Goal: Task Accomplishment & Management: Manage account settings

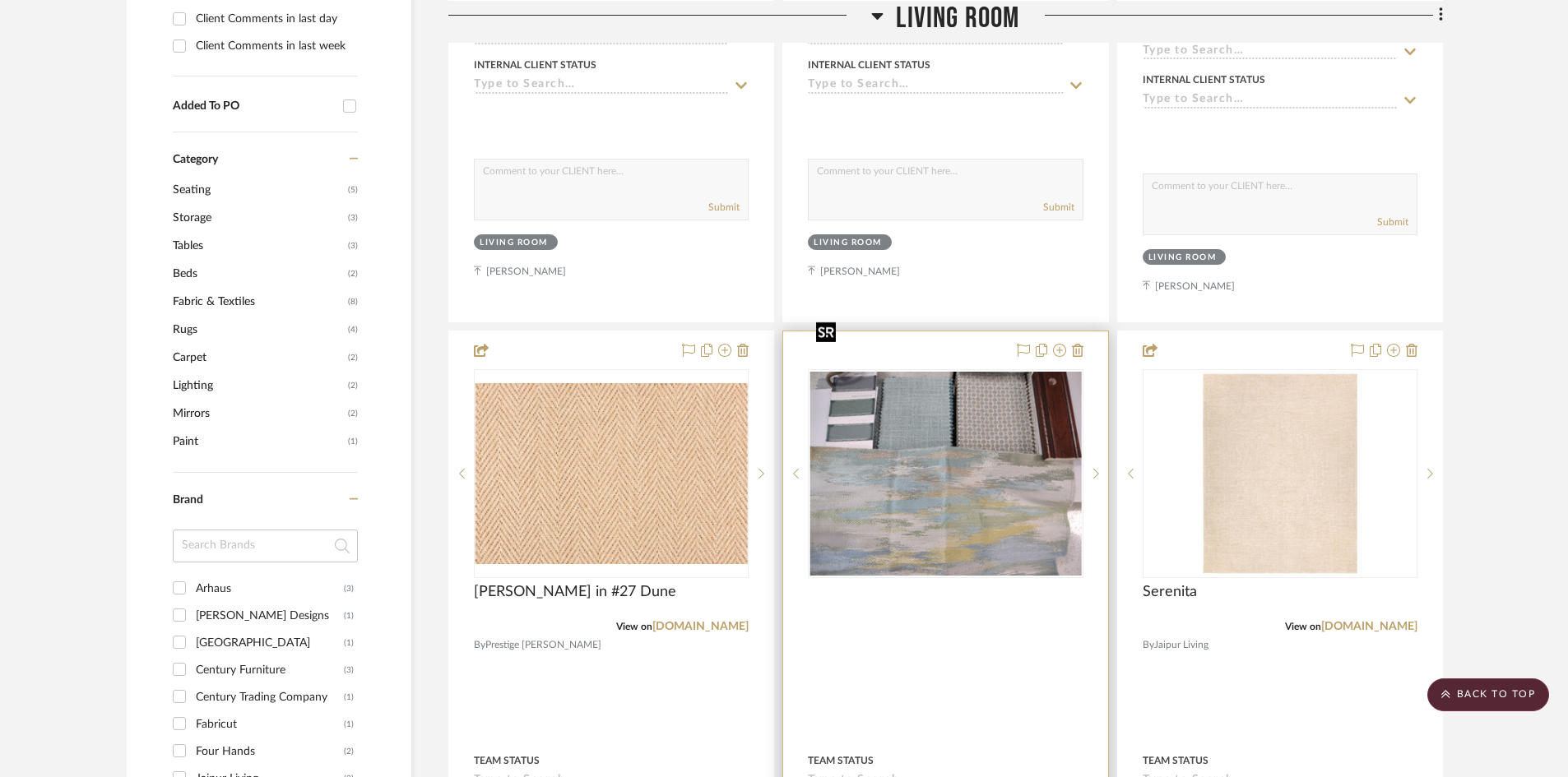
click at [964, 453] on img "0" at bounding box center [945, 473] width 272 height 204
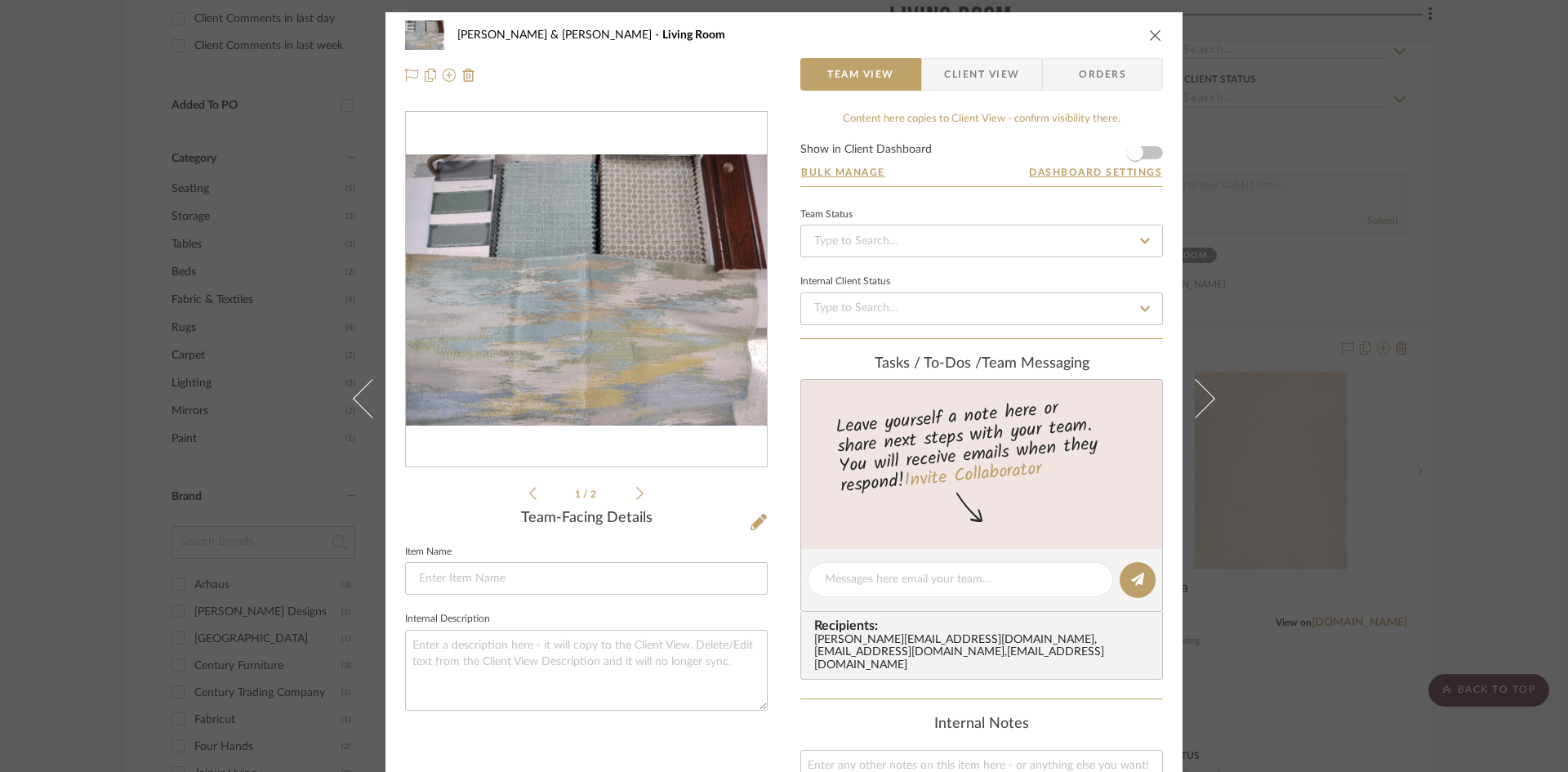
click at [1149, 32] on icon "close" at bounding box center [1155, 35] width 13 height 13
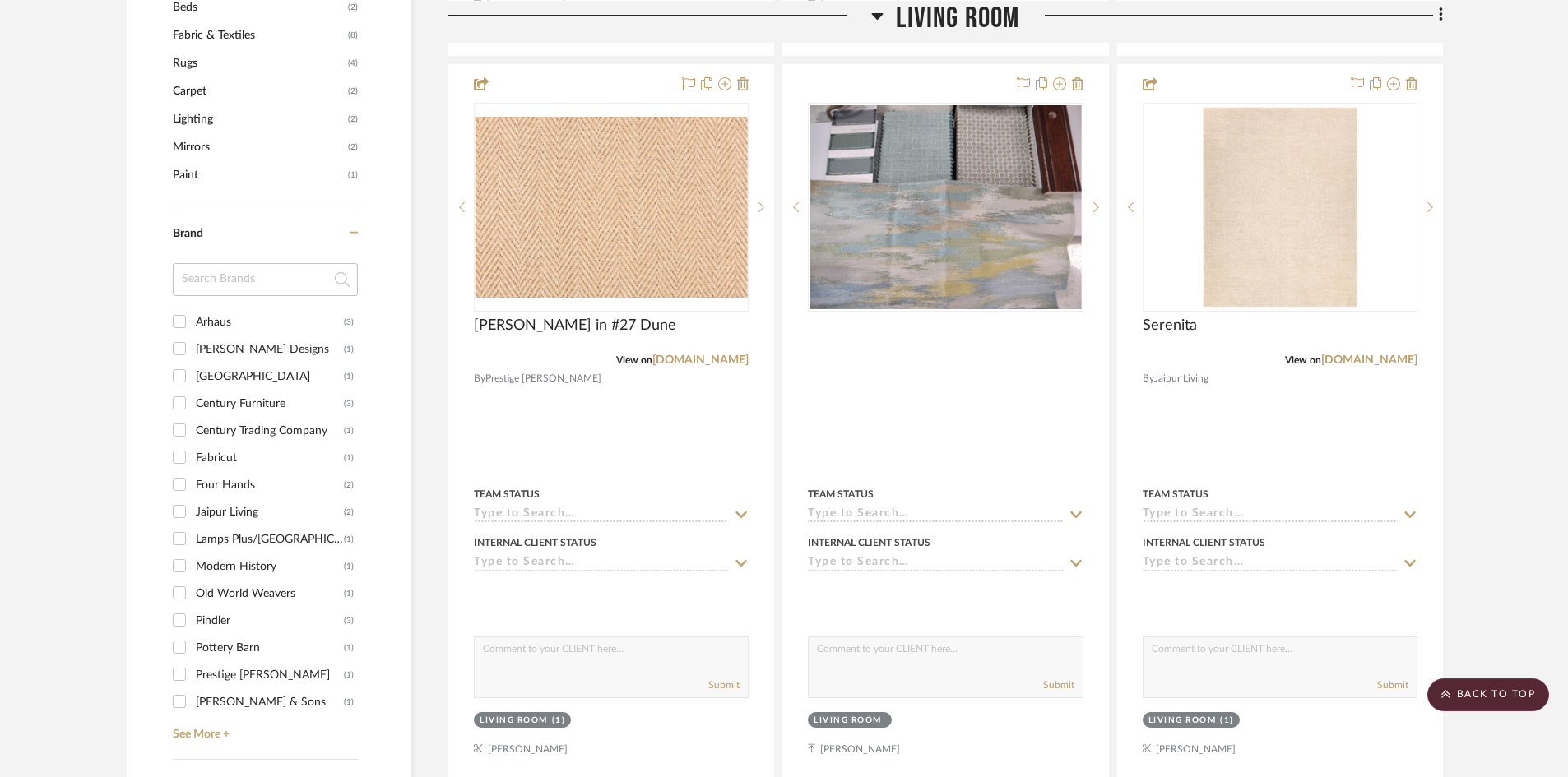
scroll to position [1068, 0]
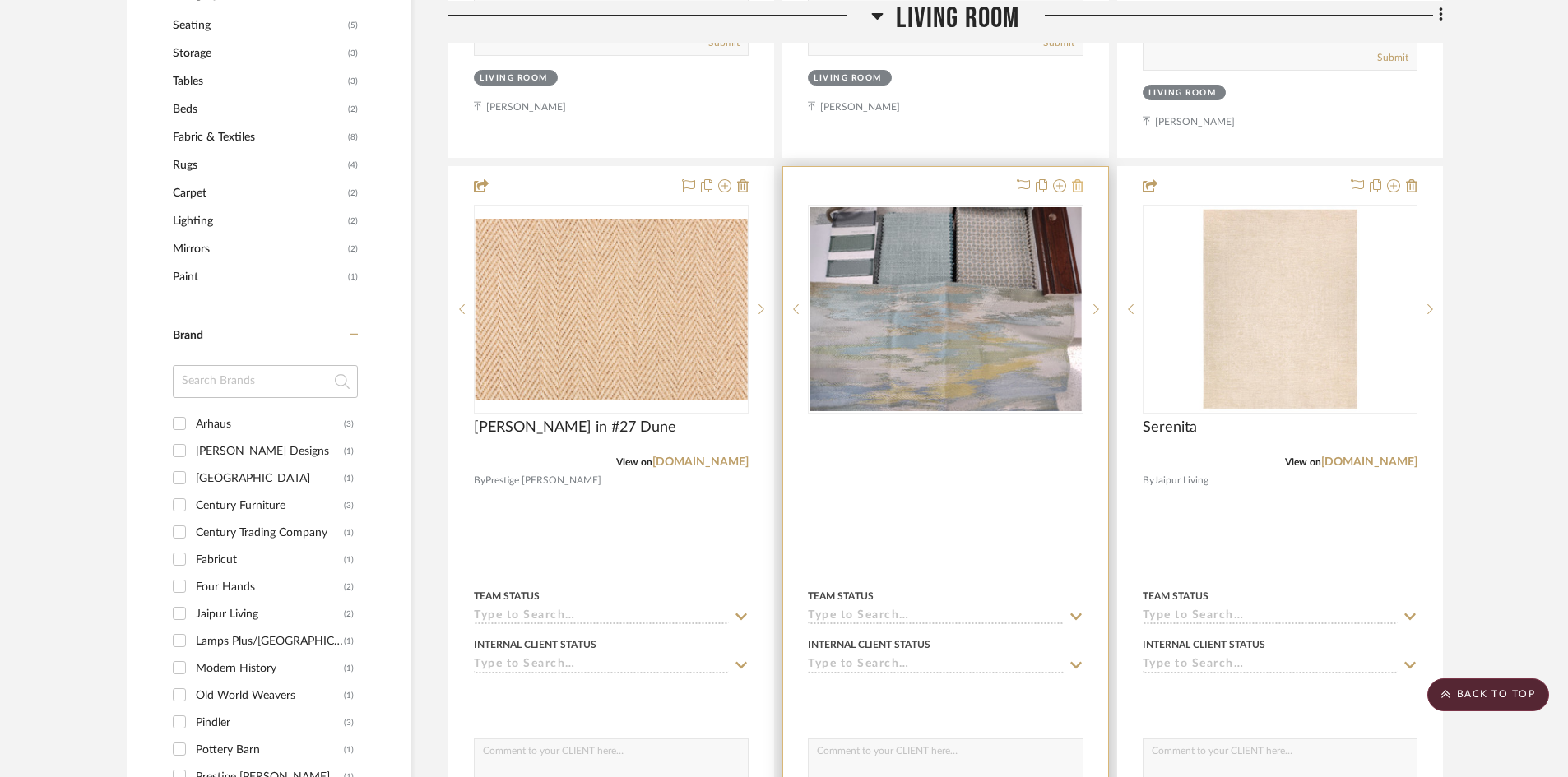
click at [1077, 179] on icon at bounding box center [1077, 186] width 12 height 13
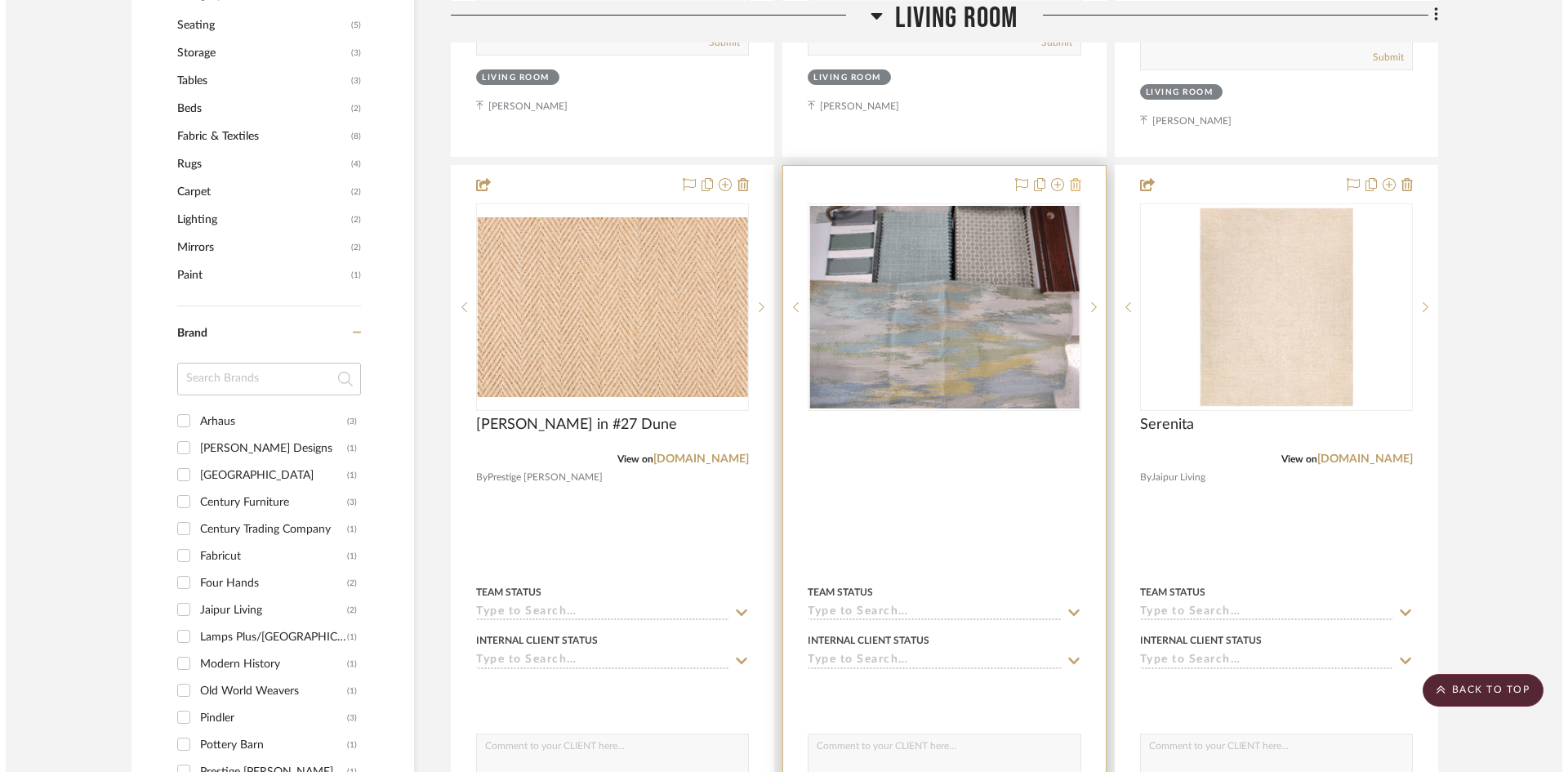
scroll to position [0, 0]
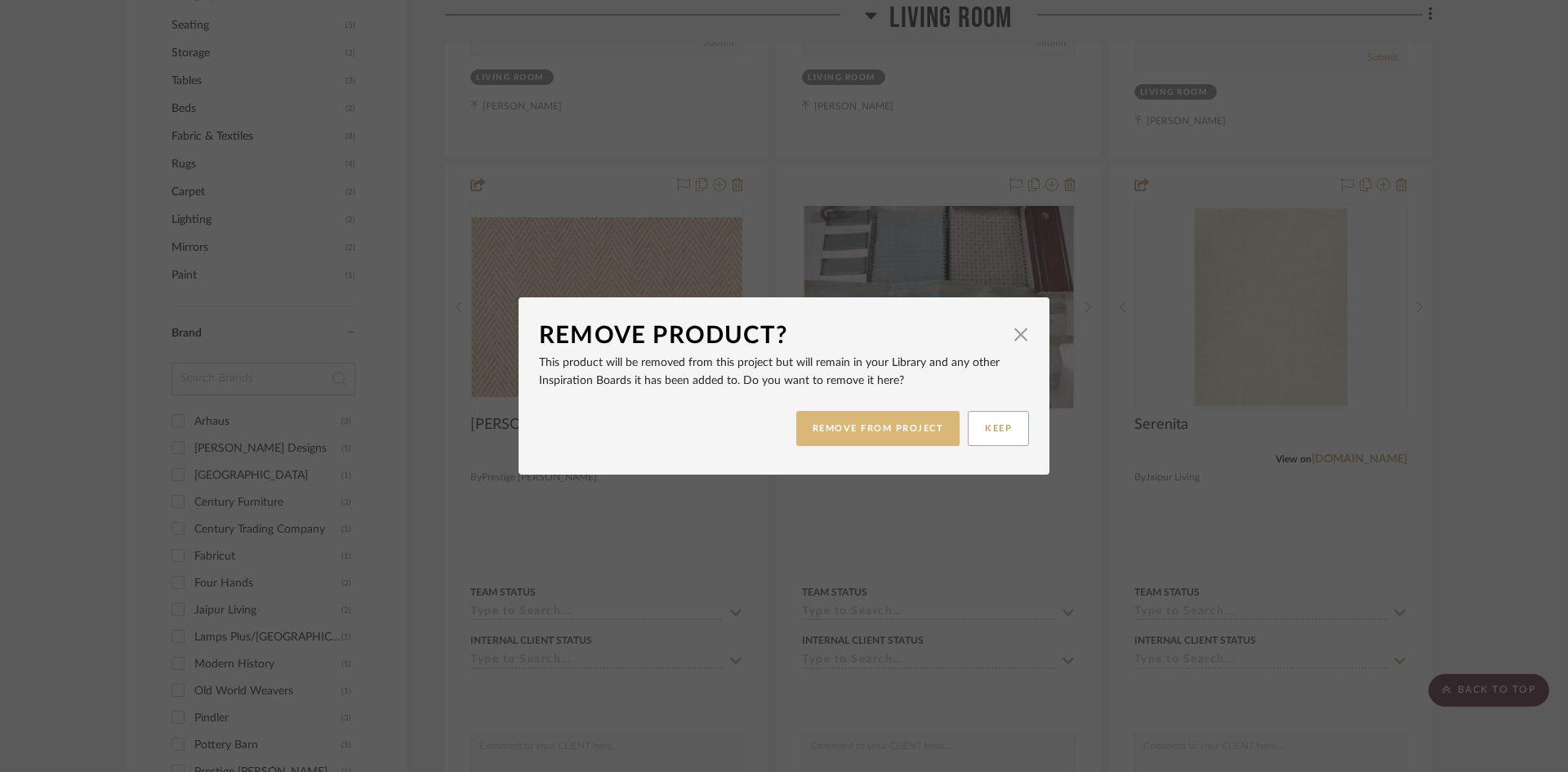
click at [937, 436] on button "REMOVE FROM PROJECT" at bounding box center [878, 428] width 164 height 35
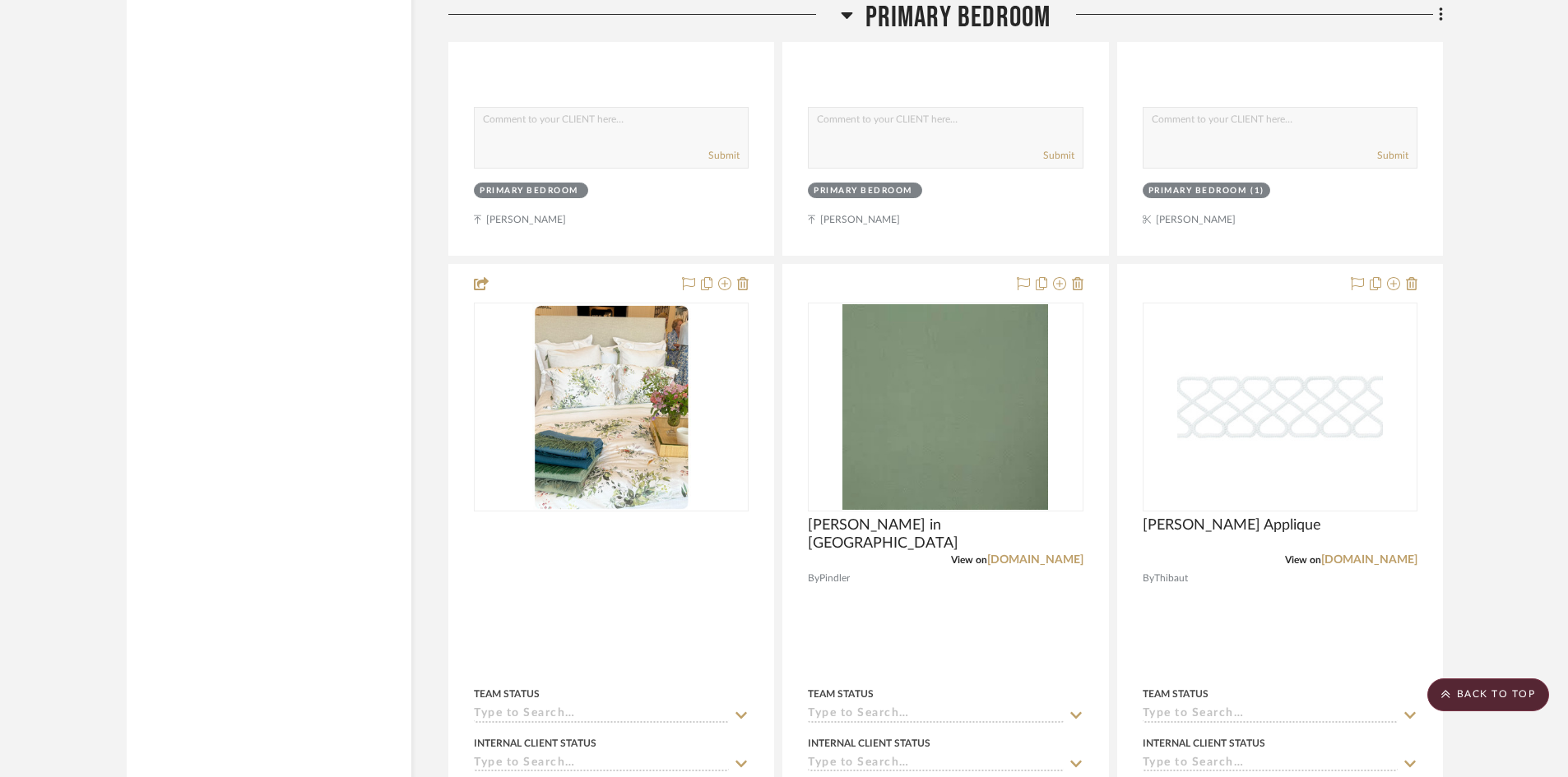
scroll to position [8633, 0]
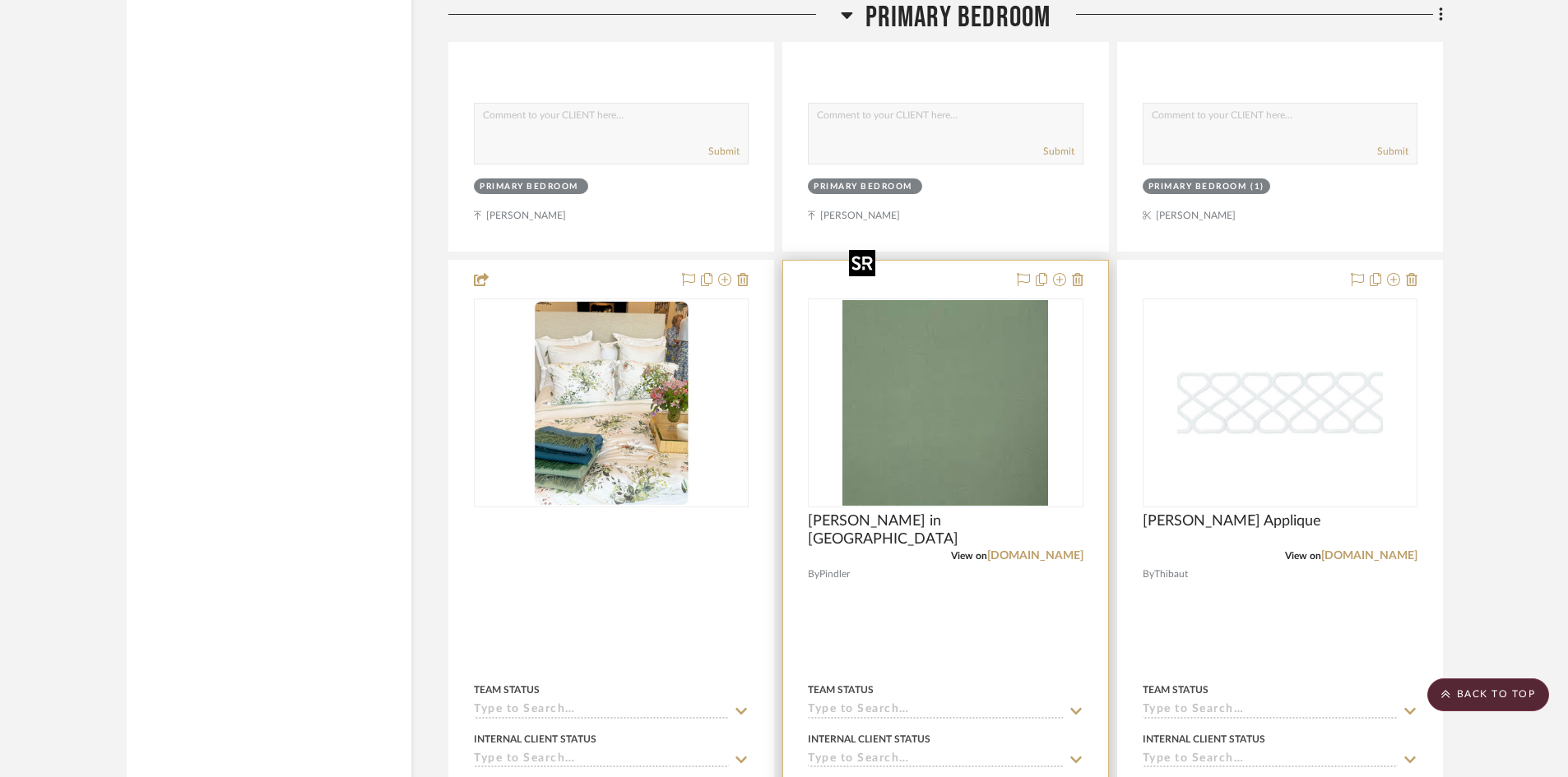
click at [0, 0] on img at bounding box center [0, 0] width 0 height 0
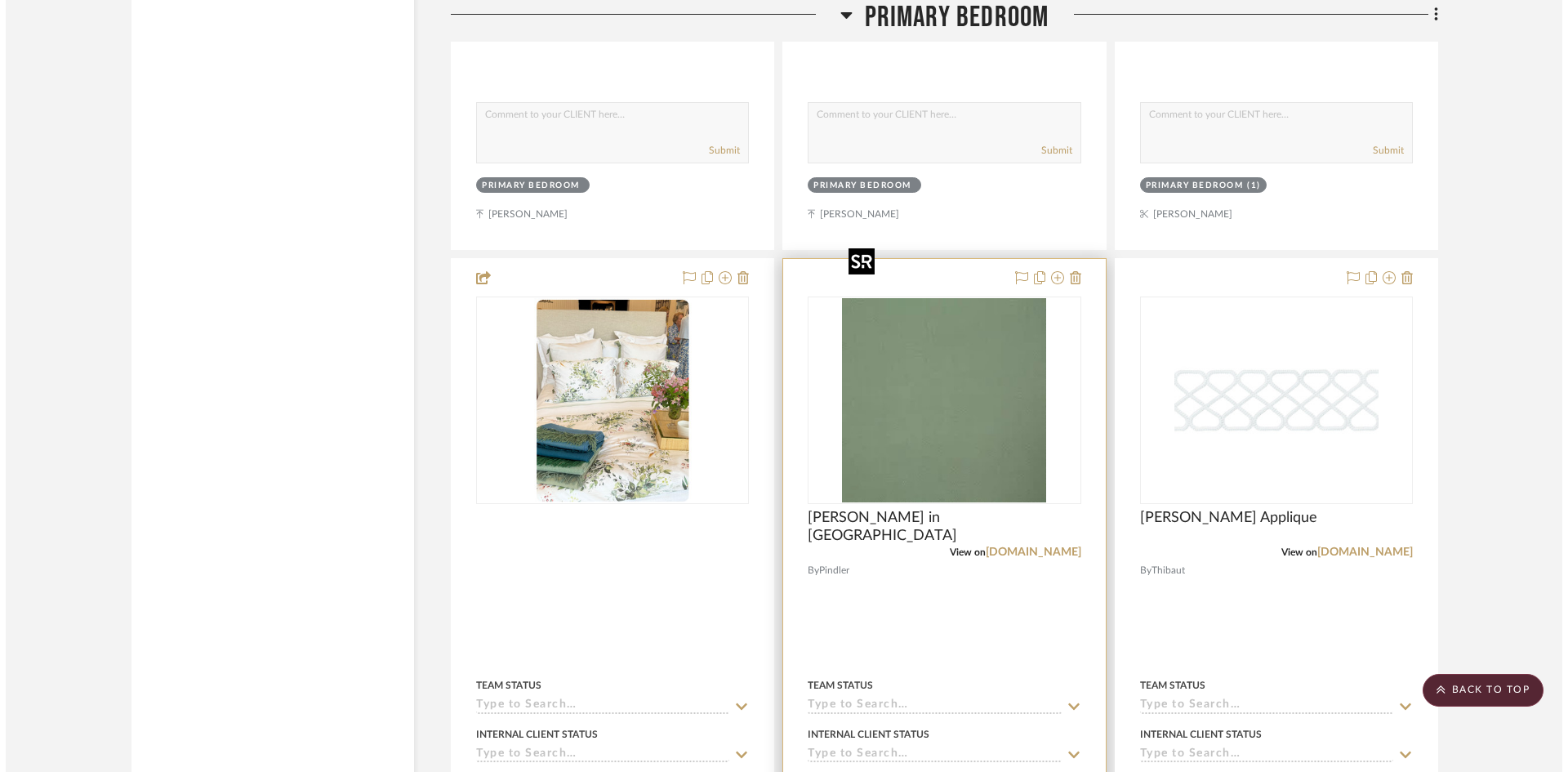
scroll to position [0, 0]
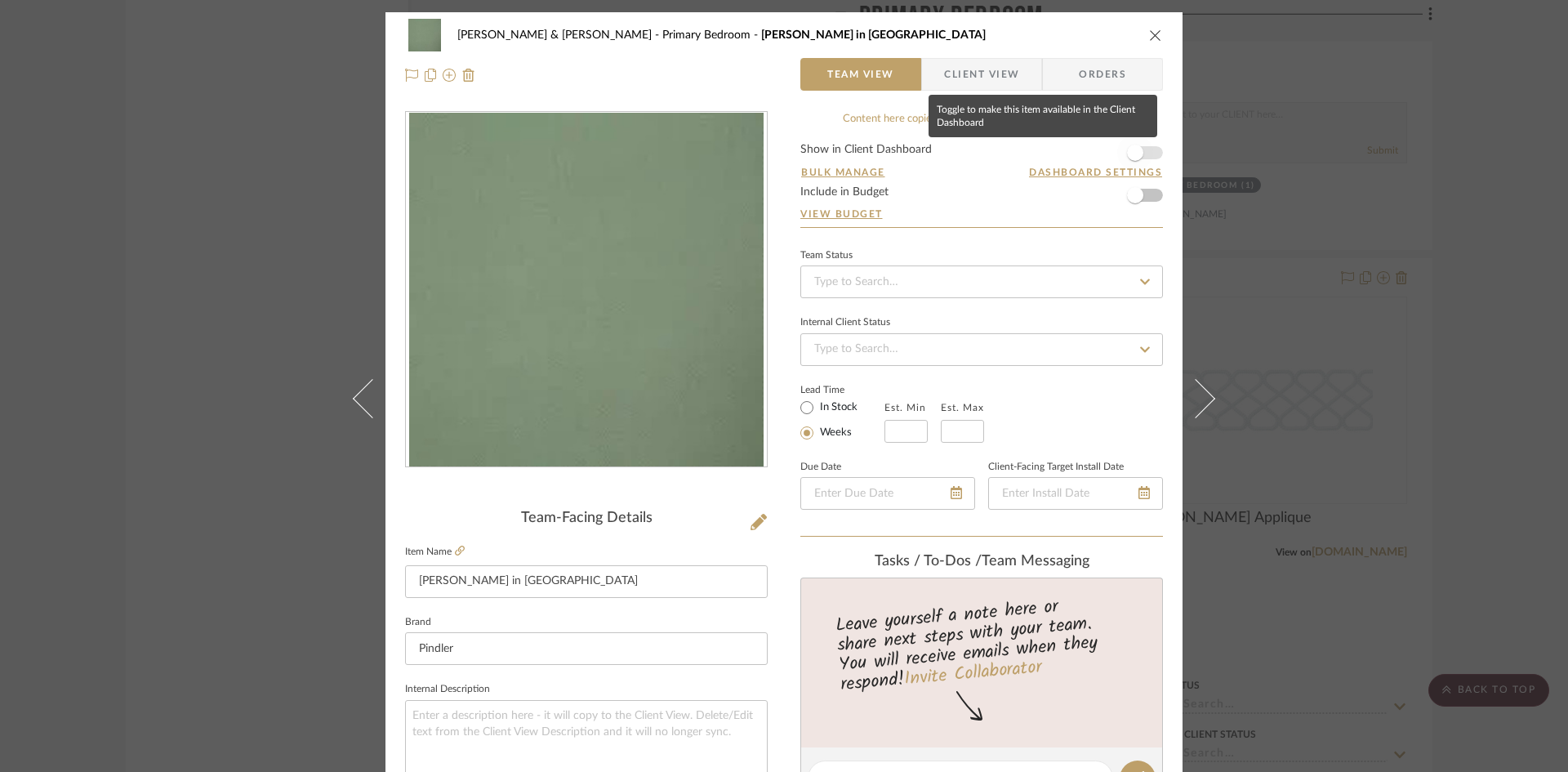
click at [1140, 154] on span "button" at bounding box center [1135, 153] width 36 height 36
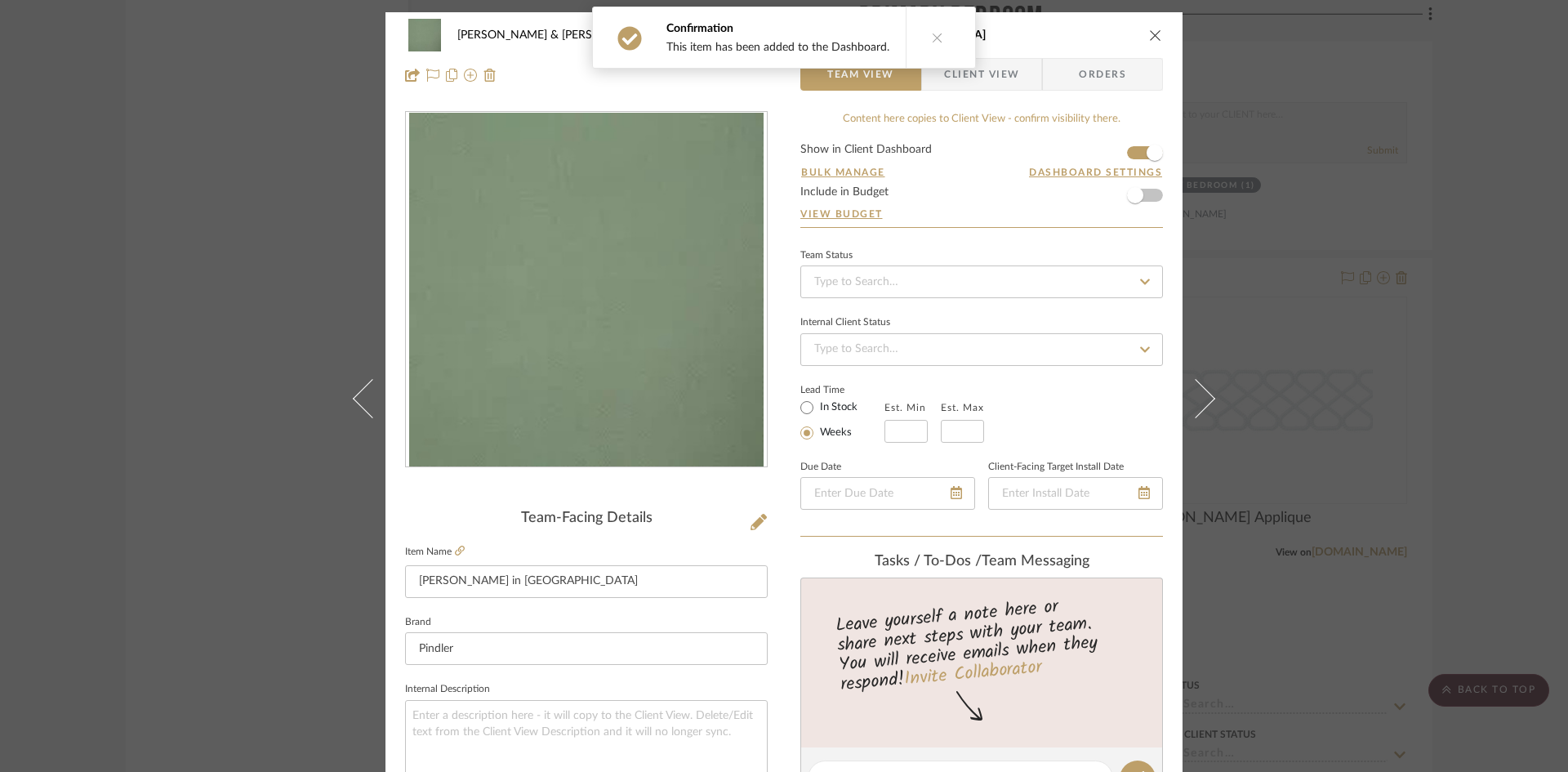
click at [1149, 34] on icon "close" at bounding box center [1155, 35] width 13 height 13
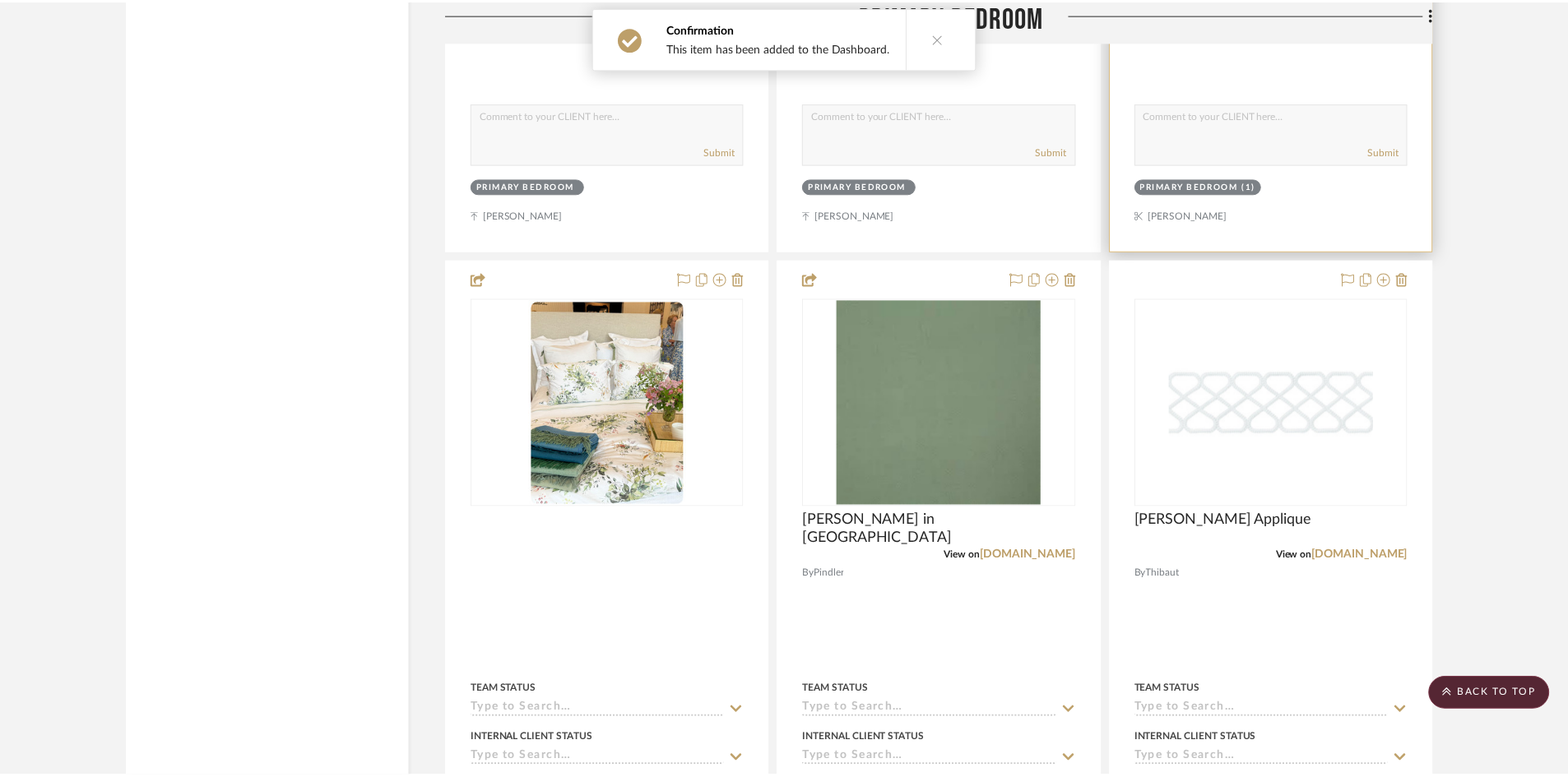
scroll to position [8633, 0]
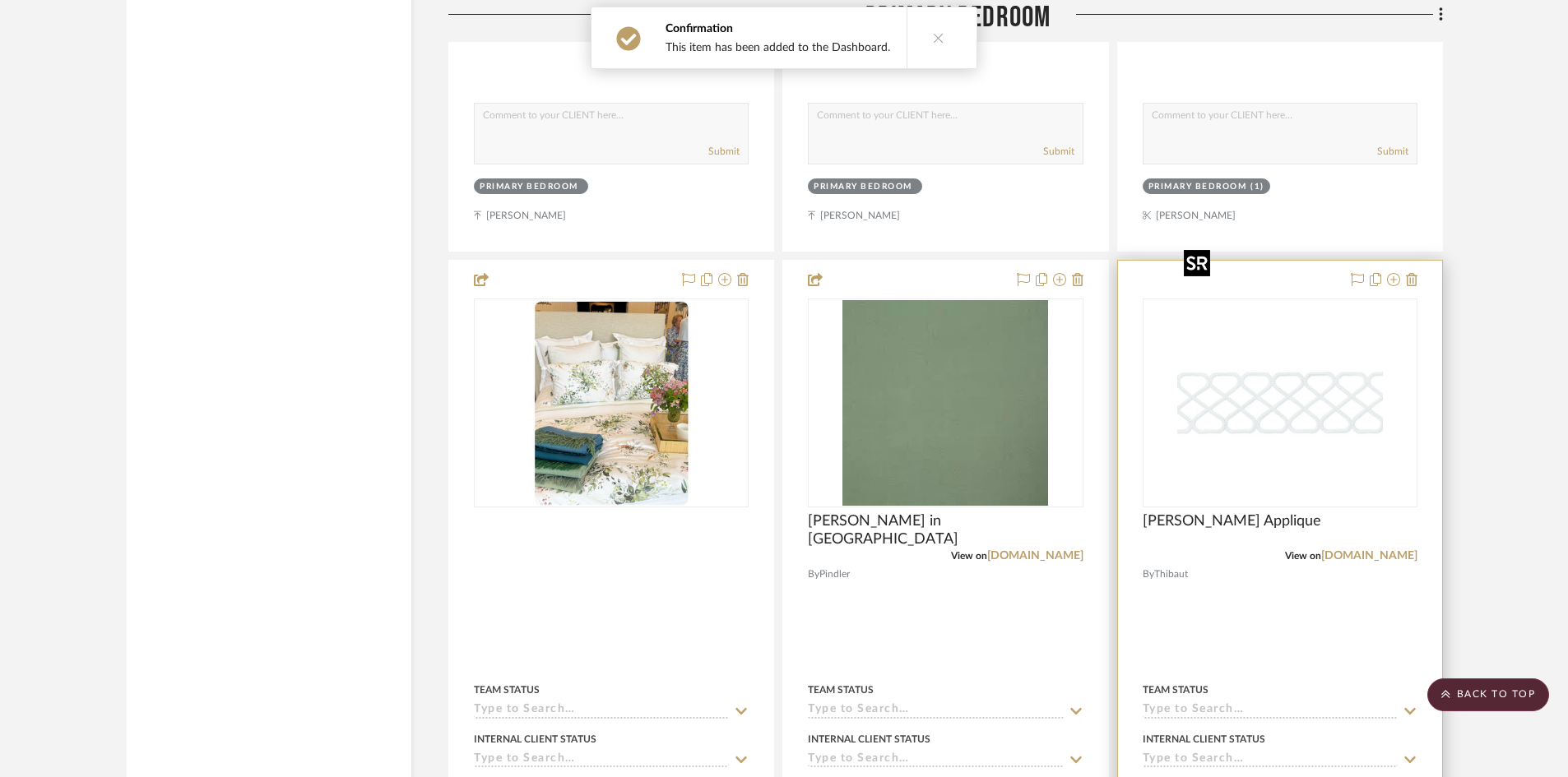
click at [1281, 349] on img "0" at bounding box center [1280, 403] width 206 height 206
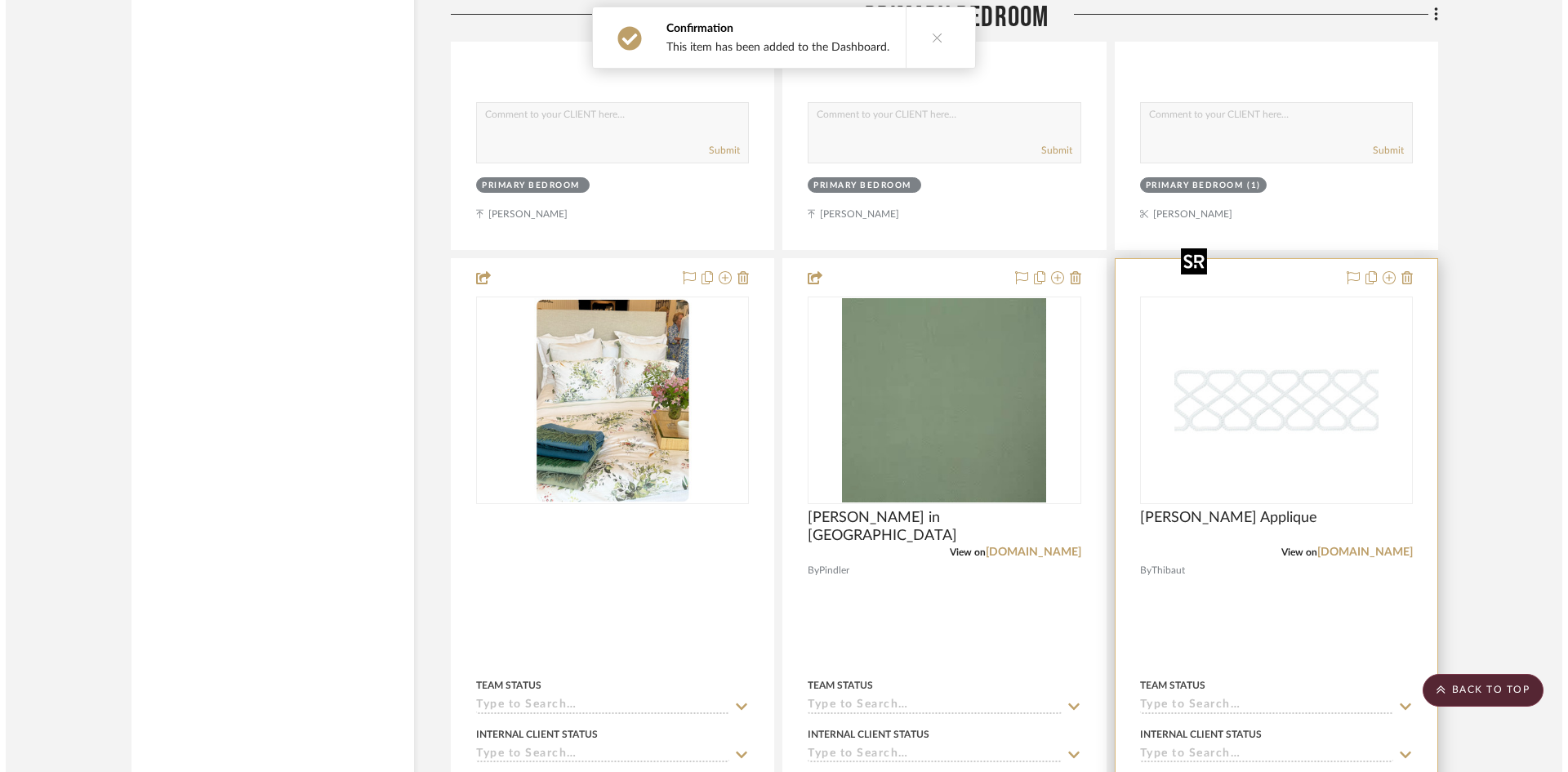
scroll to position [0, 0]
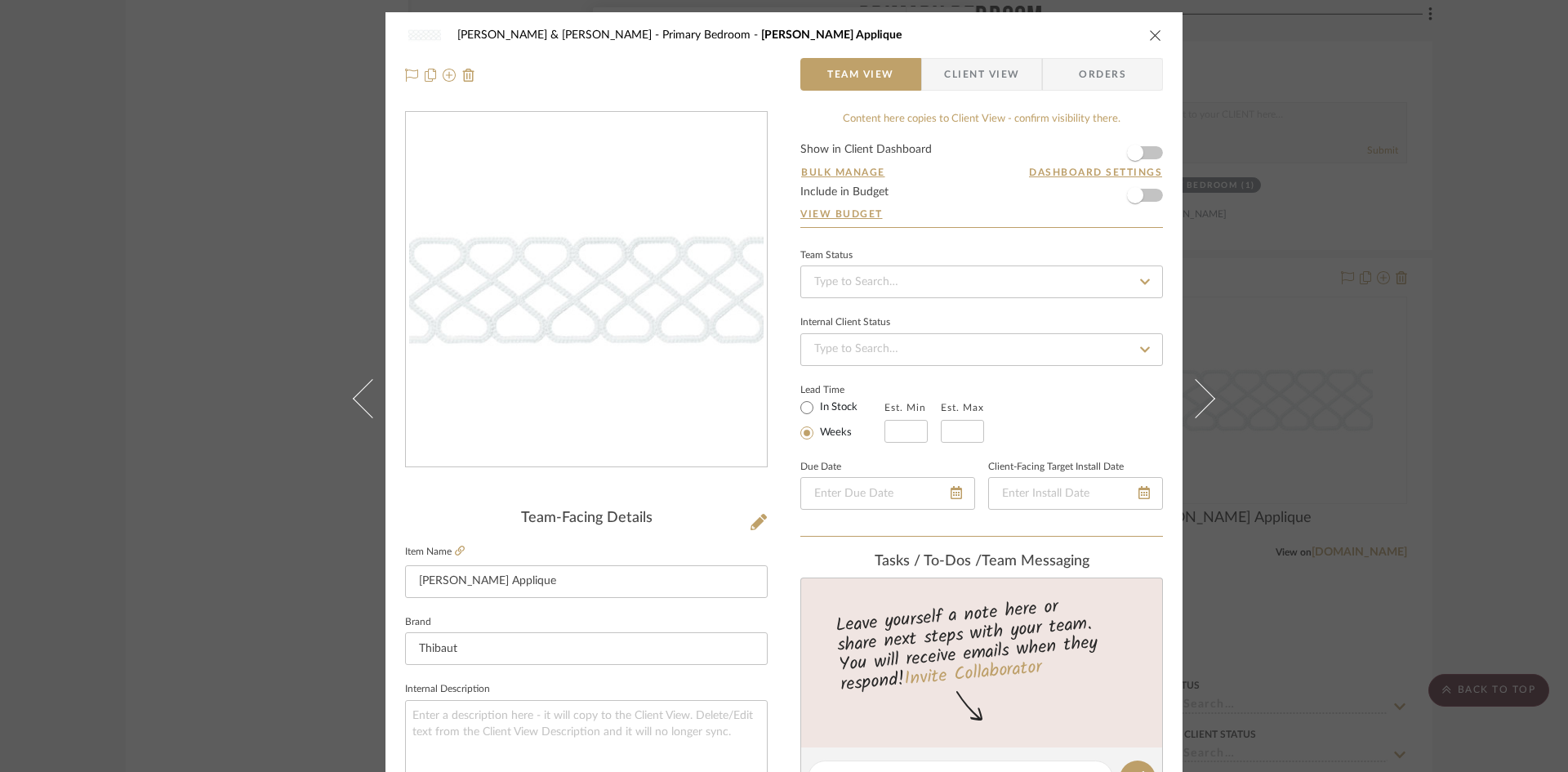
click at [1151, 34] on icon "close" at bounding box center [1155, 35] width 13 height 13
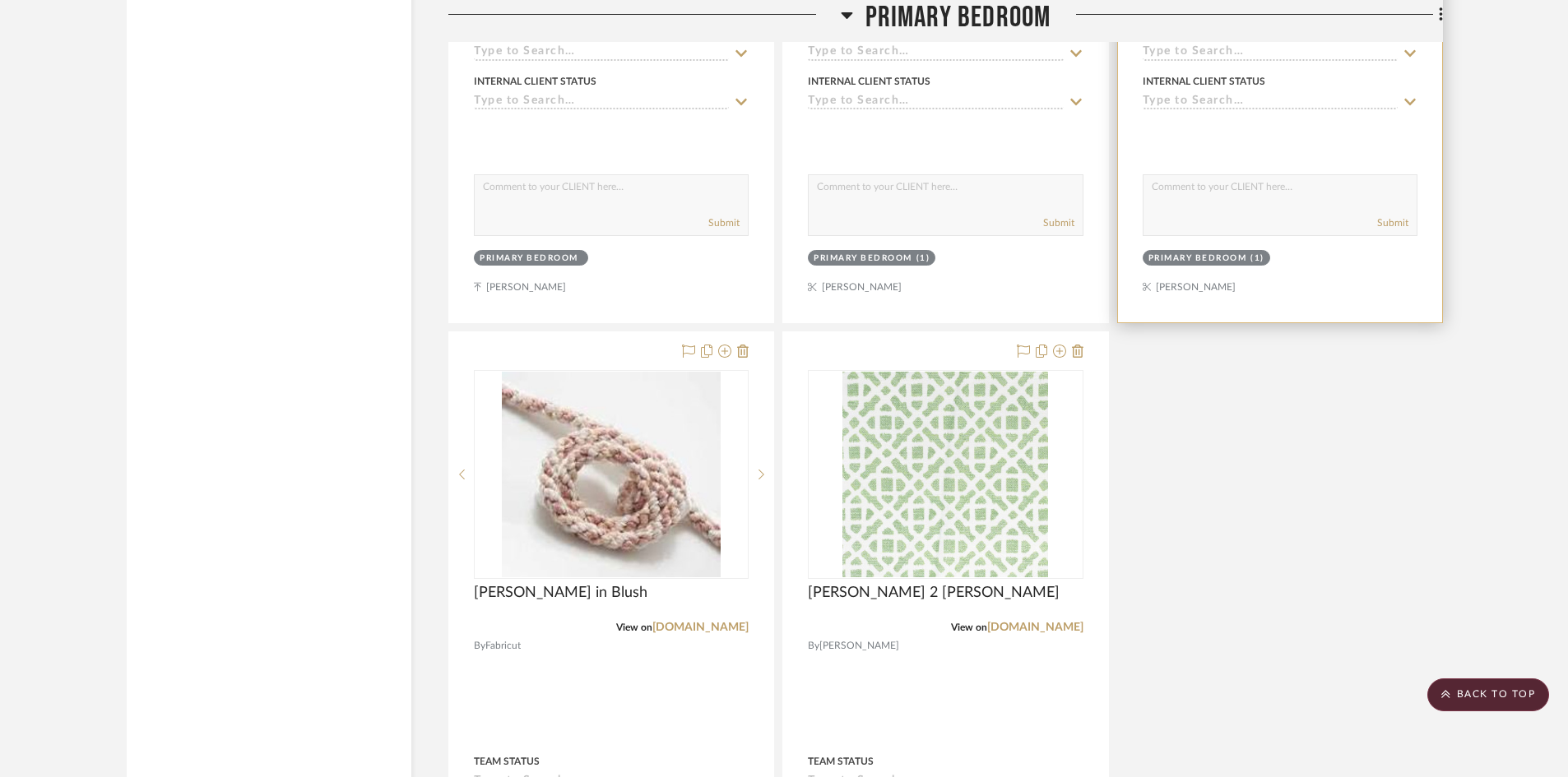
scroll to position [9619, 0]
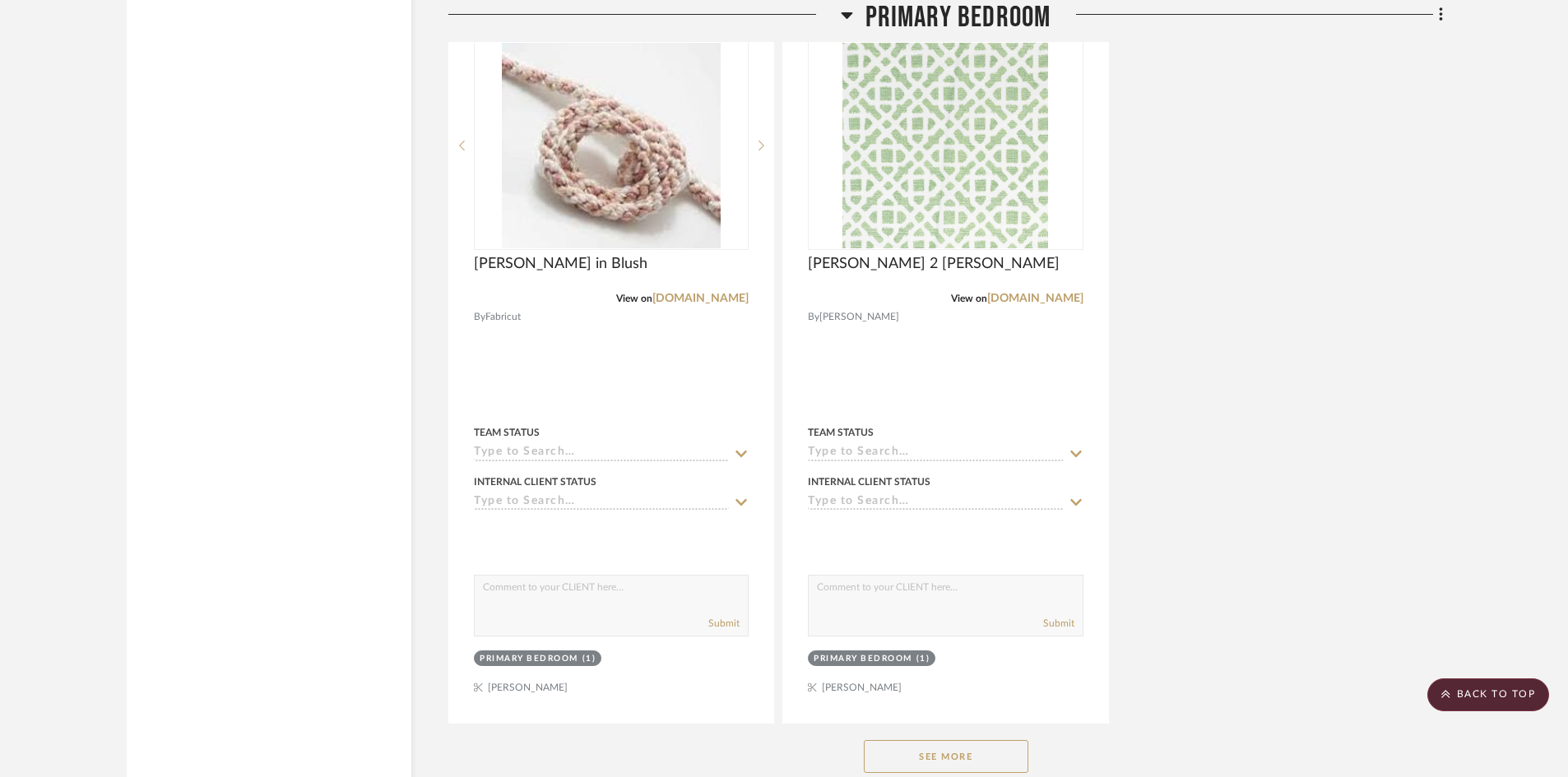
click at [974, 740] on button "See More" at bounding box center [946, 756] width 165 height 33
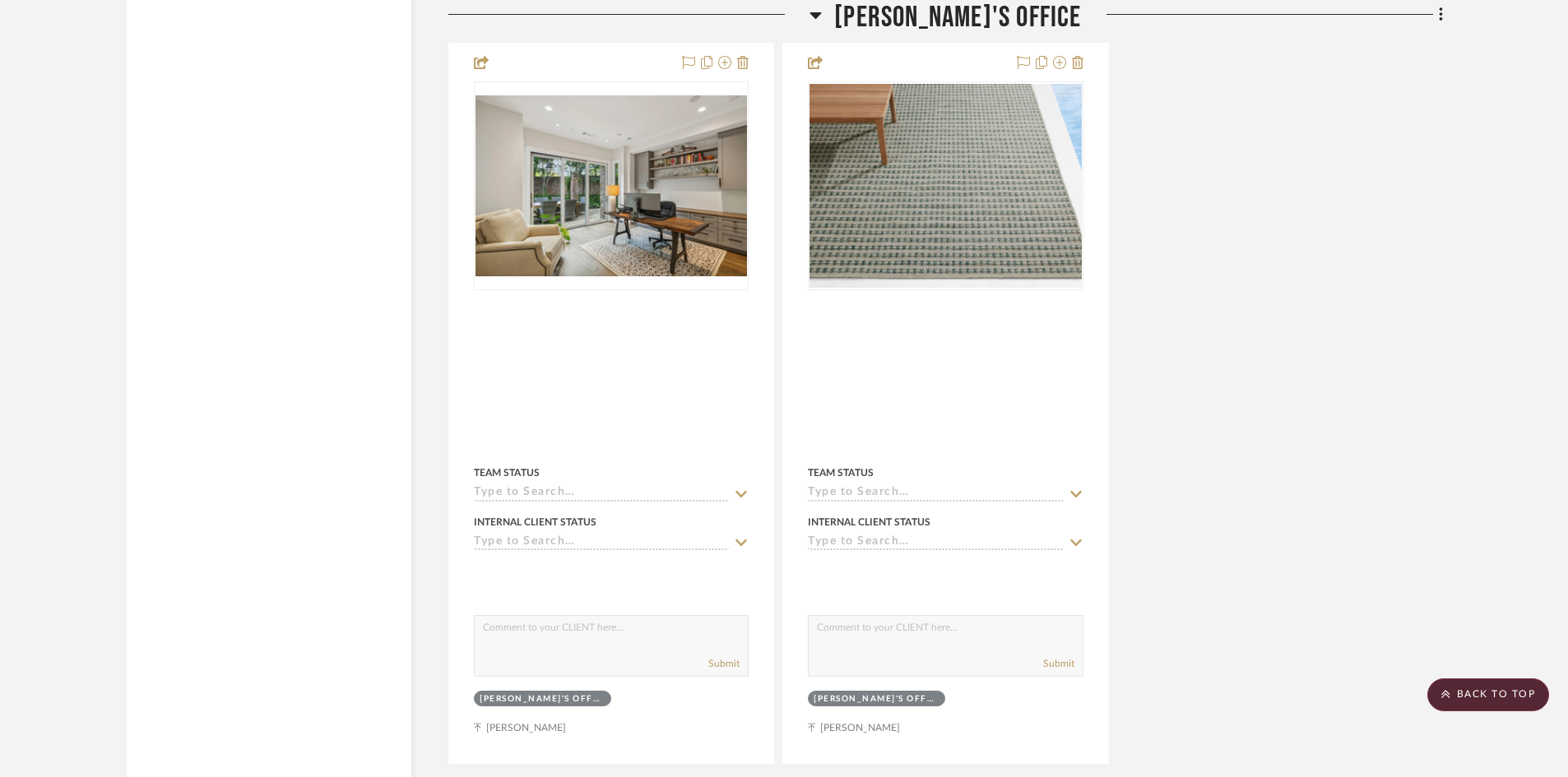
scroll to position [7563, 0]
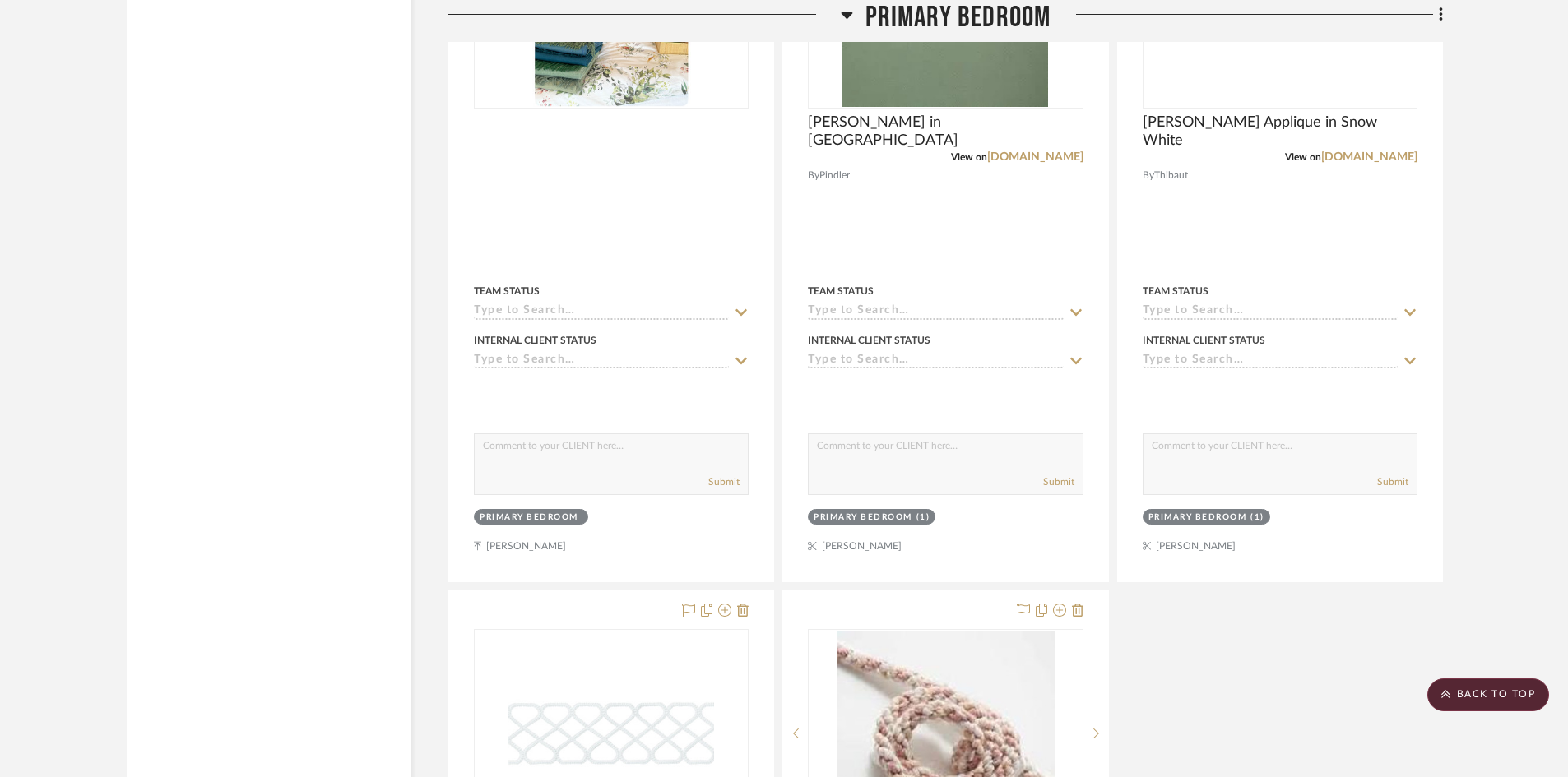
scroll to position [6988, 0]
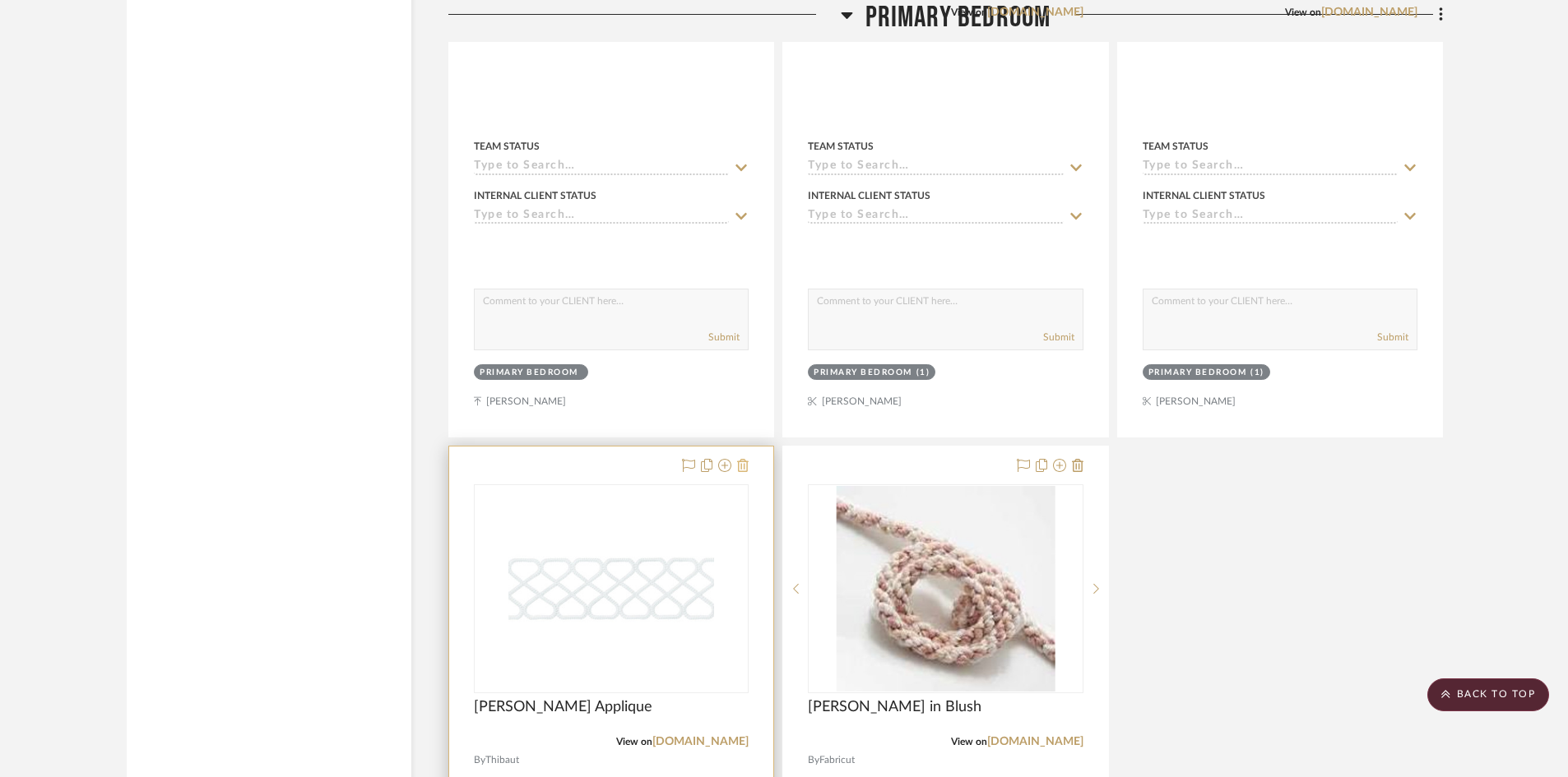
click at [742, 458] on icon at bounding box center [743, 465] width 12 height 13
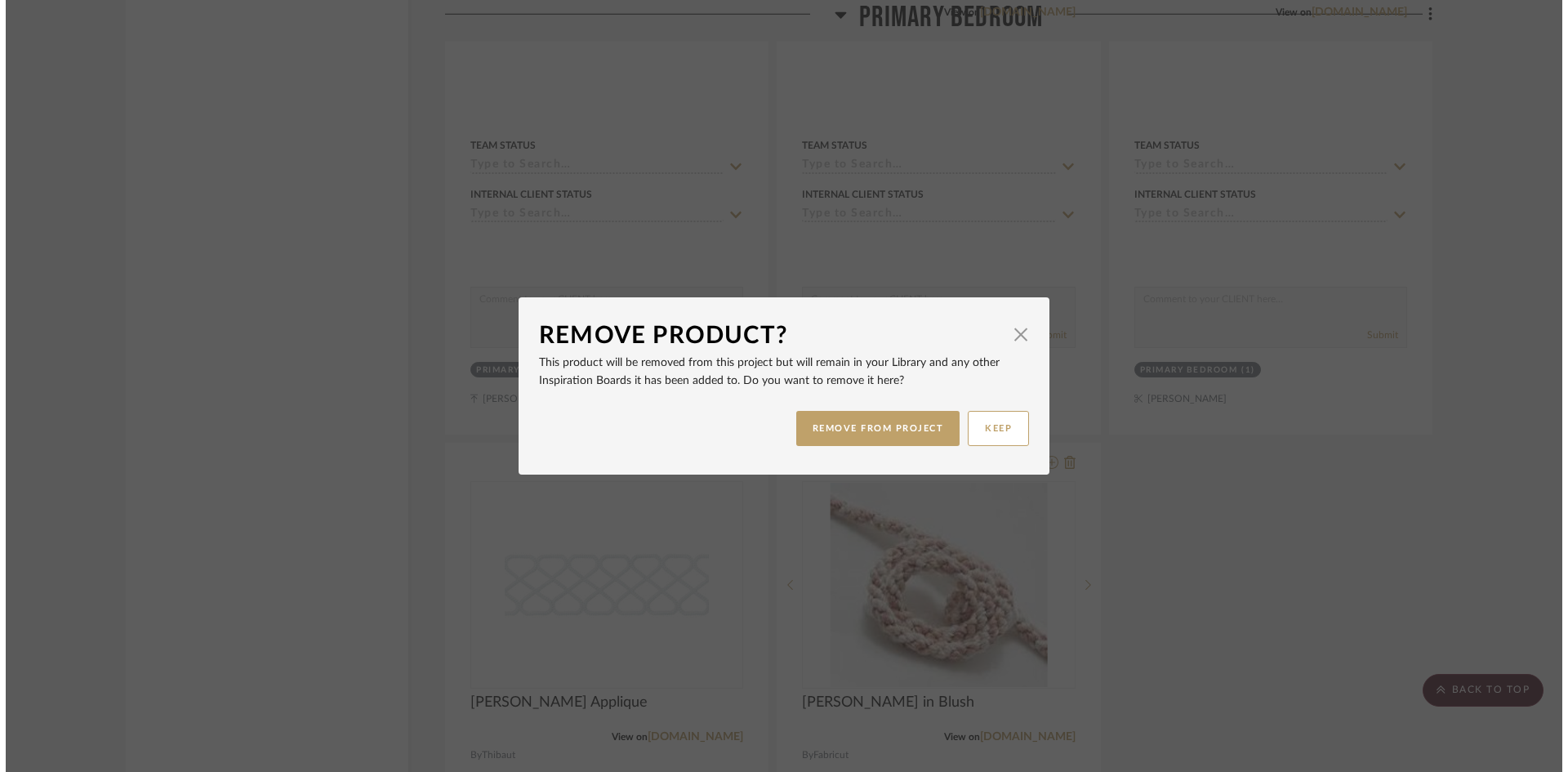
scroll to position [0, 0]
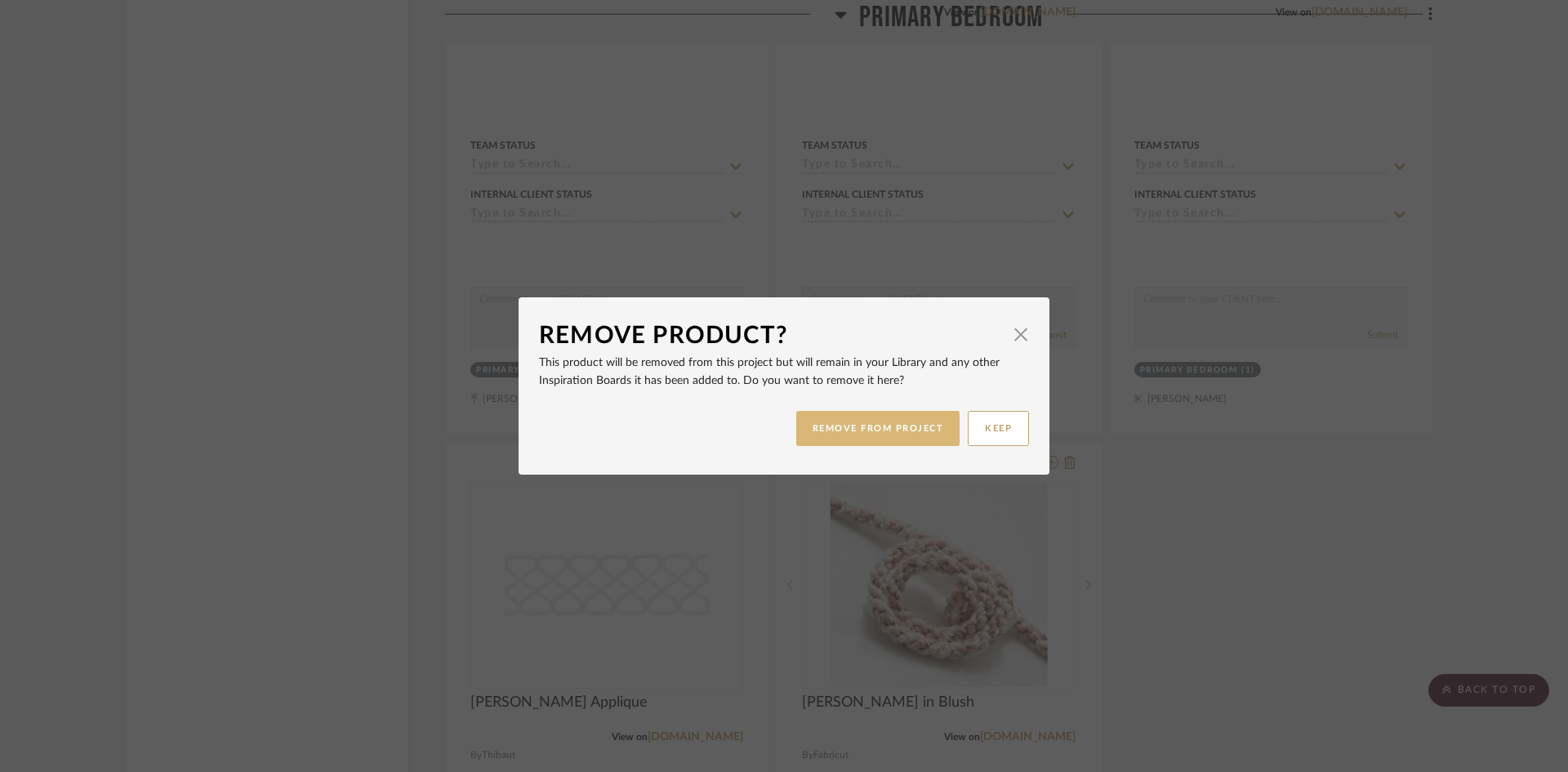
click at [866, 417] on button "REMOVE FROM PROJECT" at bounding box center [878, 428] width 164 height 35
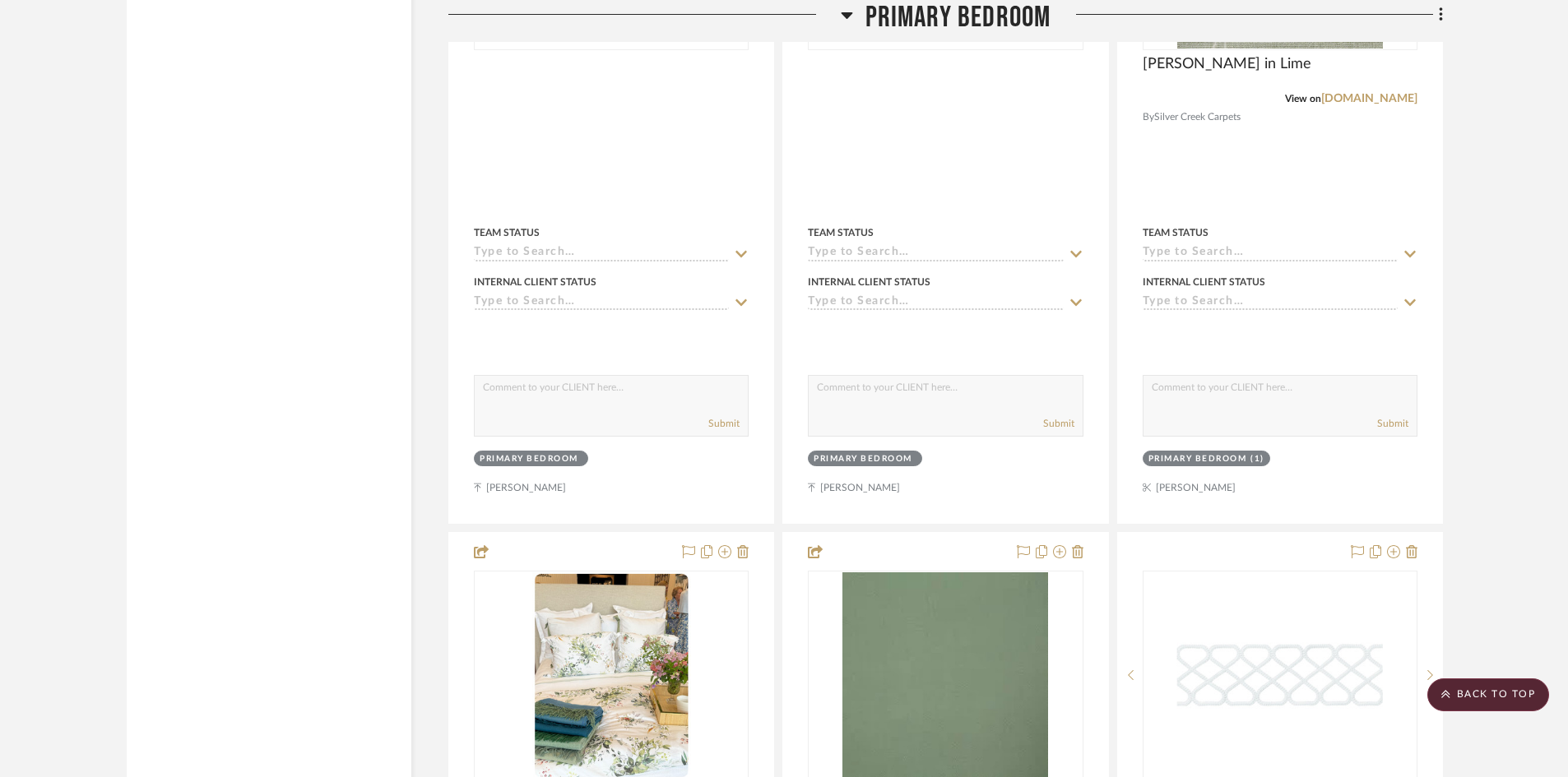
scroll to position [6083, 0]
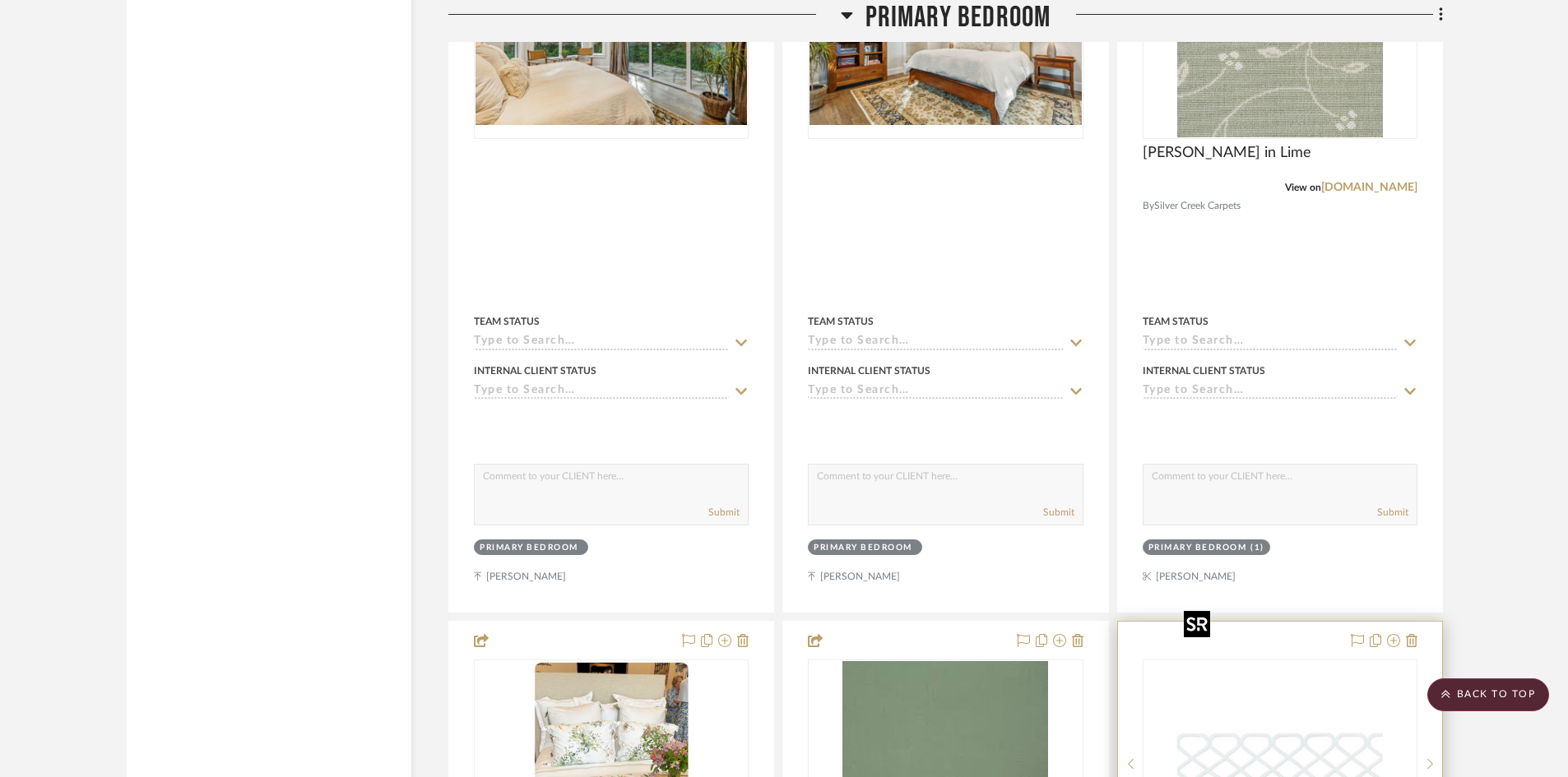
click at [1256, 663] on img "0" at bounding box center [1280, 764] width 206 height 206
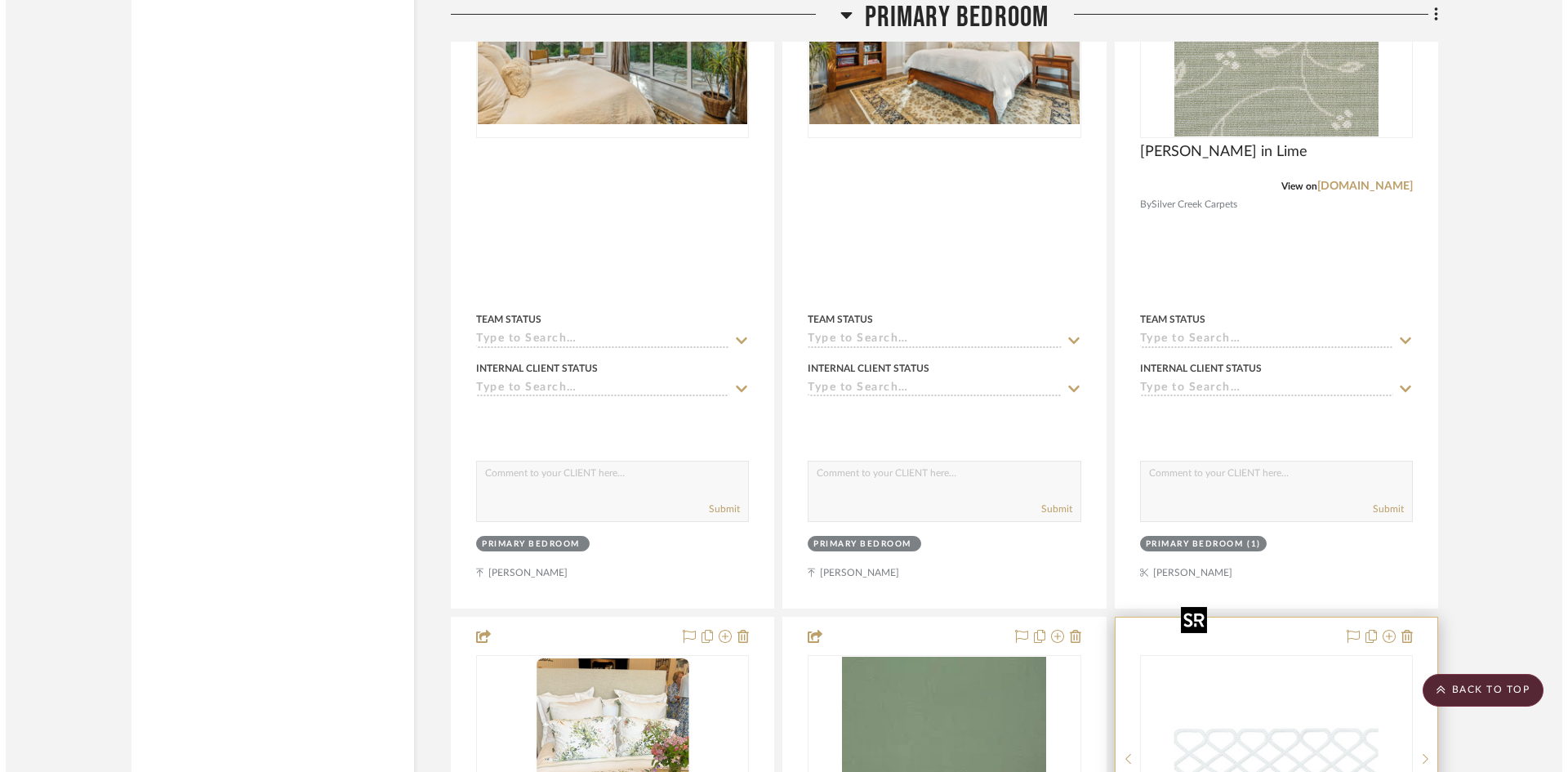
scroll to position [0, 0]
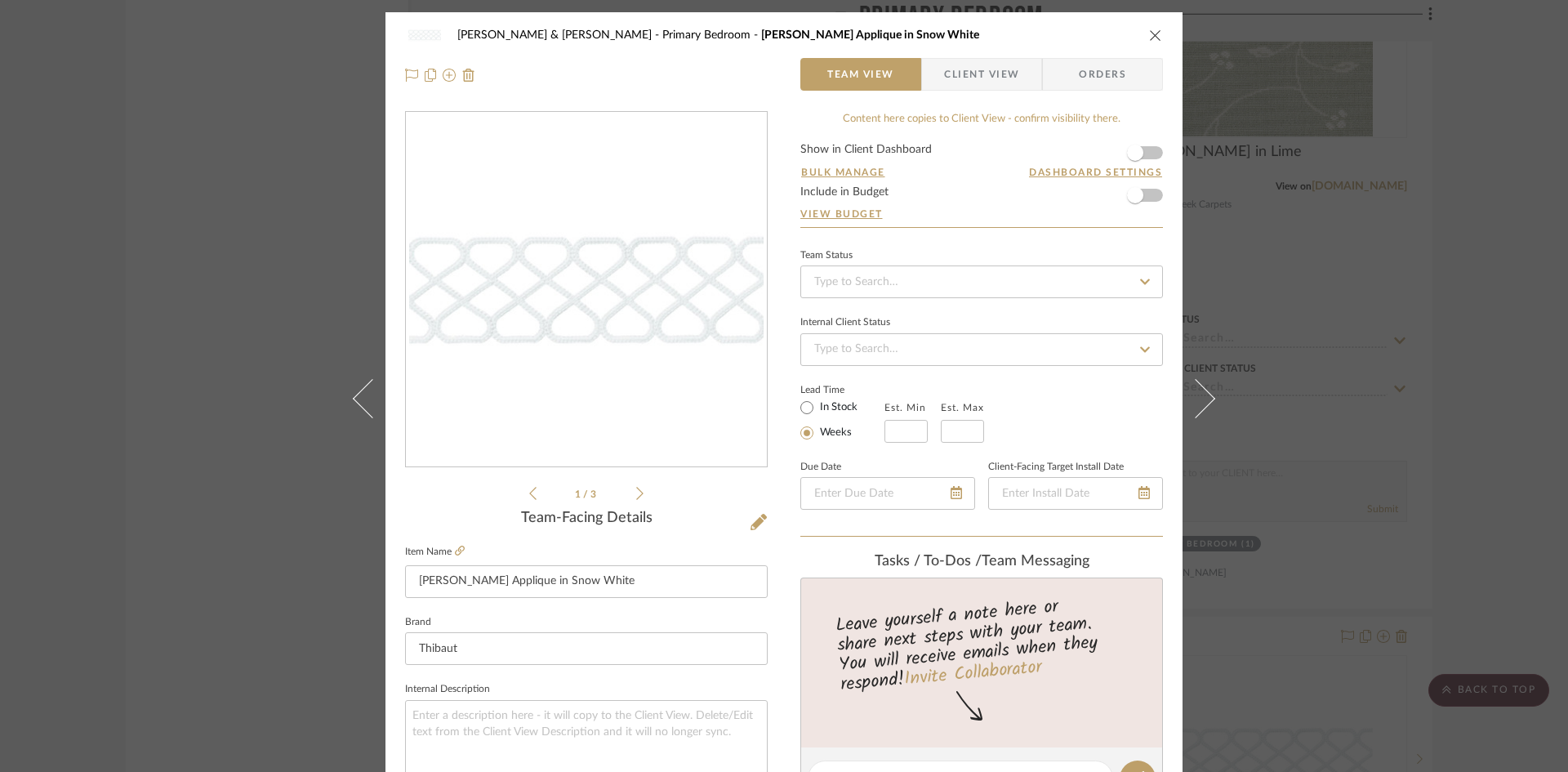
click at [1148, 151] on form "Show in Client Dashboard Bulk Manage Dashboard Settings Include in Budget View …" at bounding box center [981, 186] width 362 height 83
click at [1150, 151] on form "Show in Client Dashboard Bulk Manage Dashboard Settings Include in Budget View …" at bounding box center [981, 186] width 362 height 83
click at [1147, 151] on form "Show in Client Dashboard Bulk Manage Dashboard Settings Include in Budget View …" at bounding box center [981, 186] width 362 height 83
drag, startPoint x: 1129, startPoint y: 150, endPoint x: 1160, endPoint y: 146, distance: 31.3
click at [1160, 146] on div "Jack & Donna Carruthers Primary Bedroom Ripley Applique in Snow White Team View…" at bounding box center [783, 766] width 797 height 1509
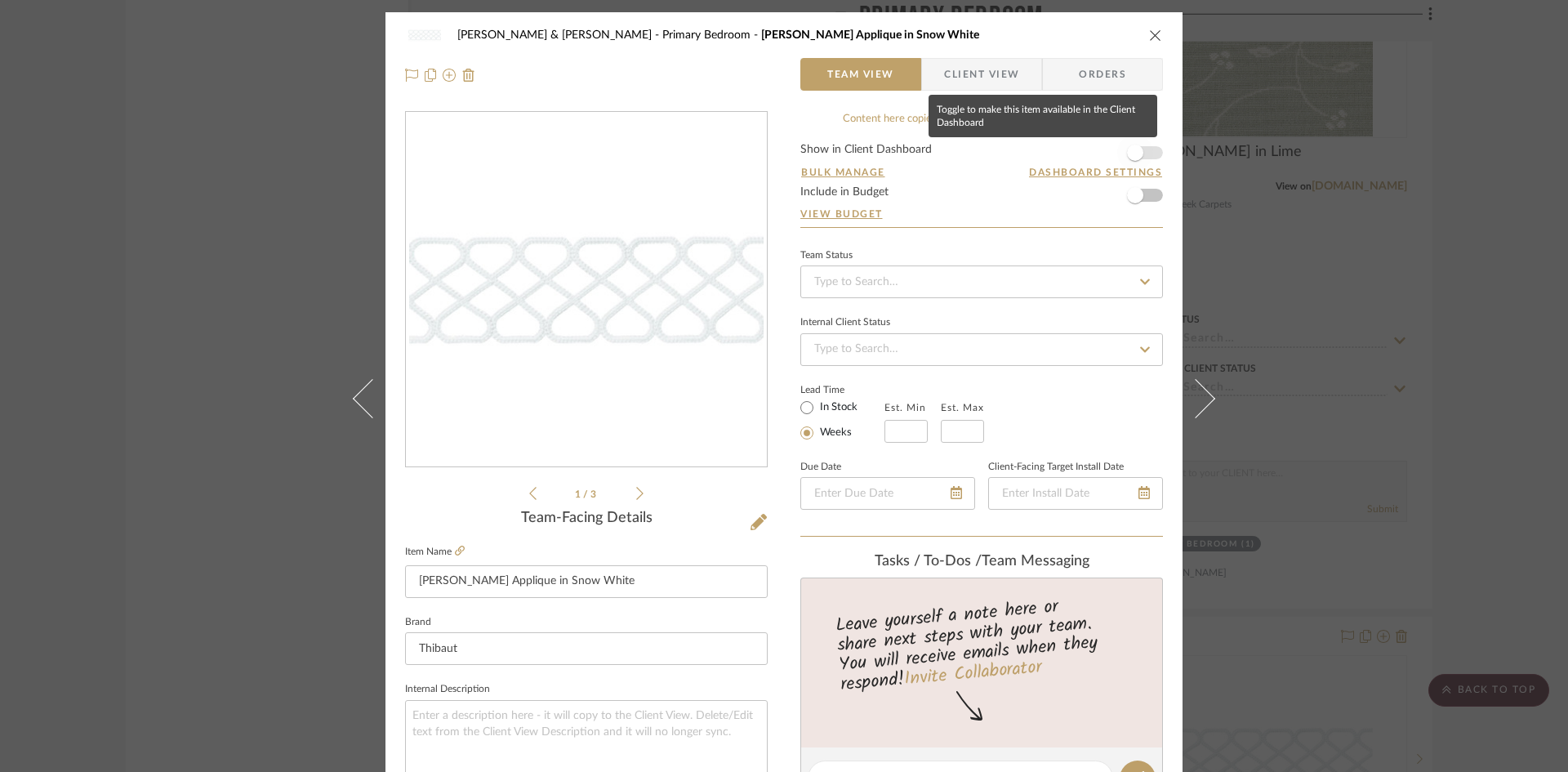
click at [1140, 152] on span "button" at bounding box center [1135, 153] width 36 height 36
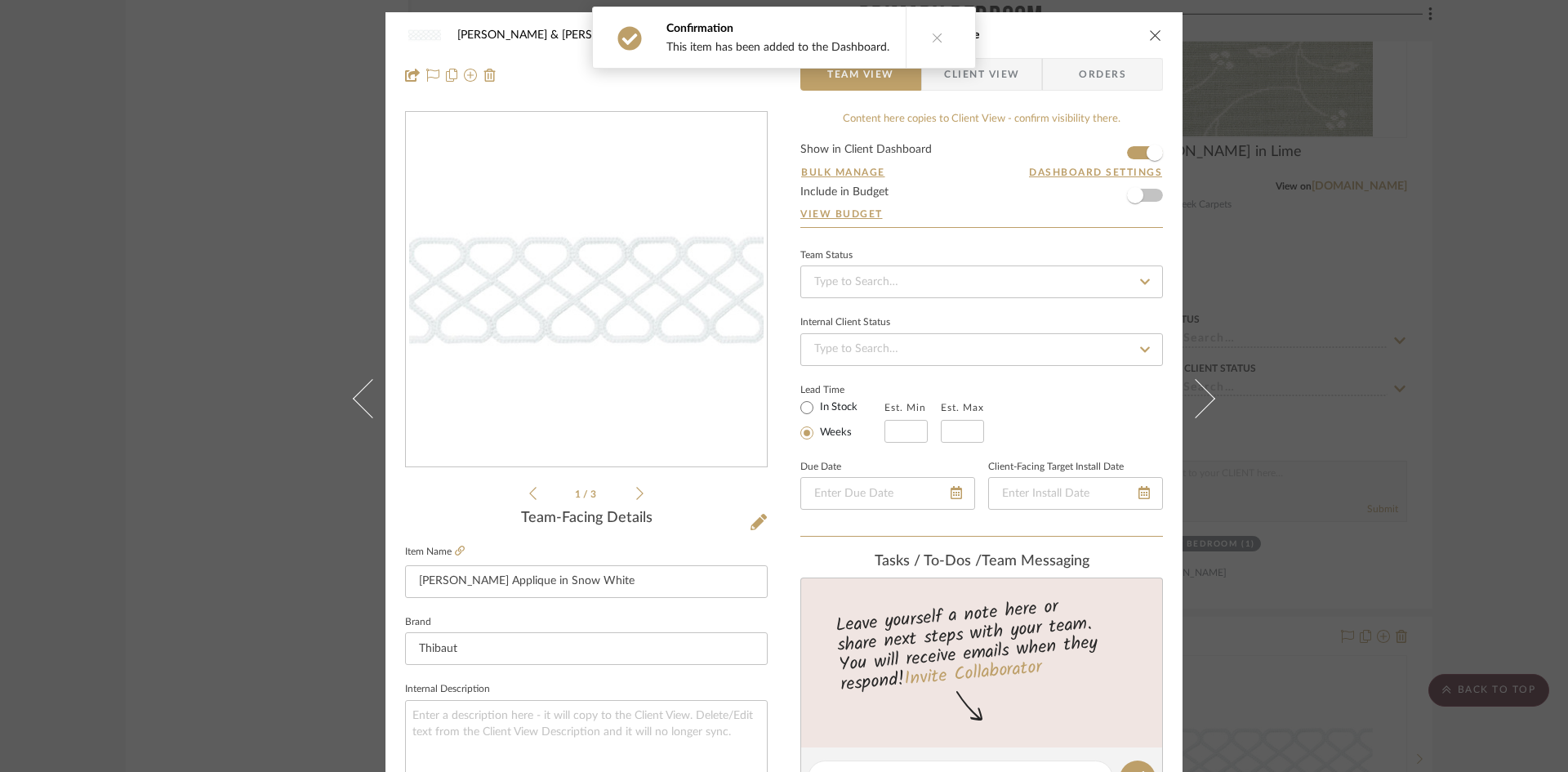
click at [1150, 27] on div "Jack & Donna Carruthers Primary Bedroom Ripley Applique in Snow White" at bounding box center [783, 35] width 758 height 33
click at [1149, 33] on icon "close" at bounding box center [1155, 35] width 13 height 13
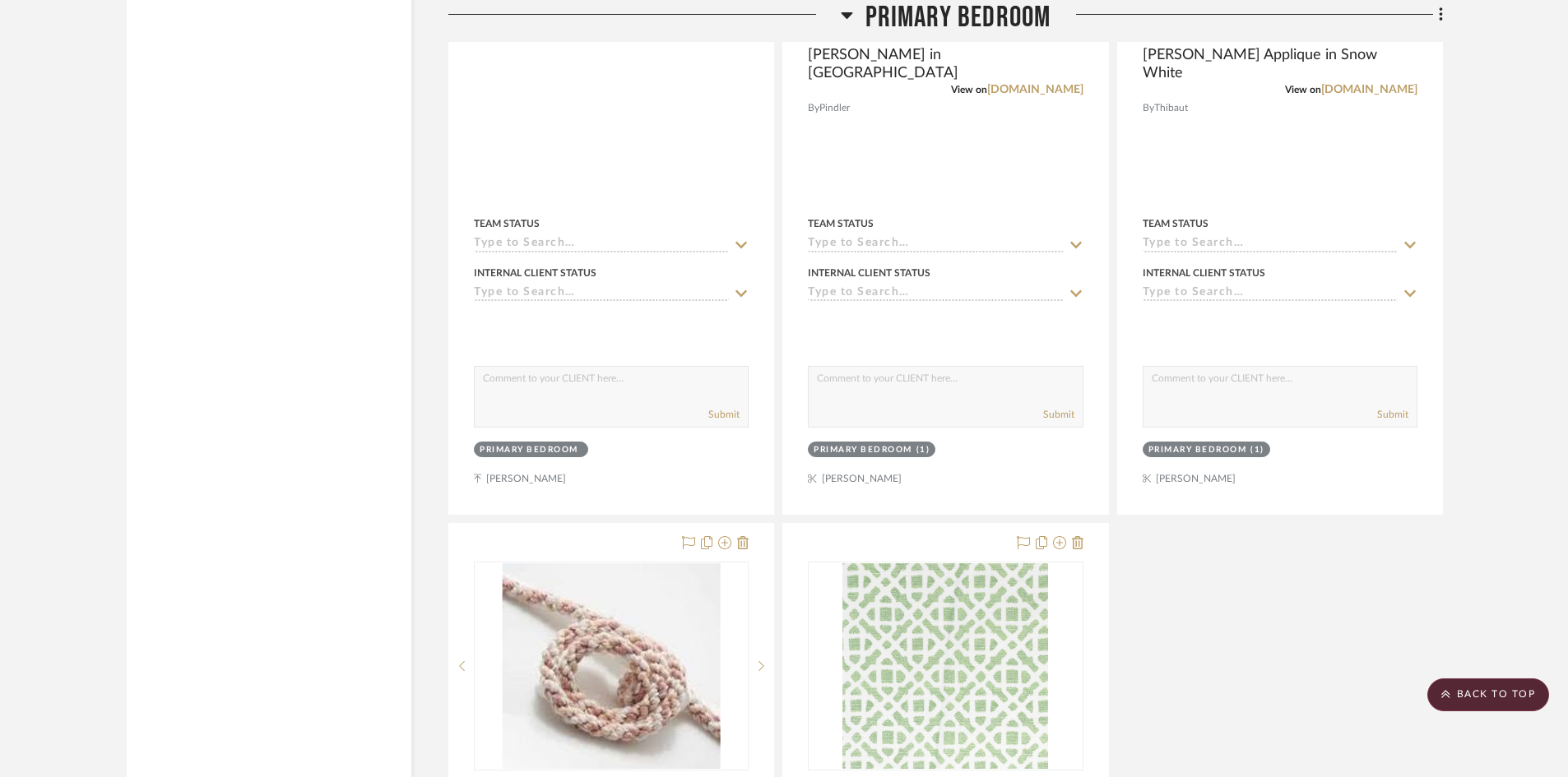
scroll to position [7070, 0]
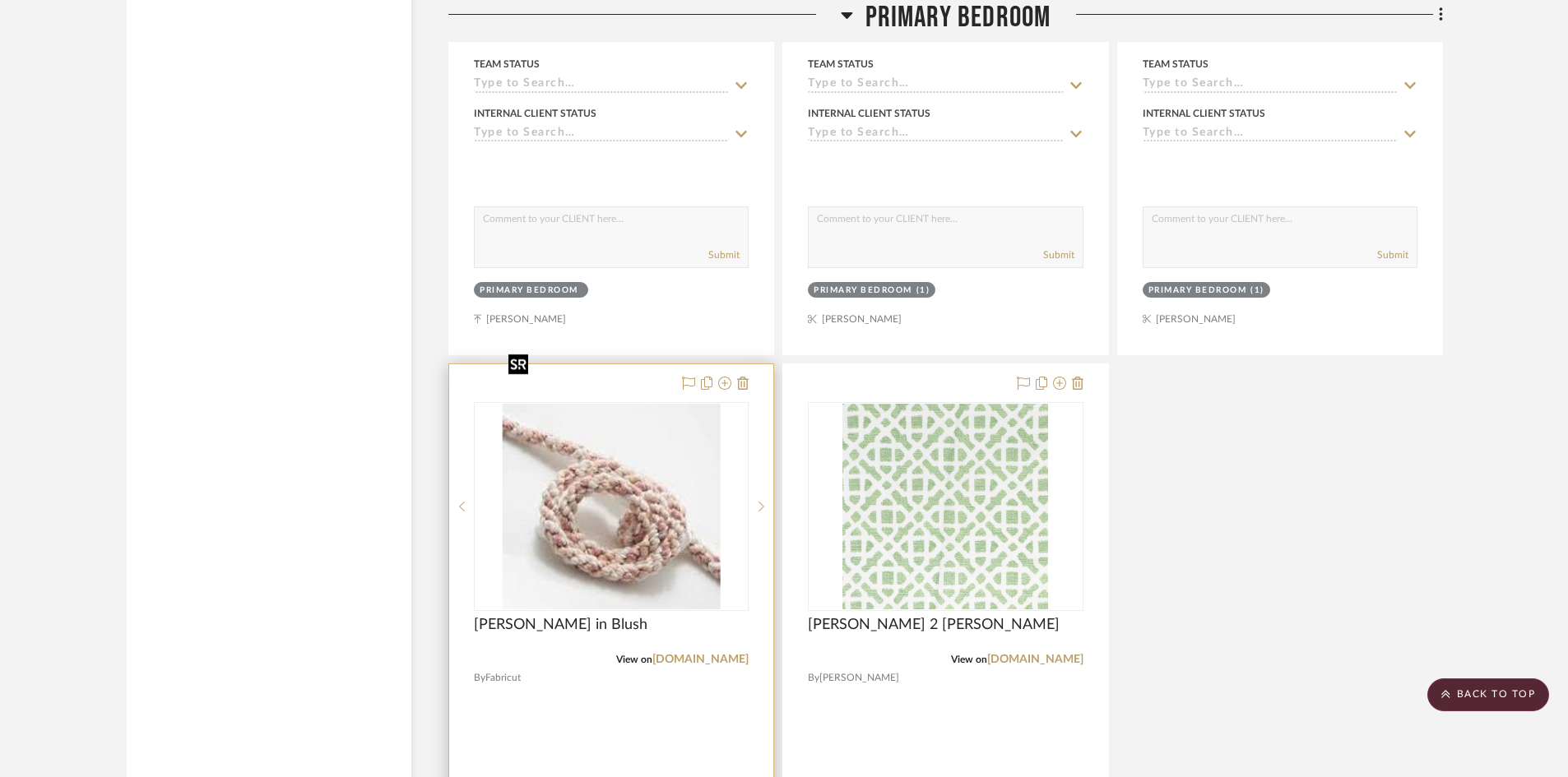
click at [657, 407] on img "0" at bounding box center [611, 506] width 219 height 206
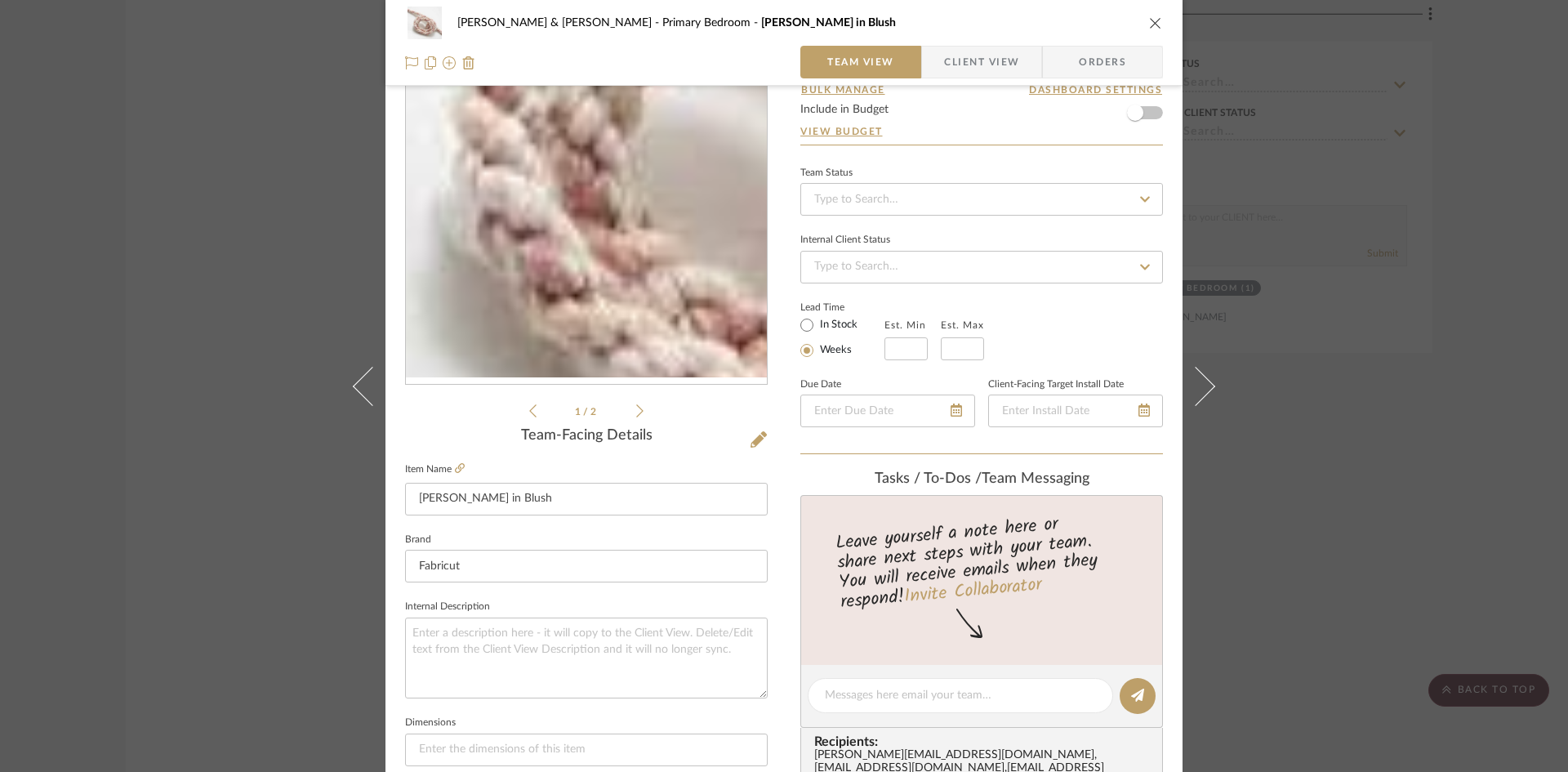
scroll to position [82, 0]
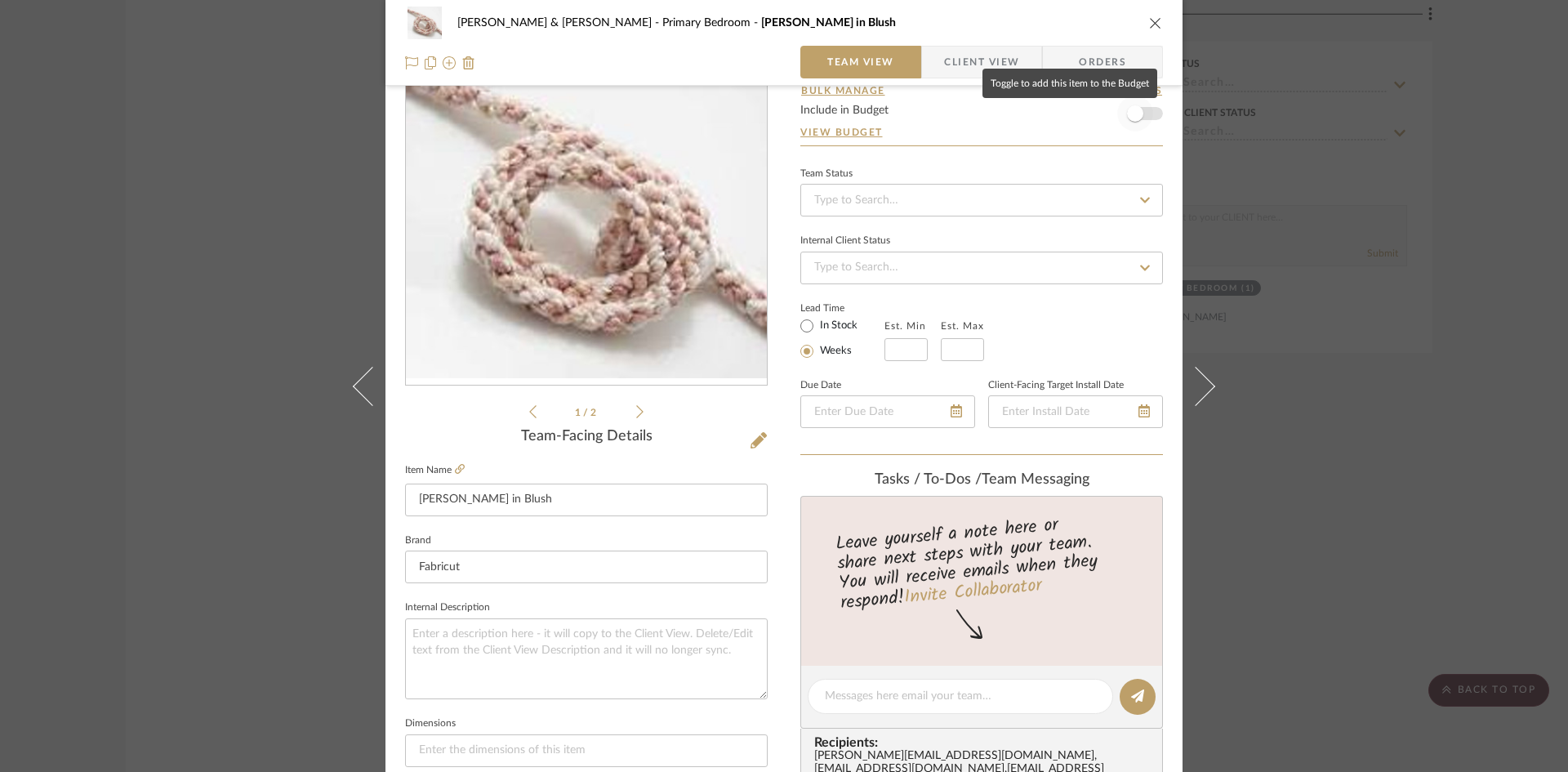
click at [1144, 110] on span "button" at bounding box center [1135, 114] width 36 height 36
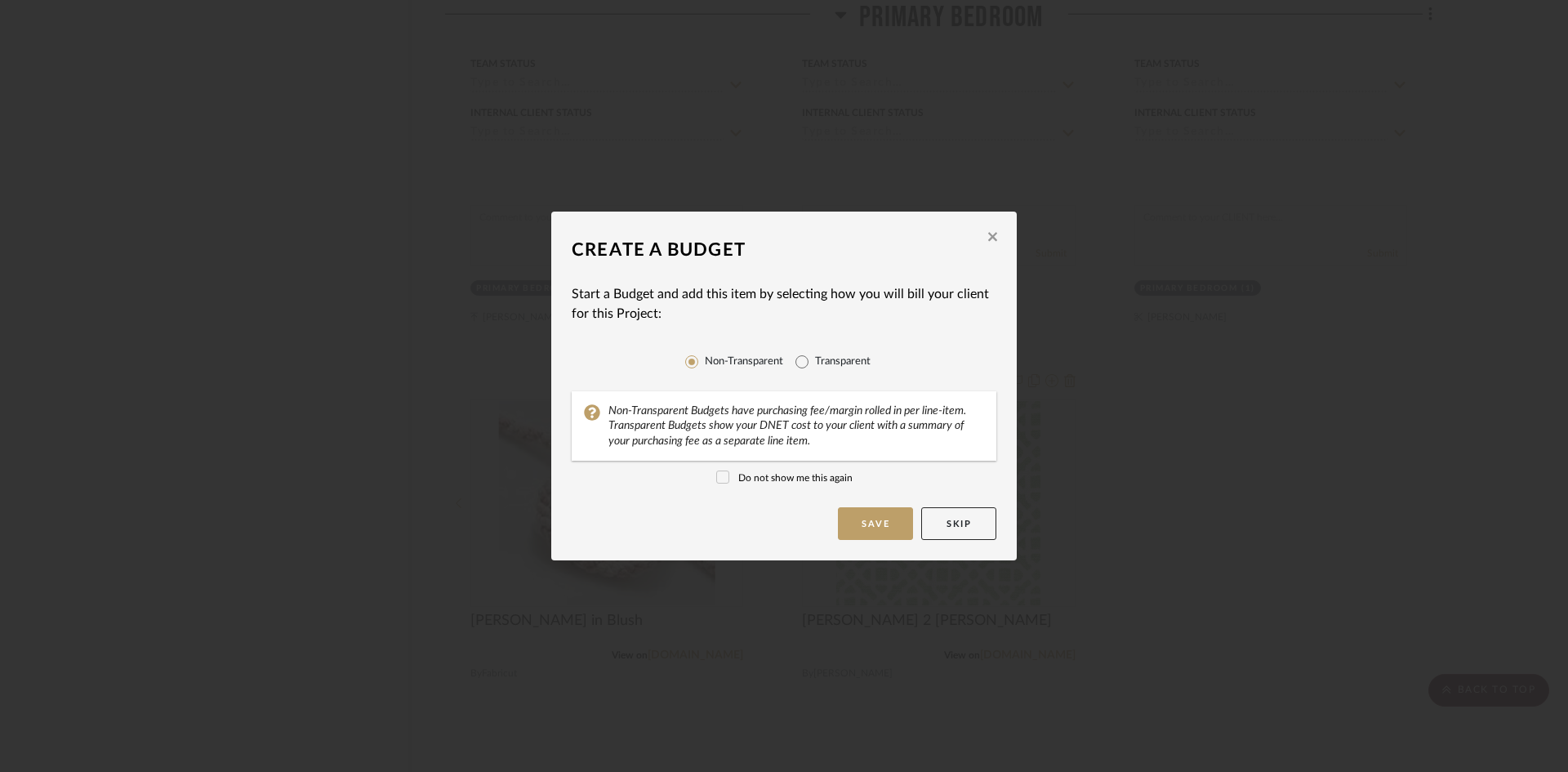
scroll to position [0, 0]
click at [989, 235] on icon "button" at bounding box center [992, 236] width 9 height 9
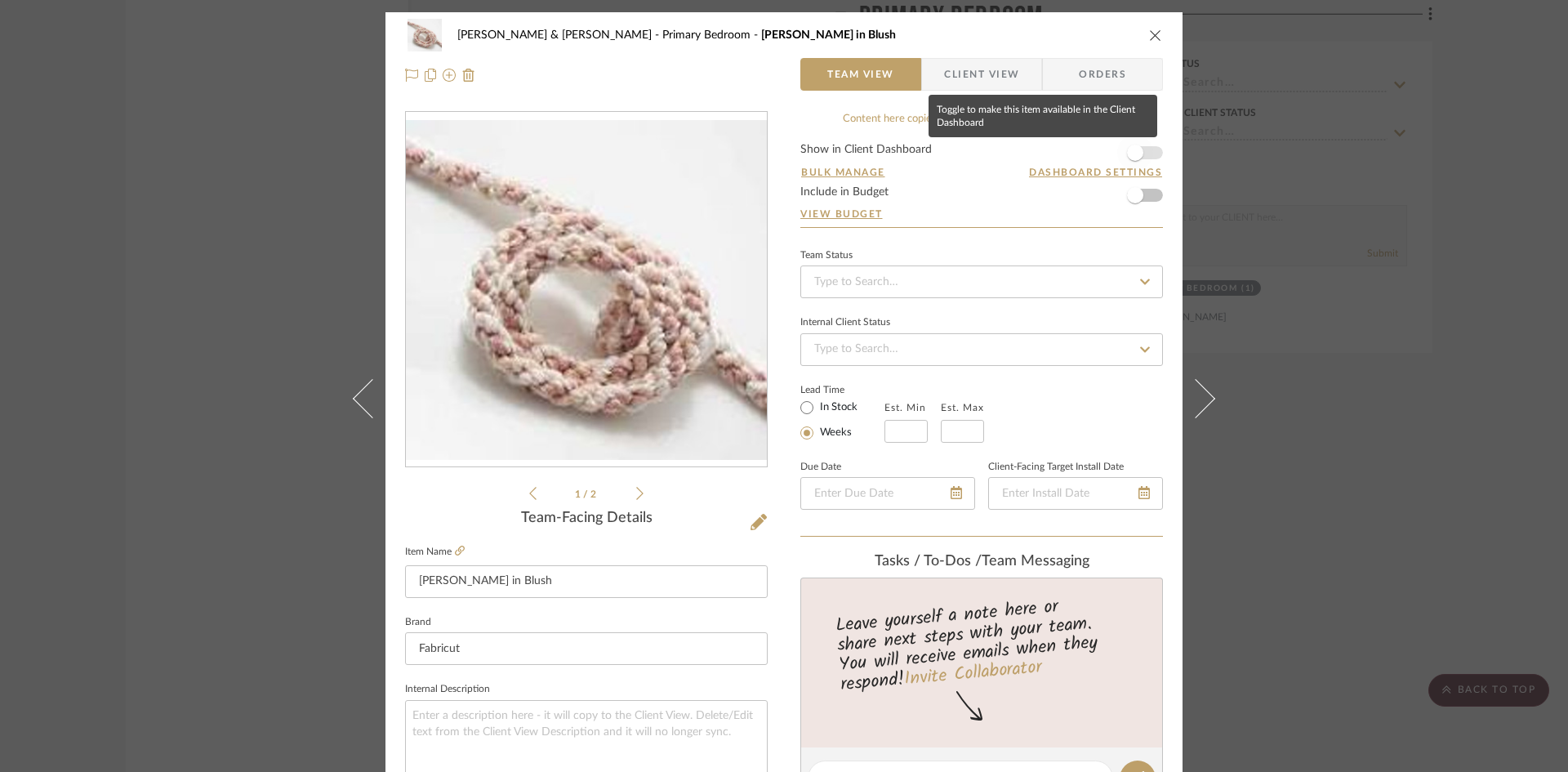
click at [1142, 150] on span "button" at bounding box center [1135, 153] width 36 height 36
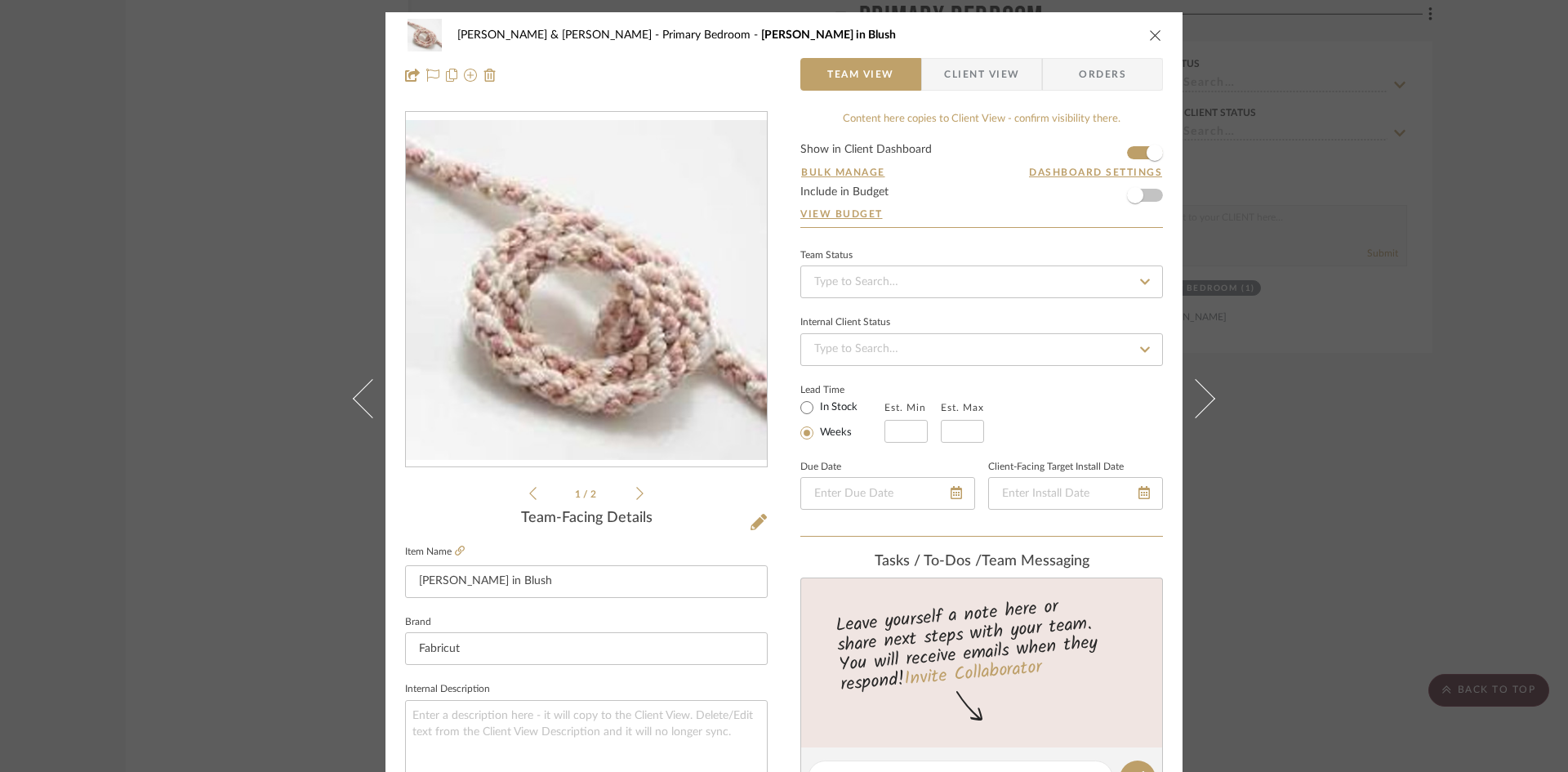
click at [629, 494] on li "1 / 2" at bounding box center [586, 493] width 100 height 20
click at [629, 493] on li "1 / 2" at bounding box center [586, 493] width 100 height 20
click at [636, 492] on icon at bounding box center [639, 493] width 7 height 15
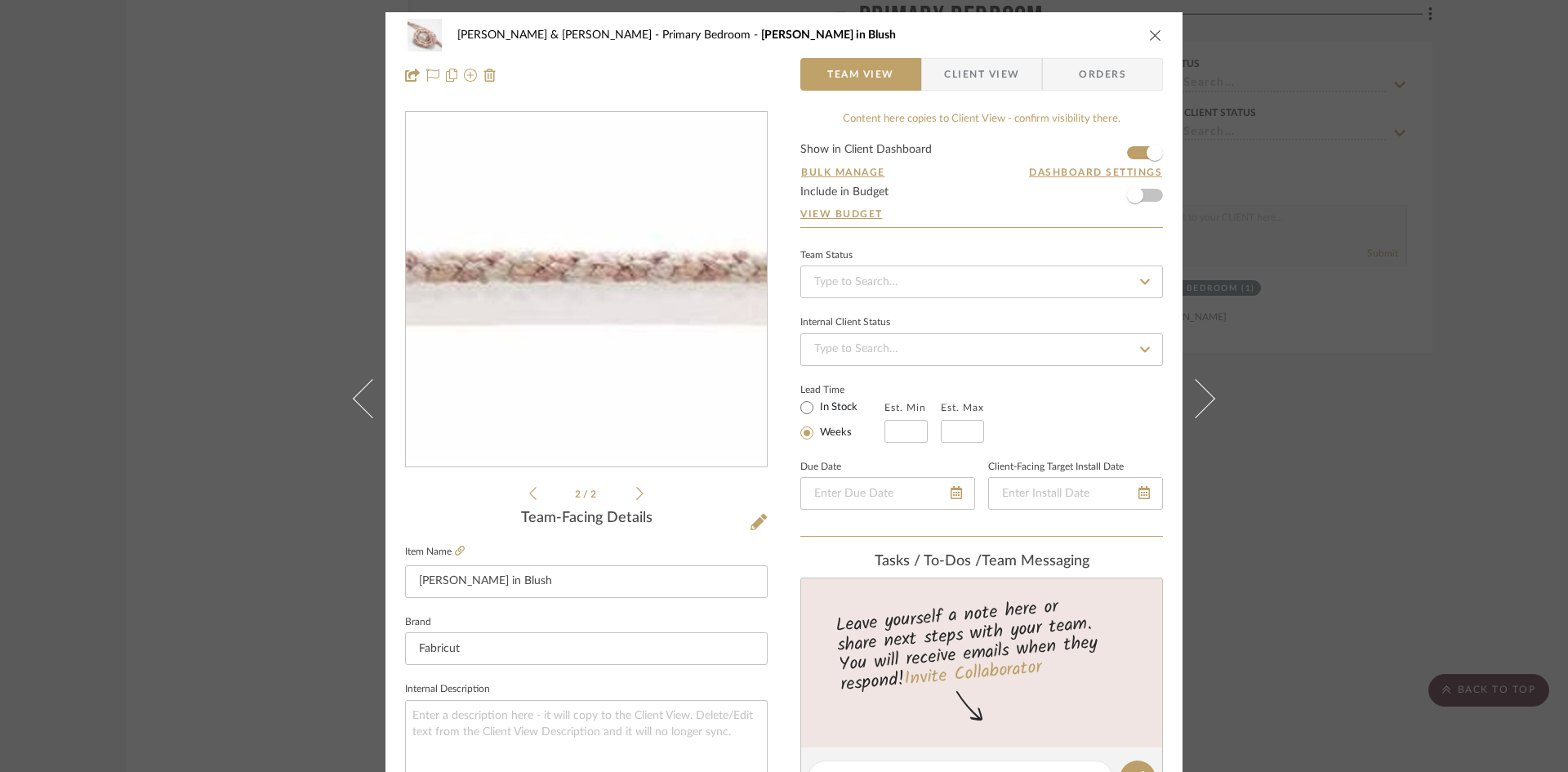
click at [1149, 33] on icon "close" at bounding box center [1155, 35] width 13 height 13
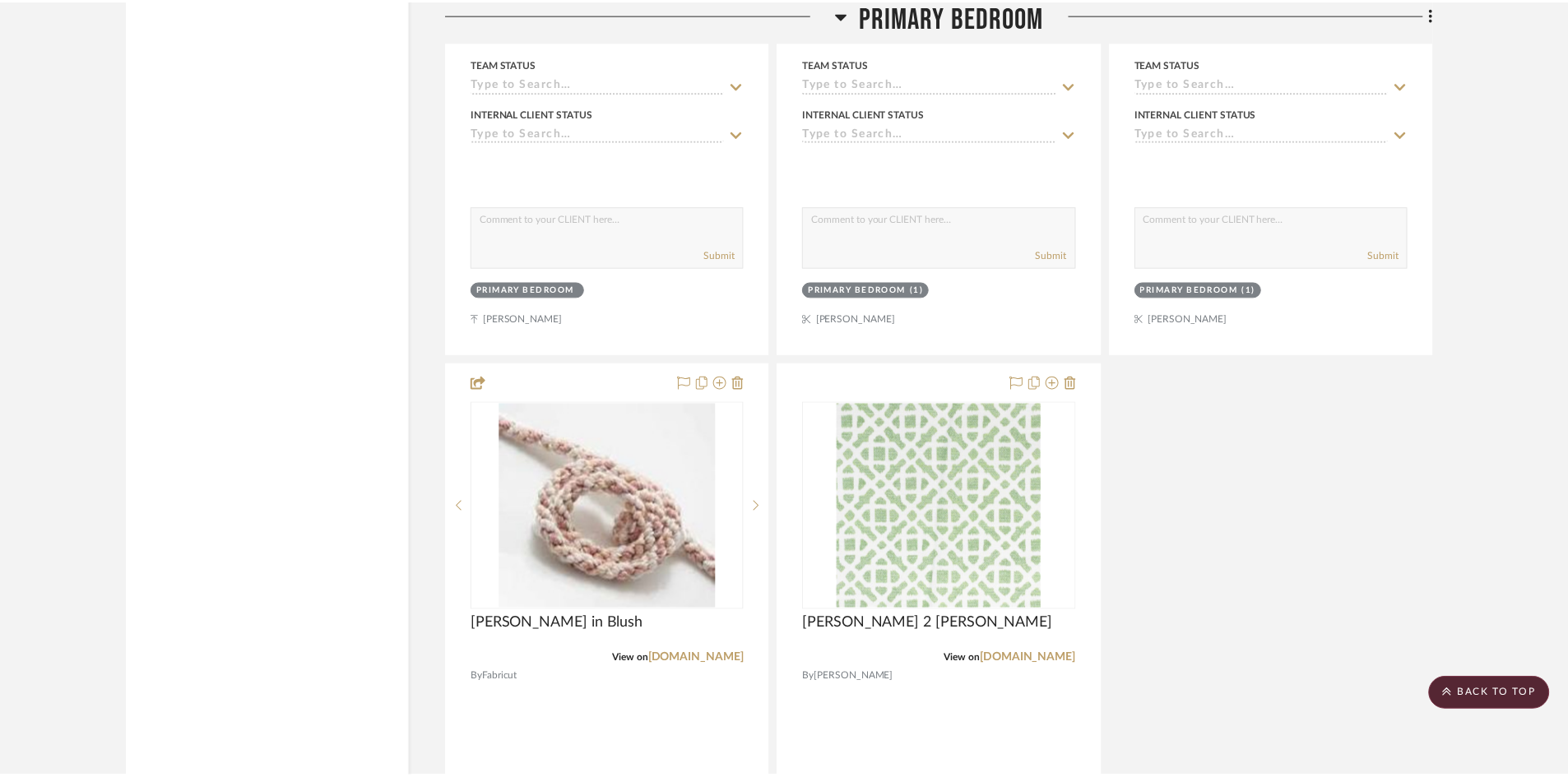
scroll to position [7070, 0]
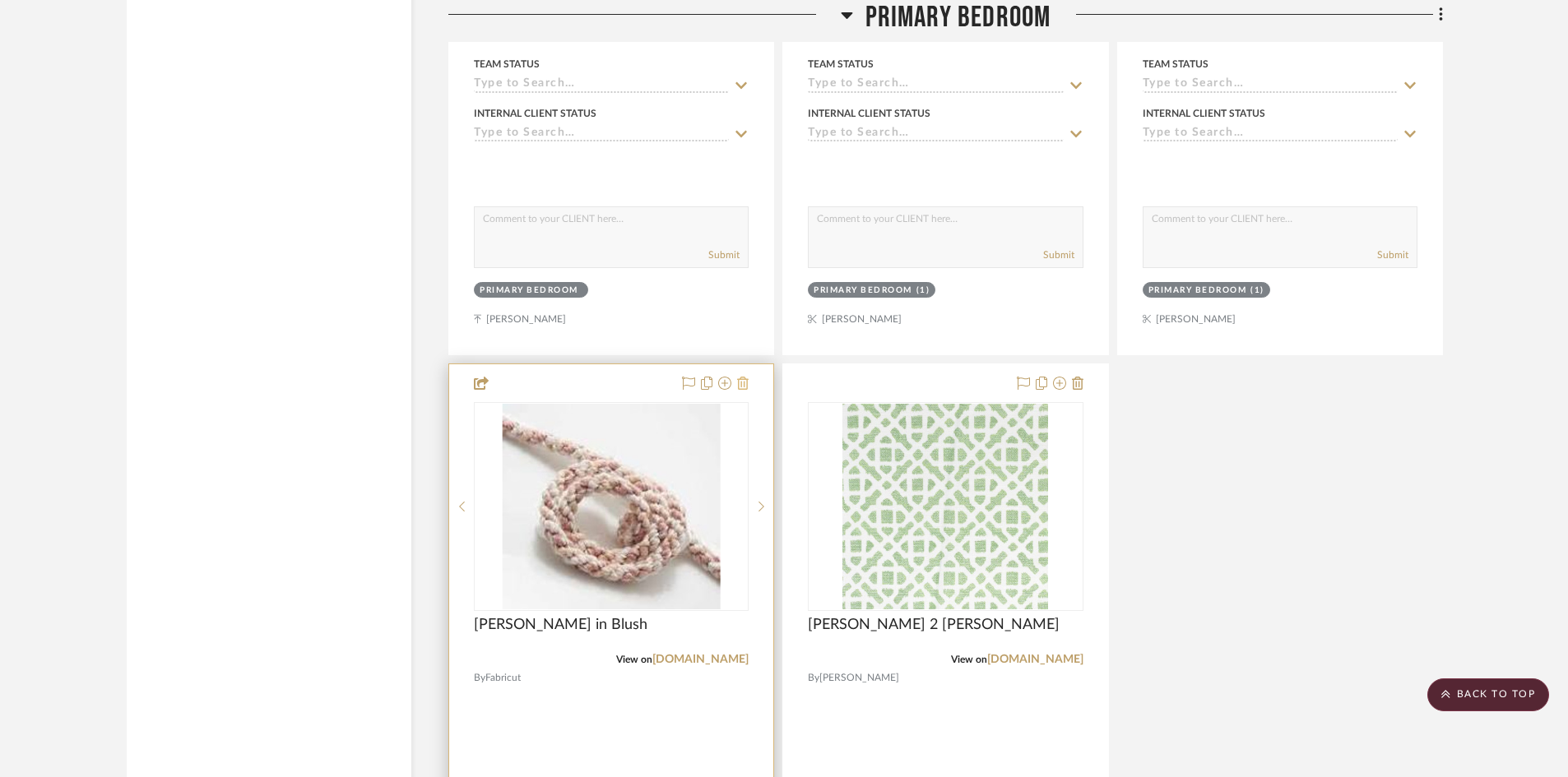
click at [744, 376] on icon at bounding box center [743, 383] width 12 height 13
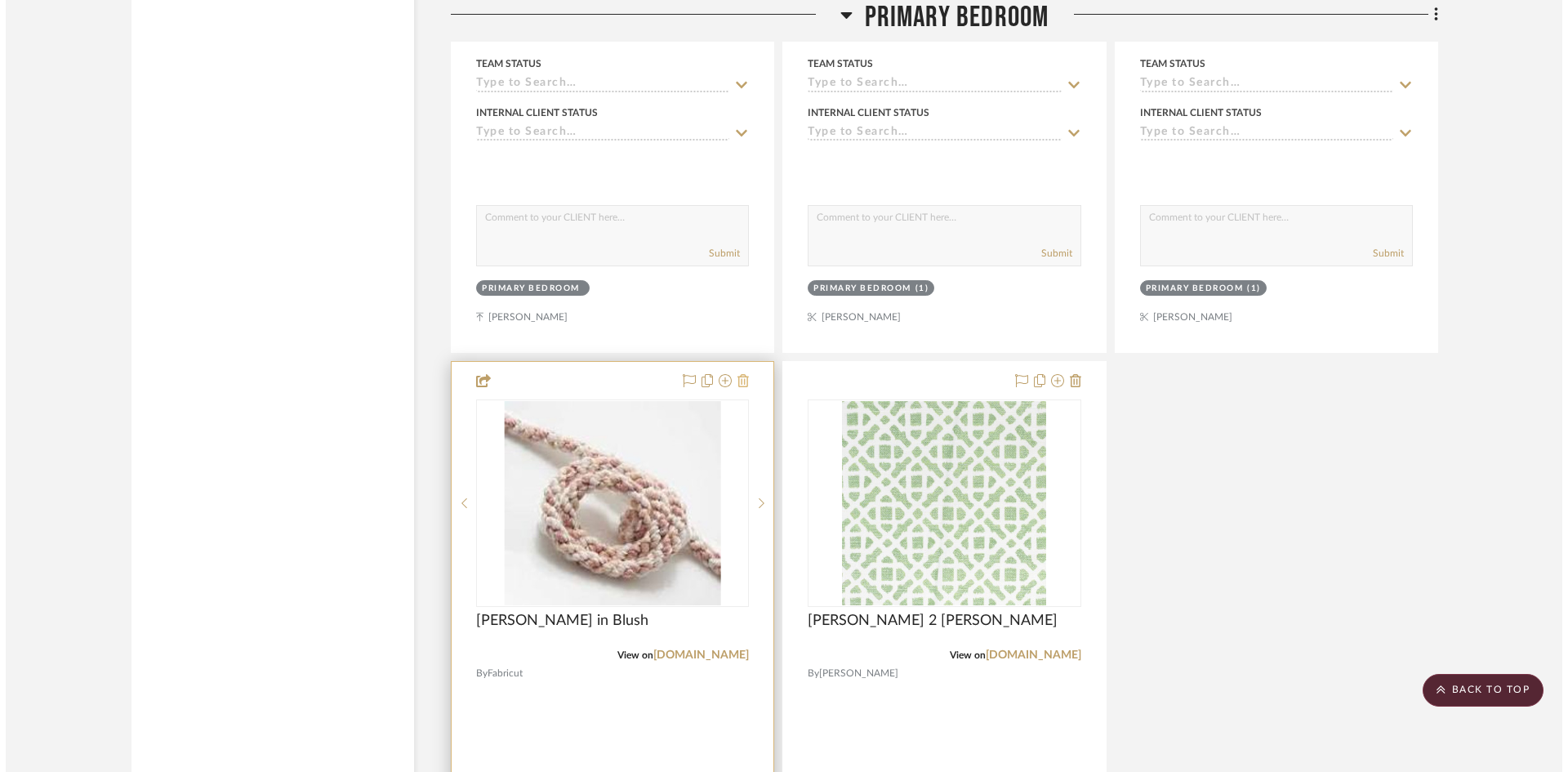
scroll to position [0, 0]
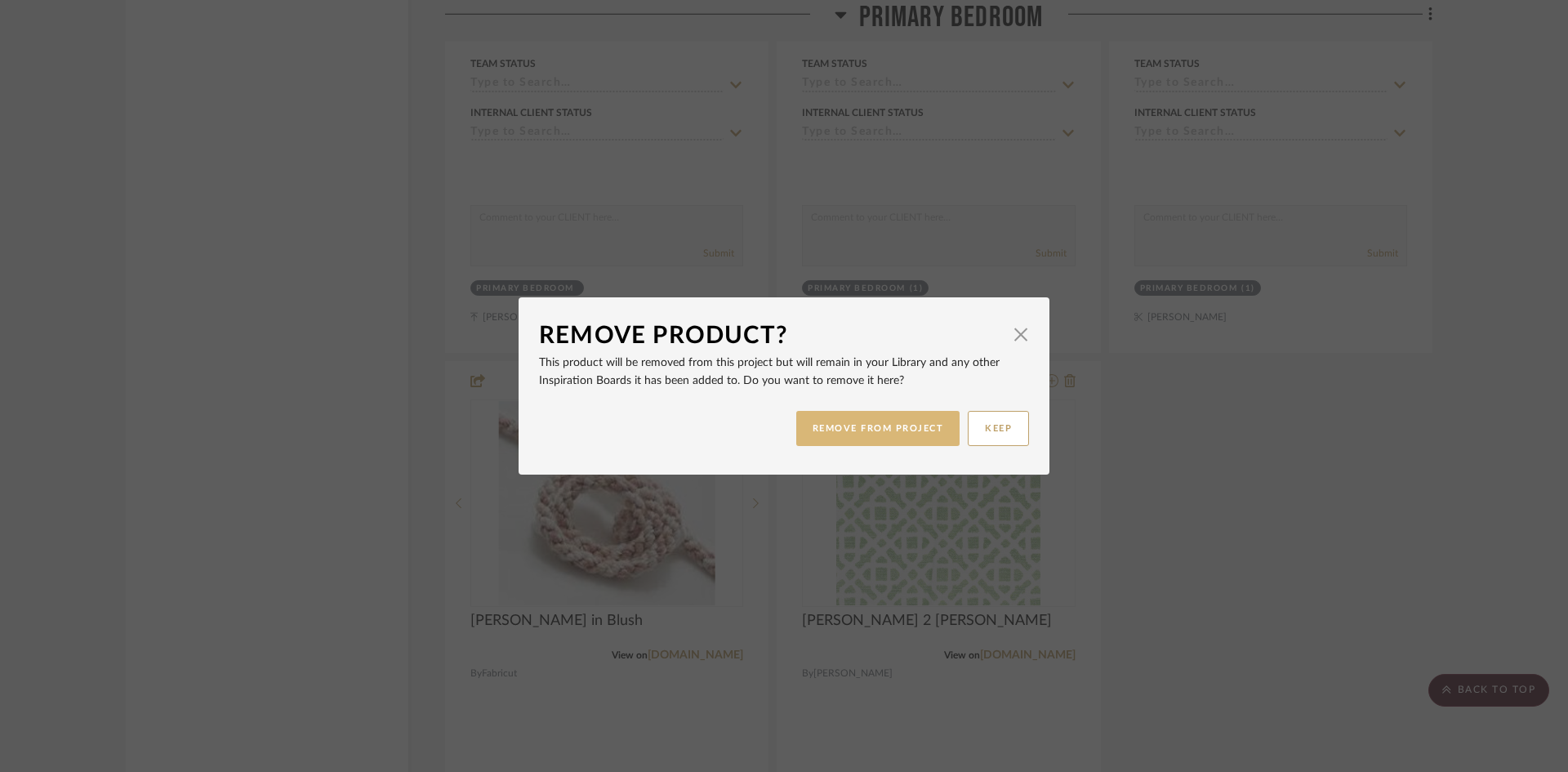
click at [834, 426] on button "REMOVE FROM PROJECT" at bounding box center [878, 428] width 164 height 35
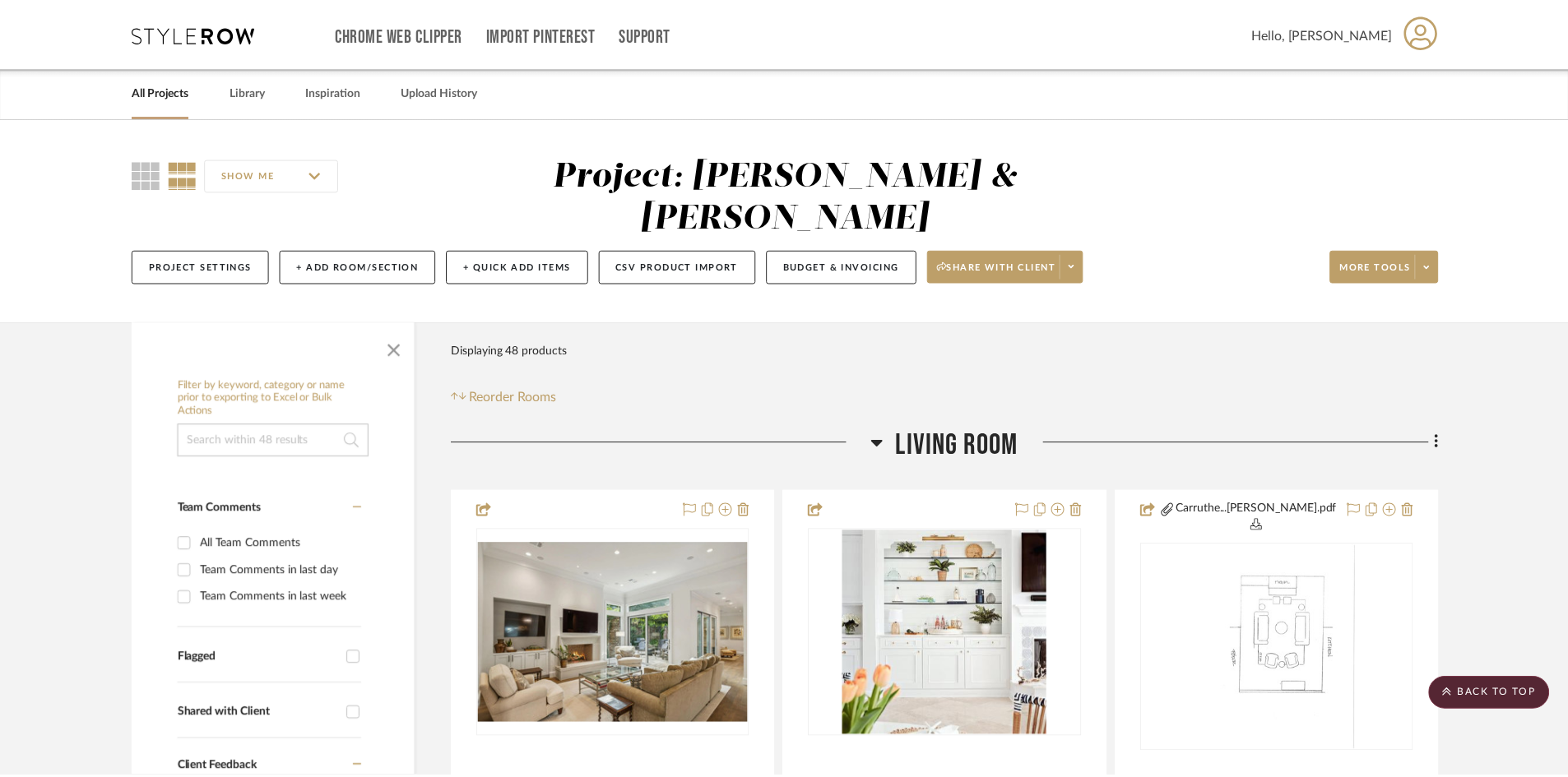
scroll to position [7070, 0]
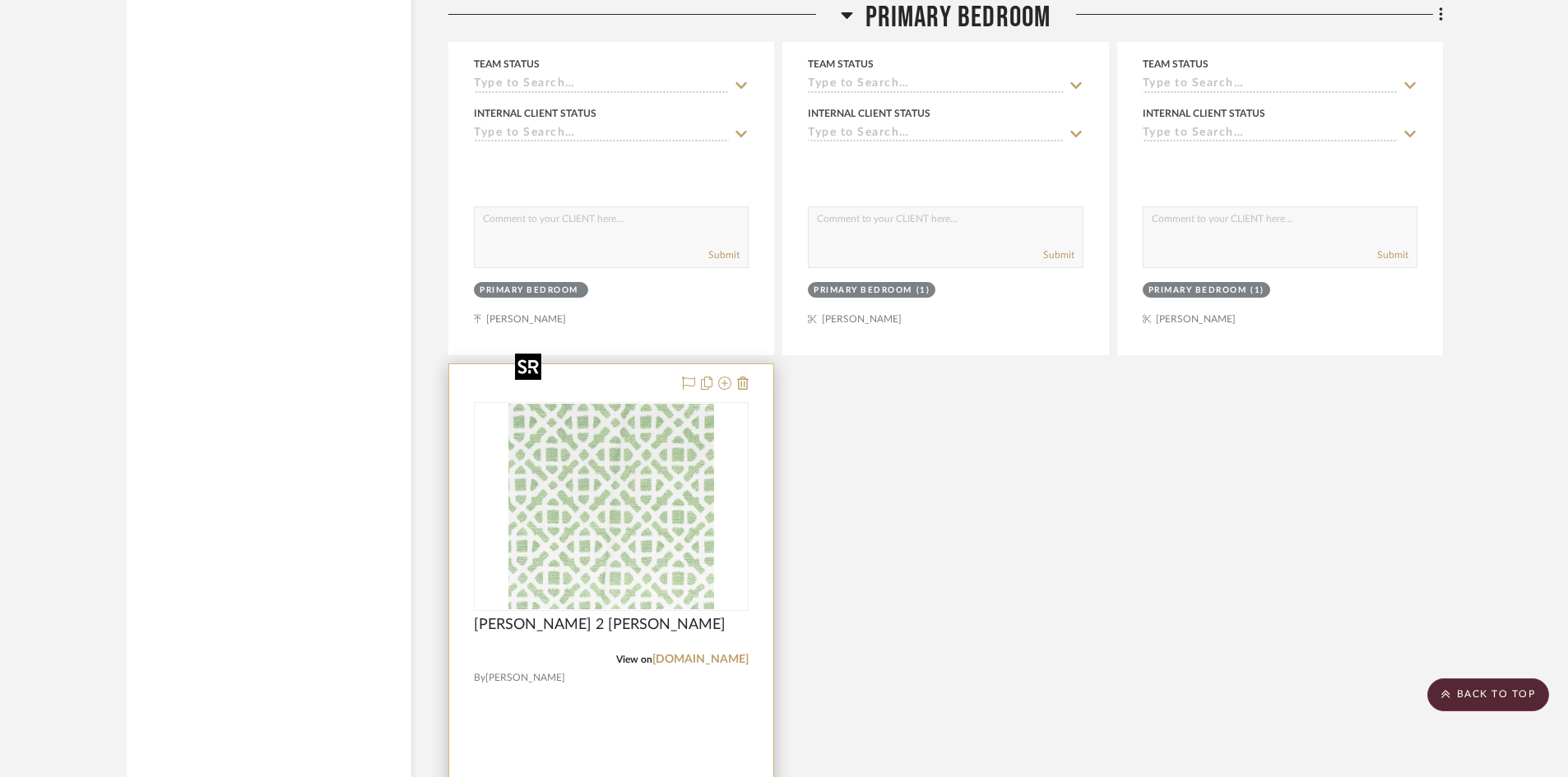
click at [632, 428] on img "0" at bounding box center [611, 506] width 206 height 206
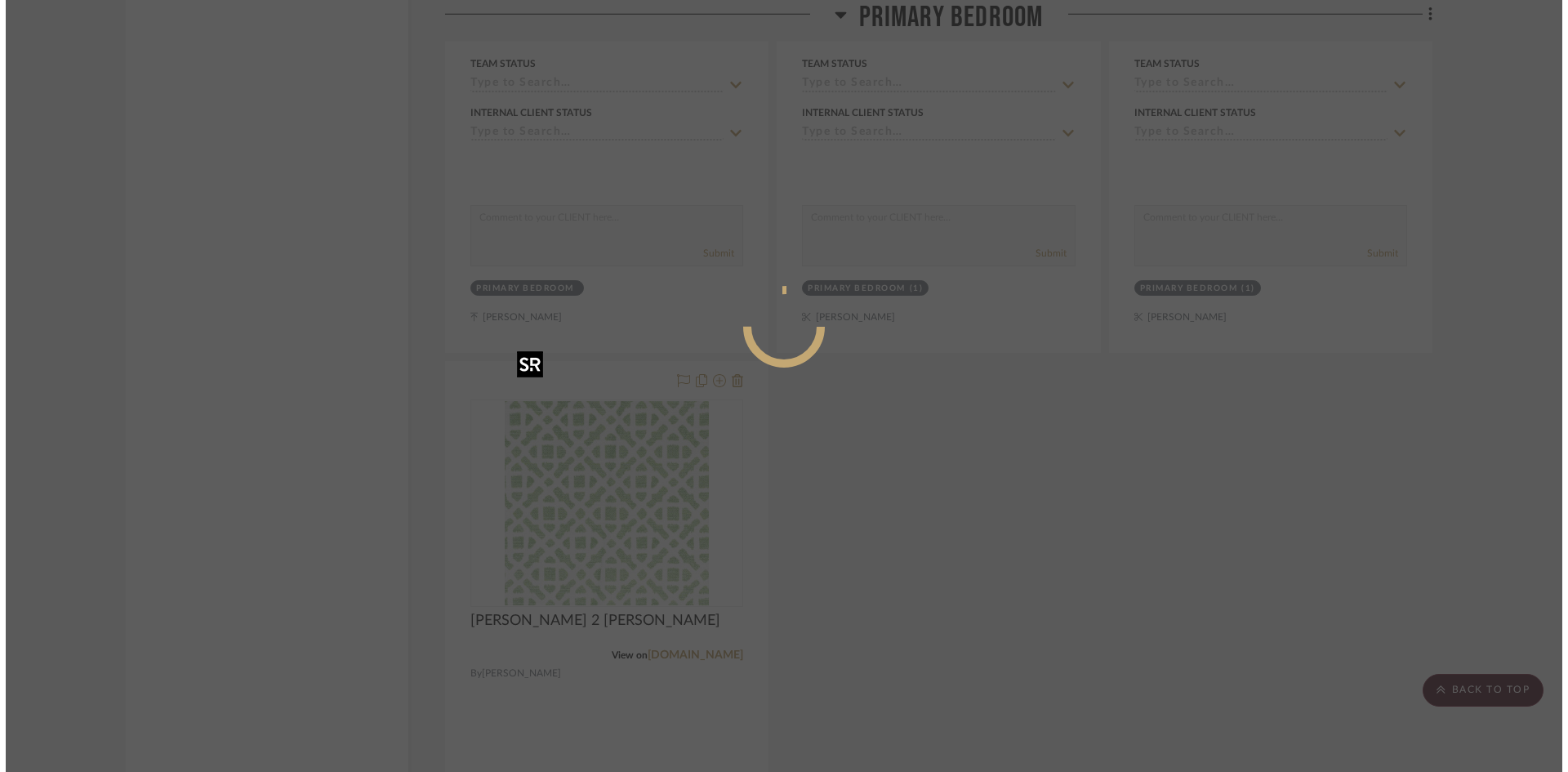
scroll to position [0, 0]
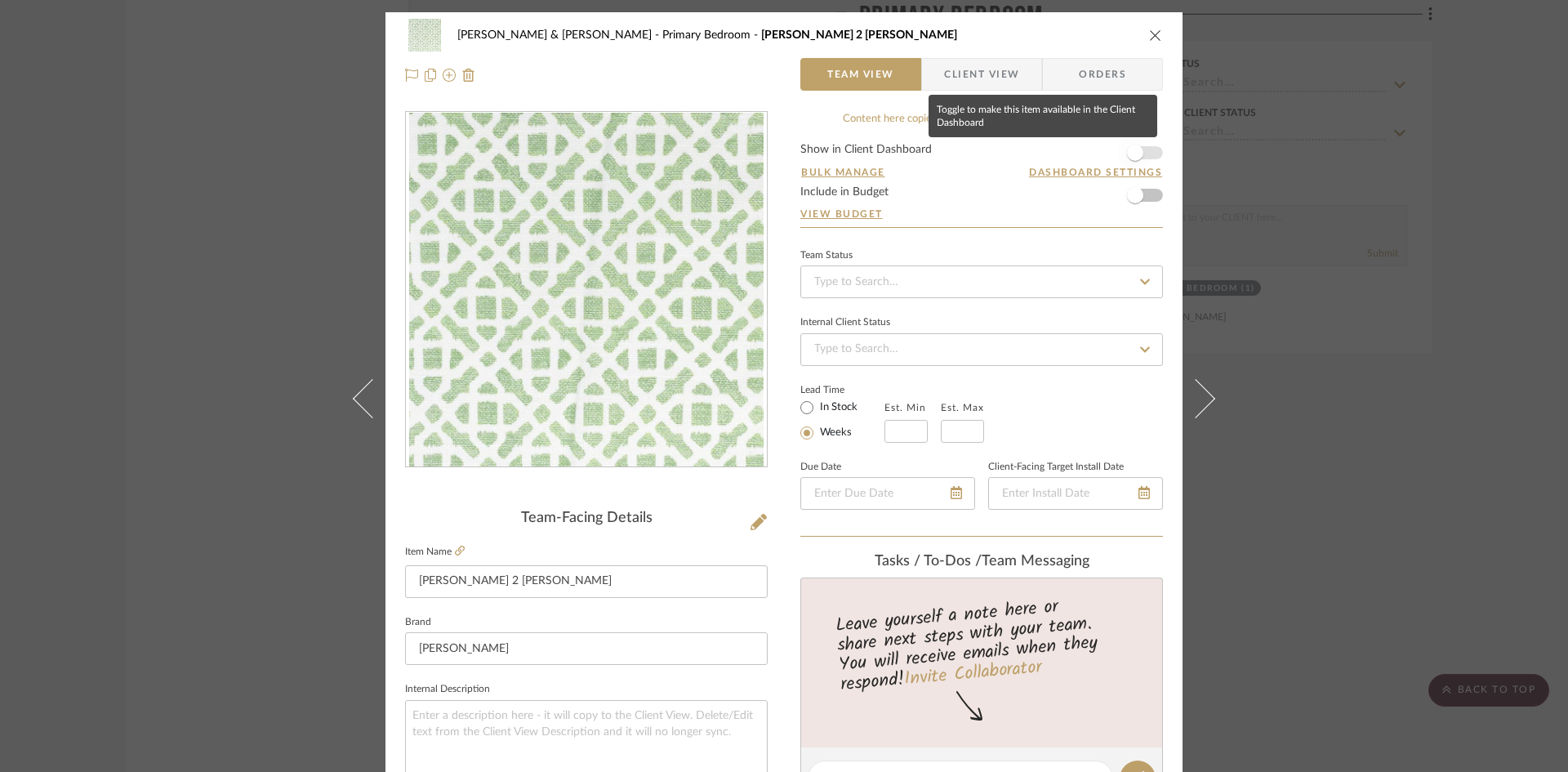
click at [1136, 150] on span "button" at bounding box center [1135, 153] width 16 height 16
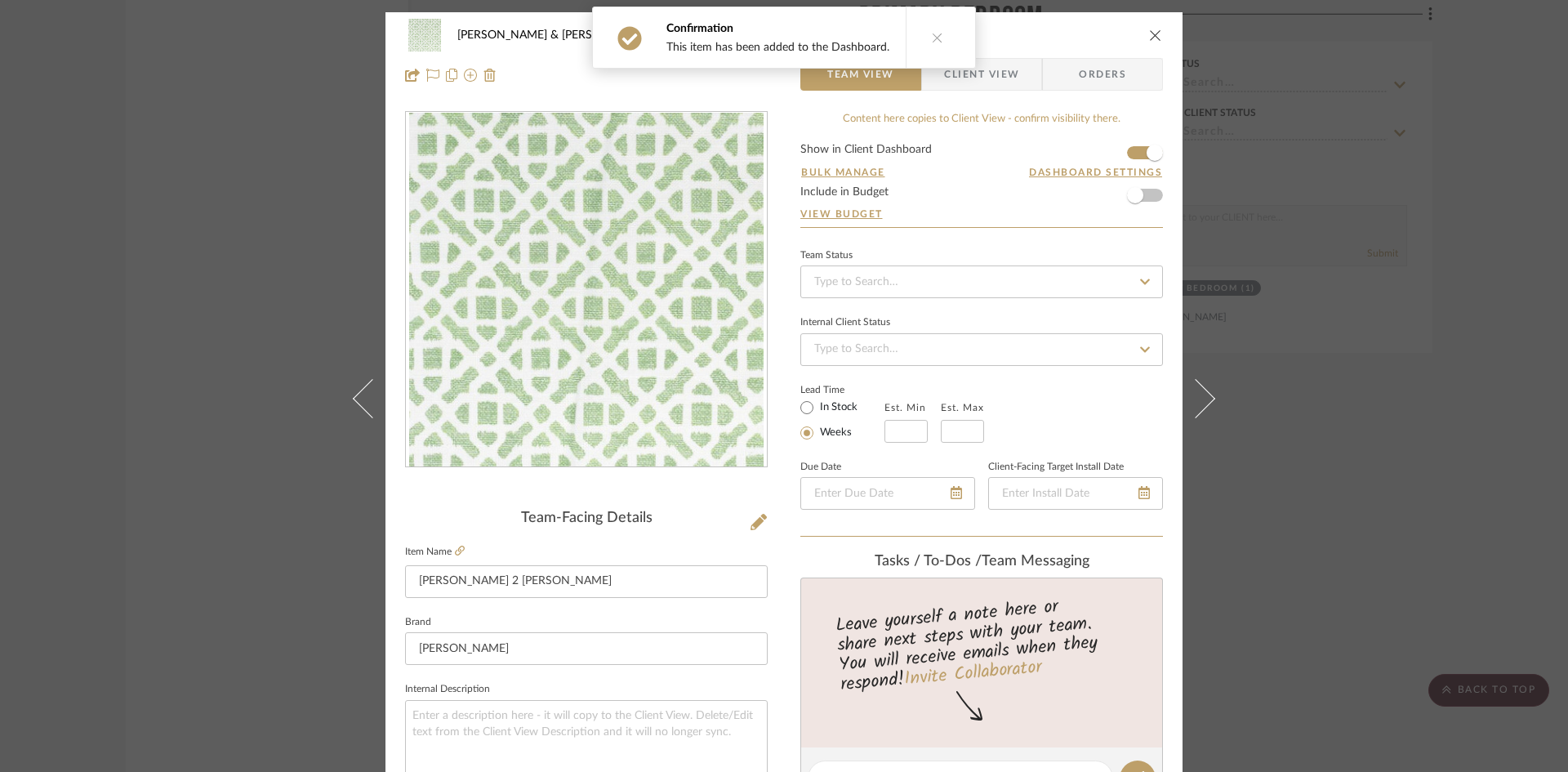
click at [1149, 33] on icon "close" at bounding box center [1155, 35] width 13 height 13
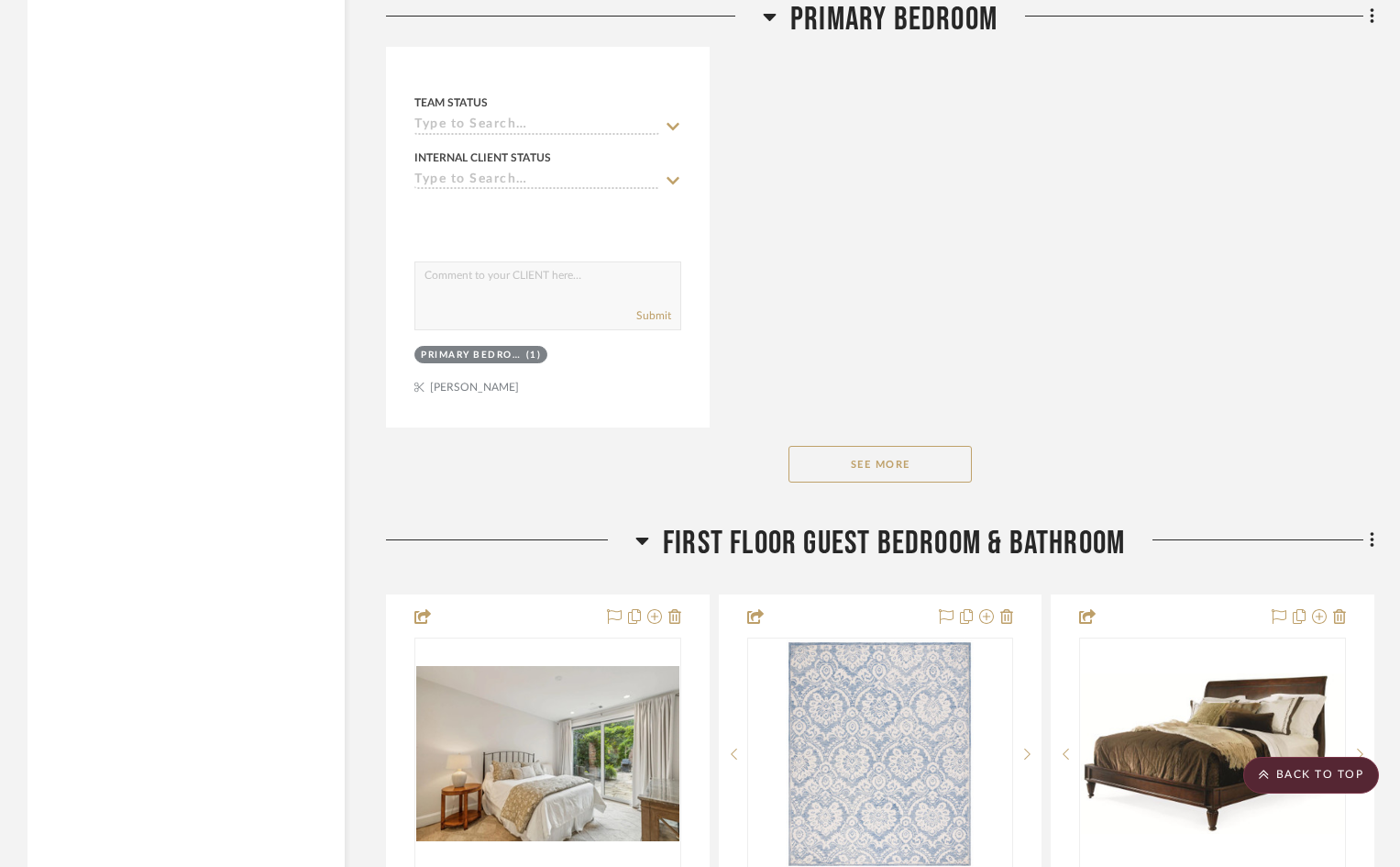
scroll to position [8715, 0]
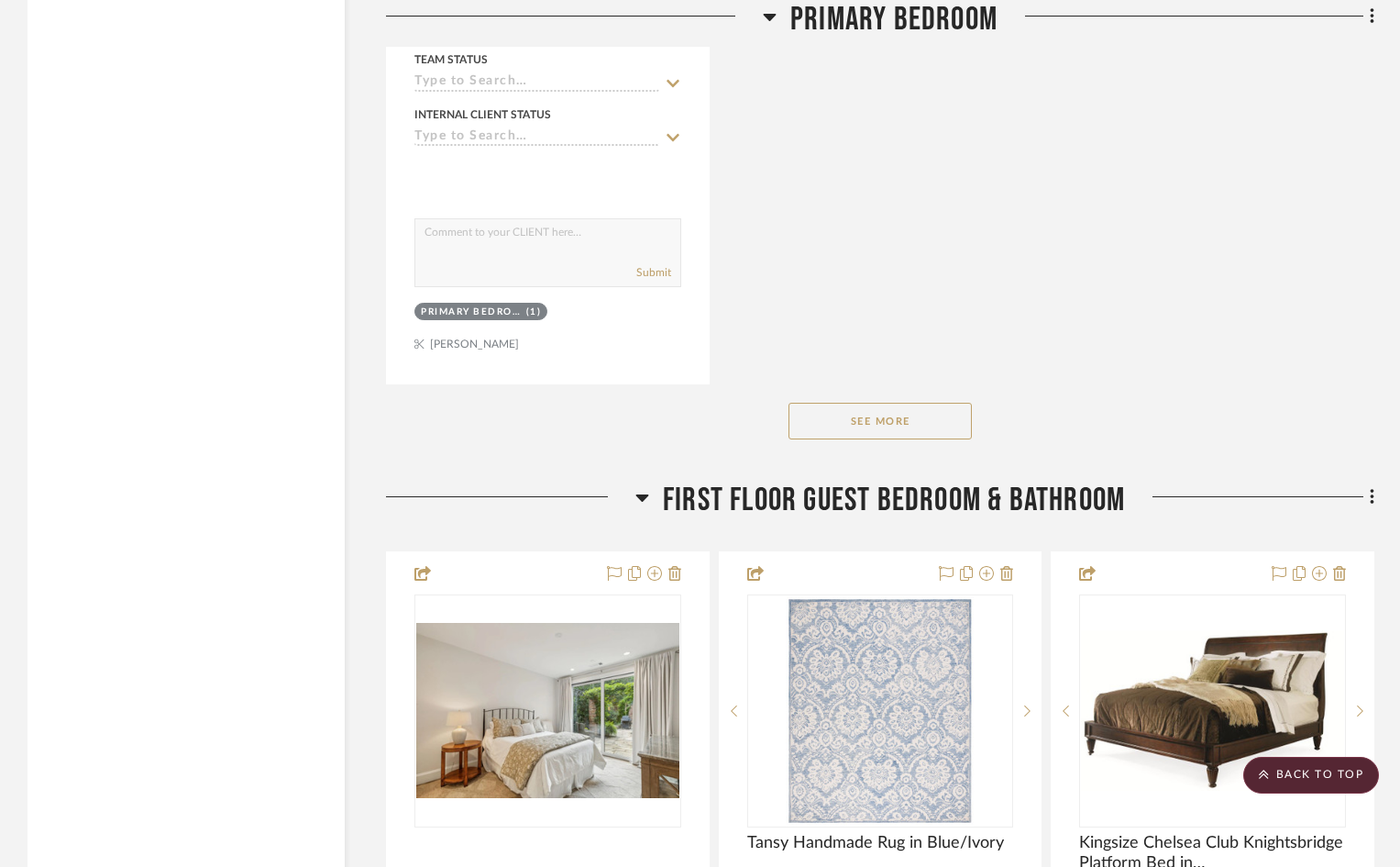
click at [921, 402] on button "See More" at bounding box center [880, 421] width 184 height 37
click at [921, 402] on button "See Less" at bounding box center [880, 421] width 184 height 37
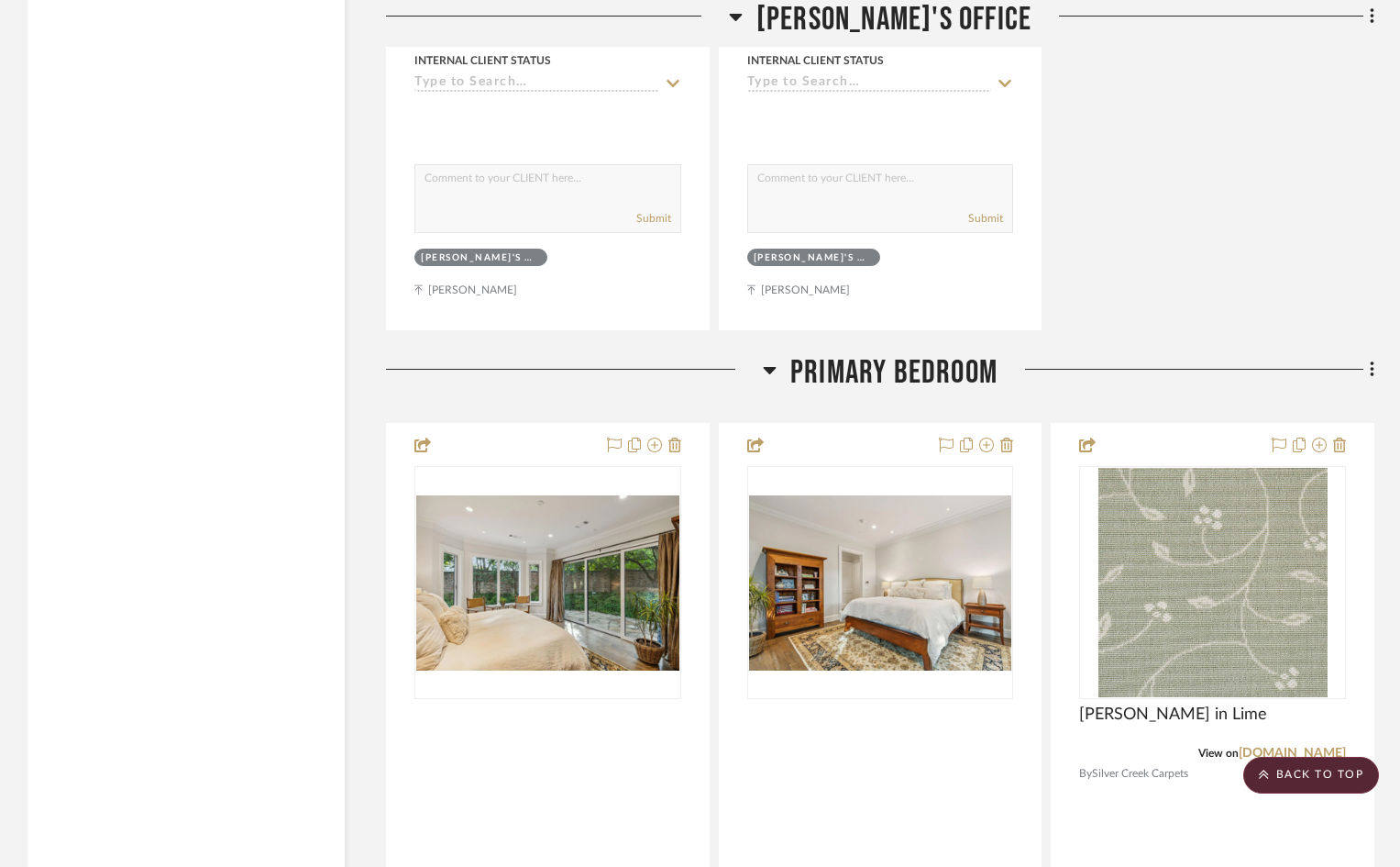
scroll to position [6238, 0]
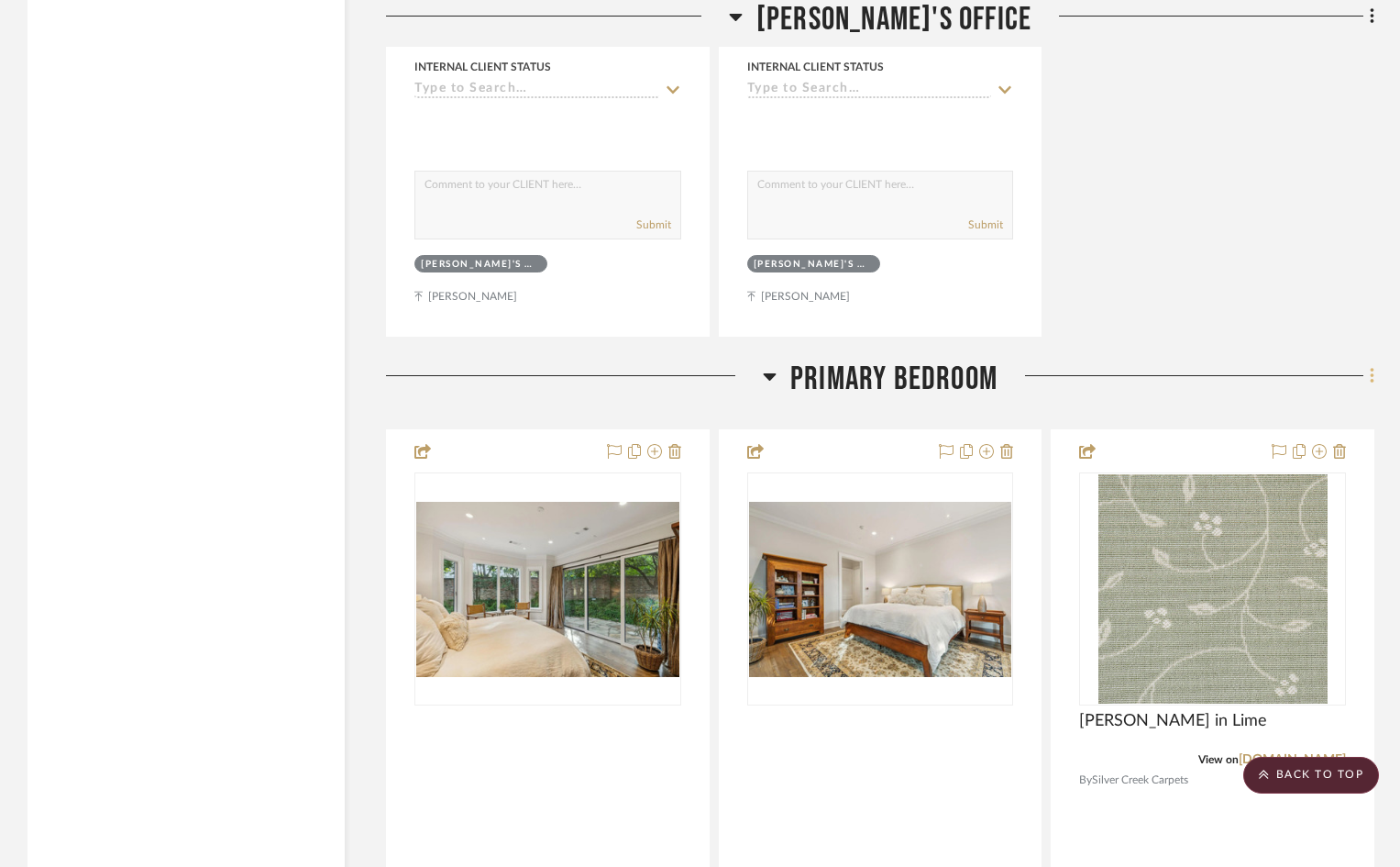
click at [1370, 366] on icon at bounding box center [1372, 377] width 6 height 20
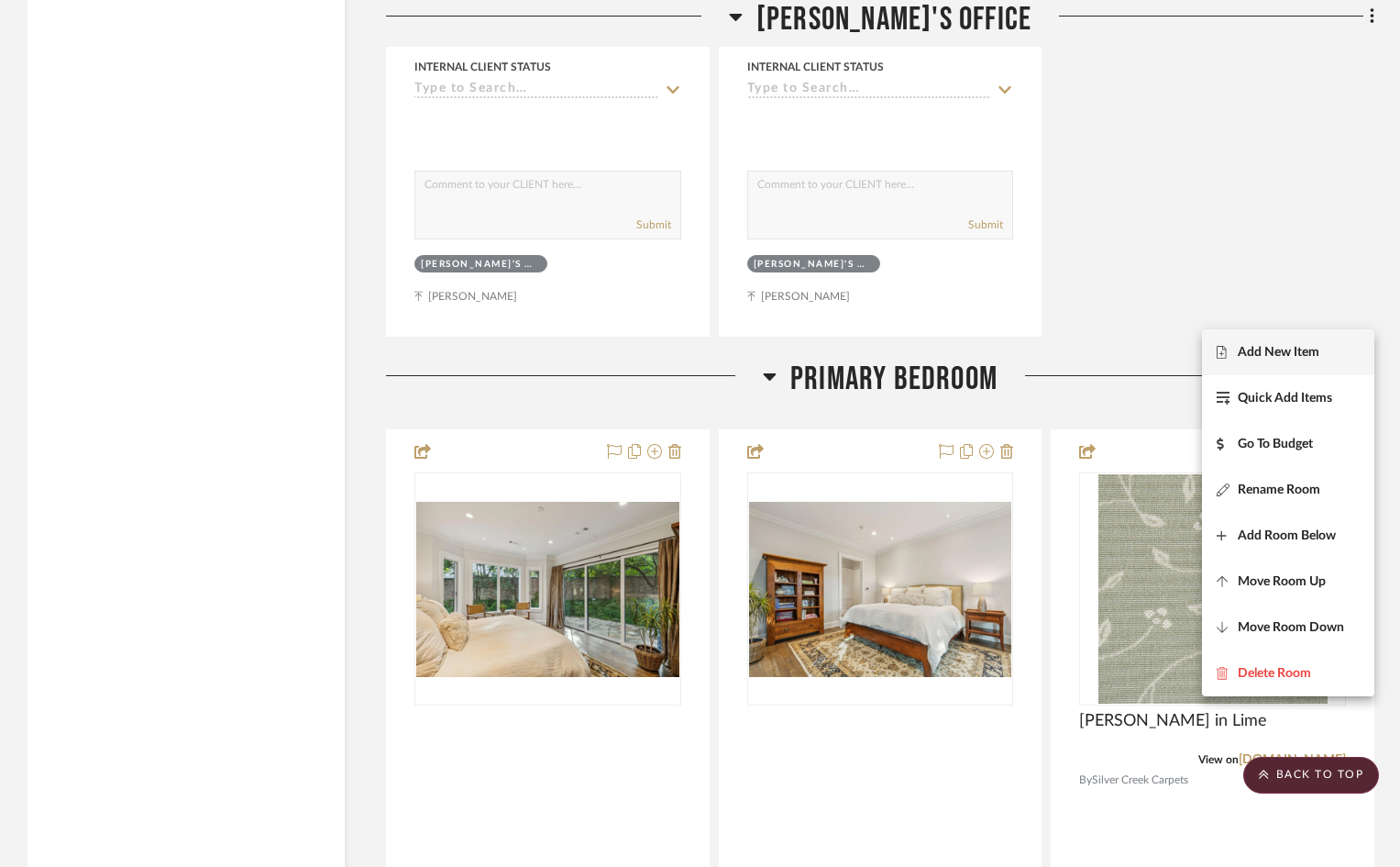
click at [1327, 354] on span "Add New Item" at bounding box center [1288, 353] width 143 height 16
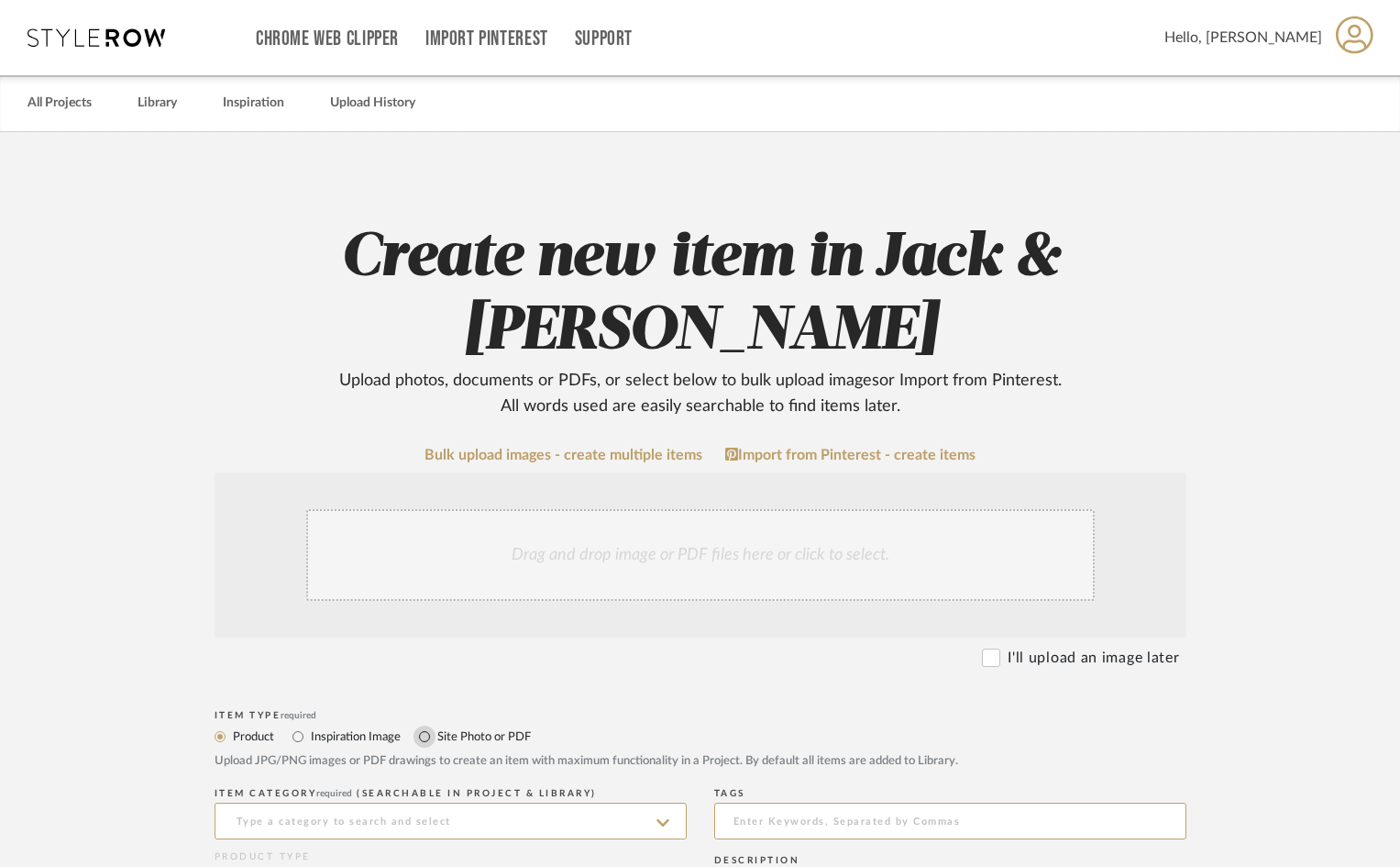
click at [422, 734] on input "Site Photo or PDF" at bounding box center [424, 737] width 22 height 22
radio input "true"
click at [423, 550] on div "Drag and drop image or PDF files here or click to select." at bounding box center [700, 555] width 789 height 92
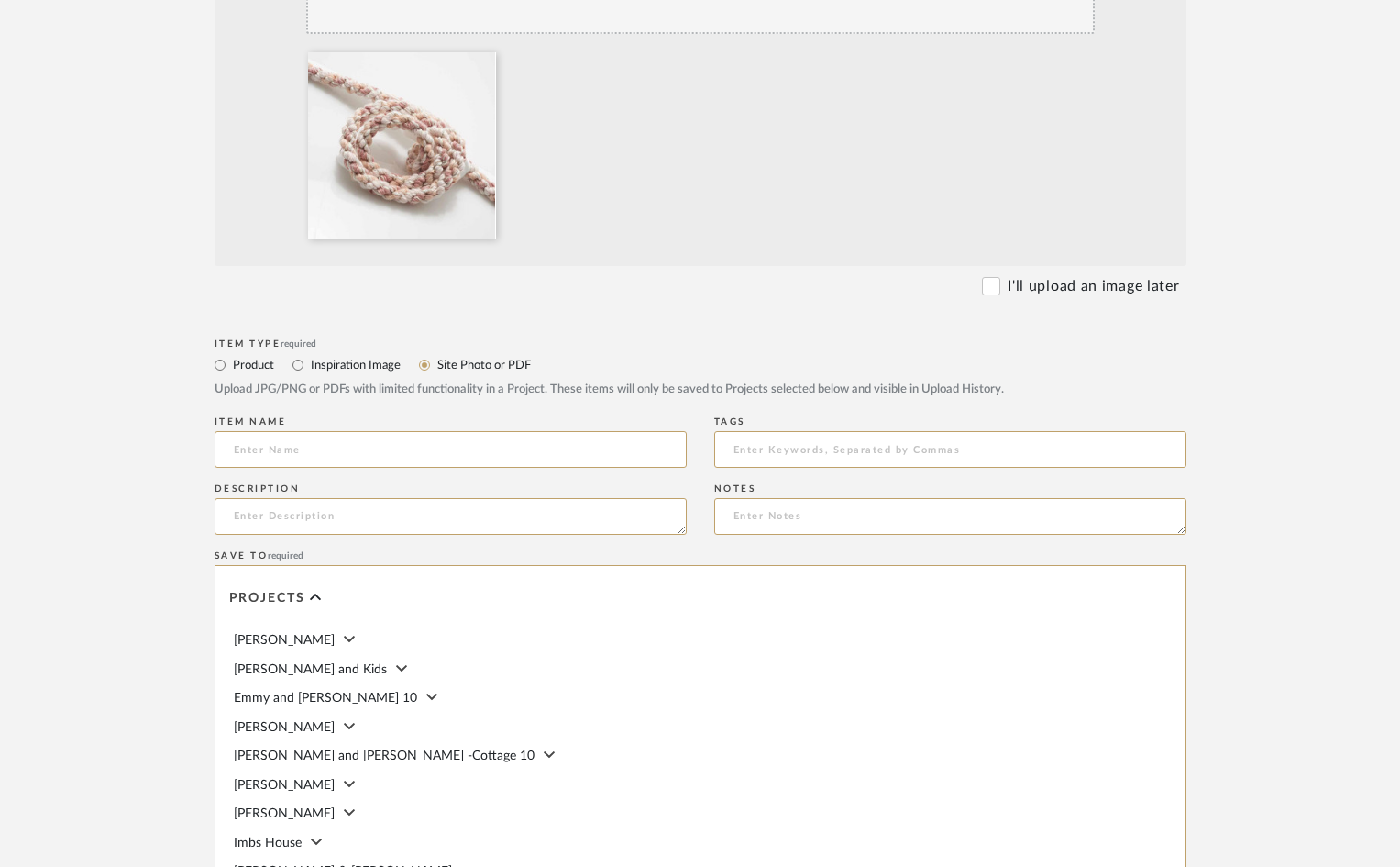
scroll to position [905, 0]
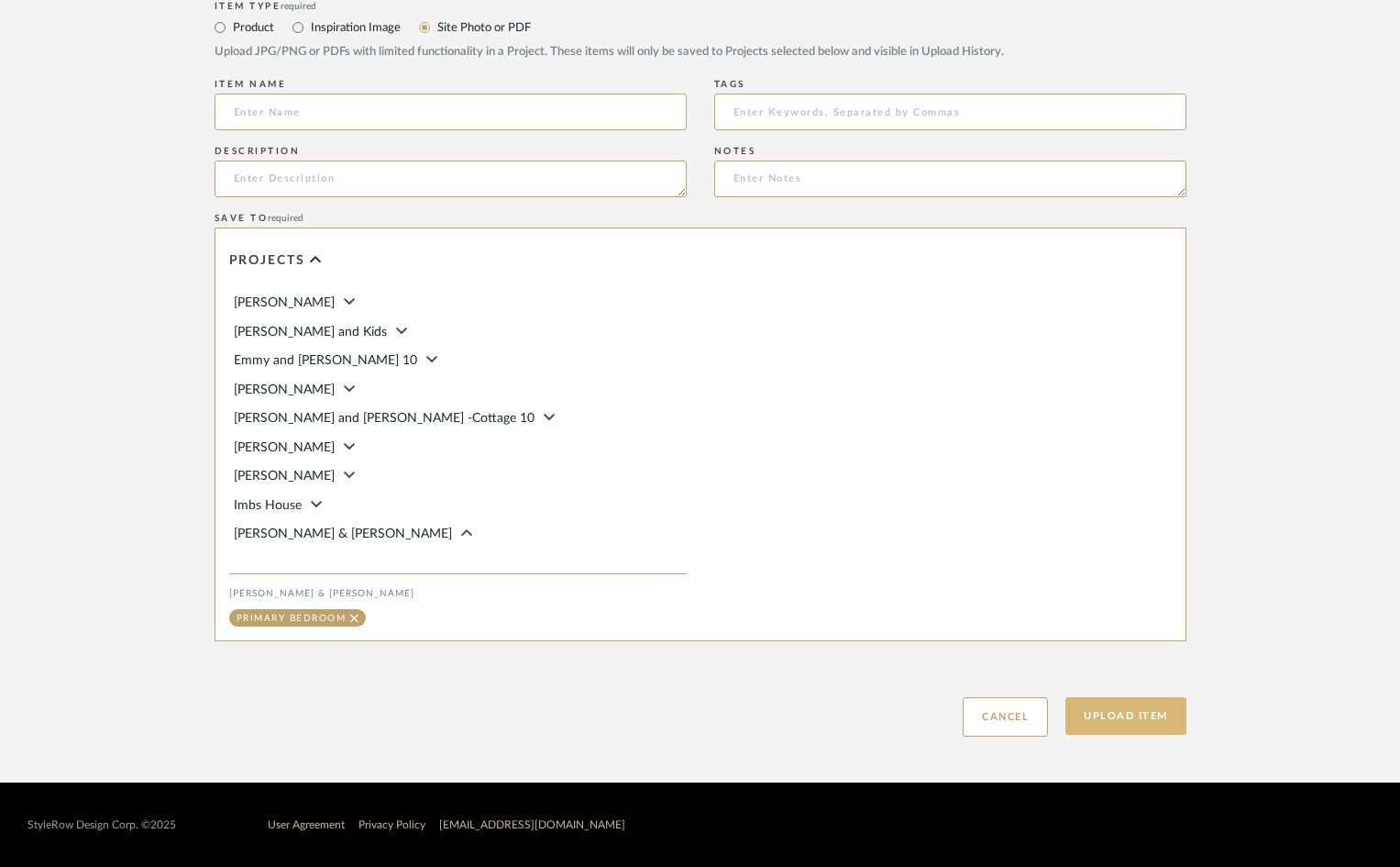
click at [1132, 717] on button "Upload Item" at bounding box center [1126, 715] width 121 height 38
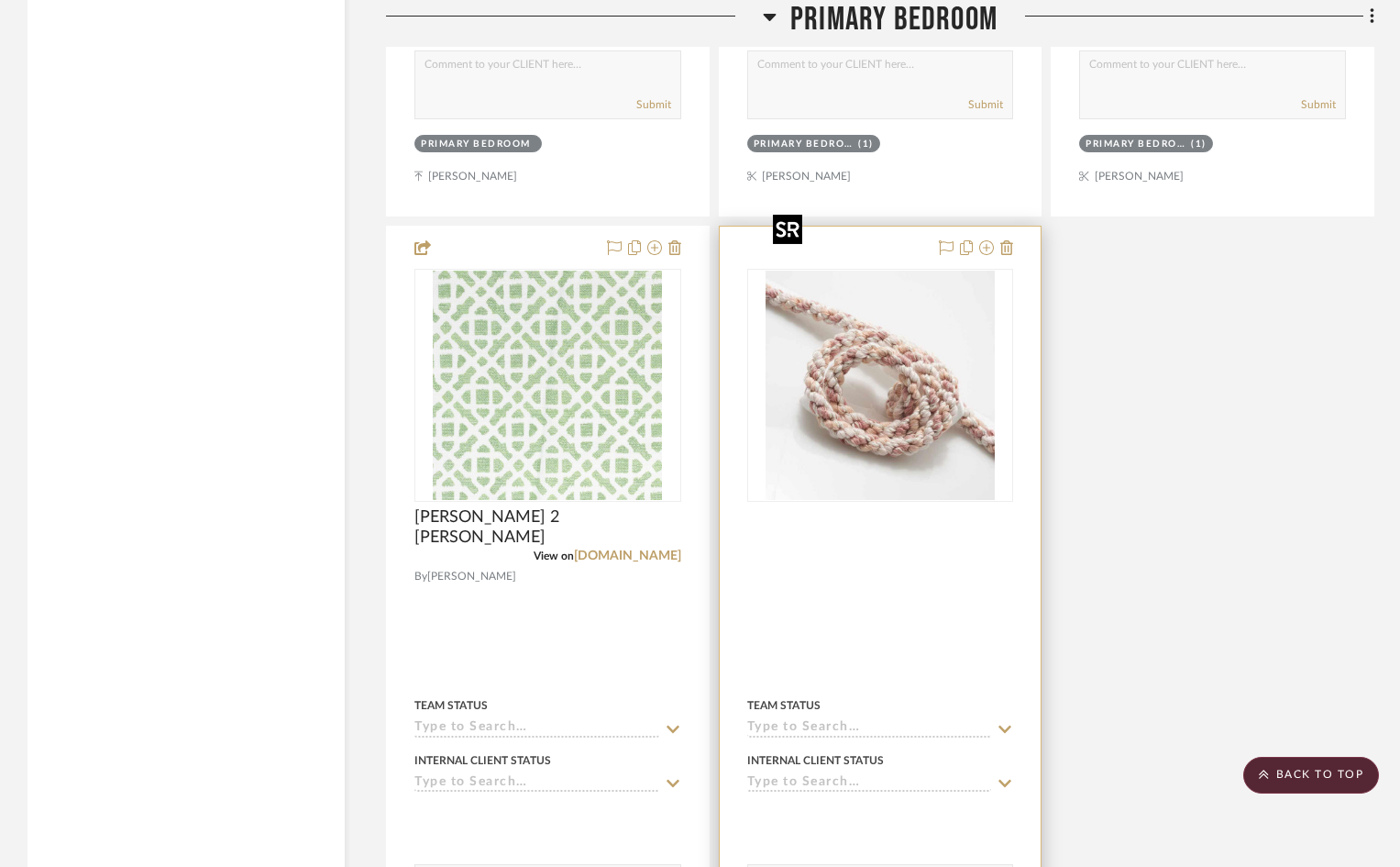
scroll to position [8120, 0]
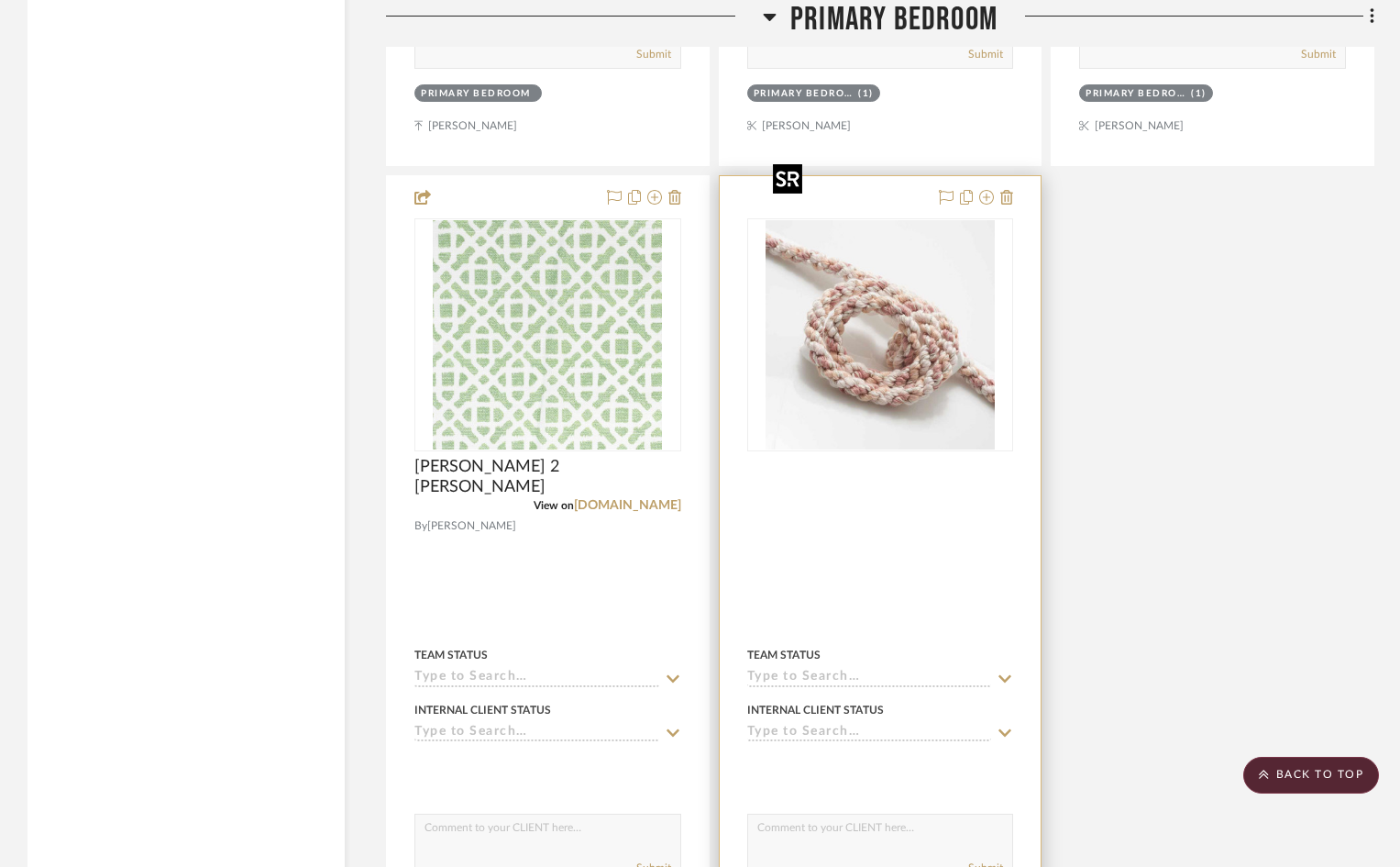
click at [925, 261] on img "0" at bounding box center [880, 335] width 230 height 230
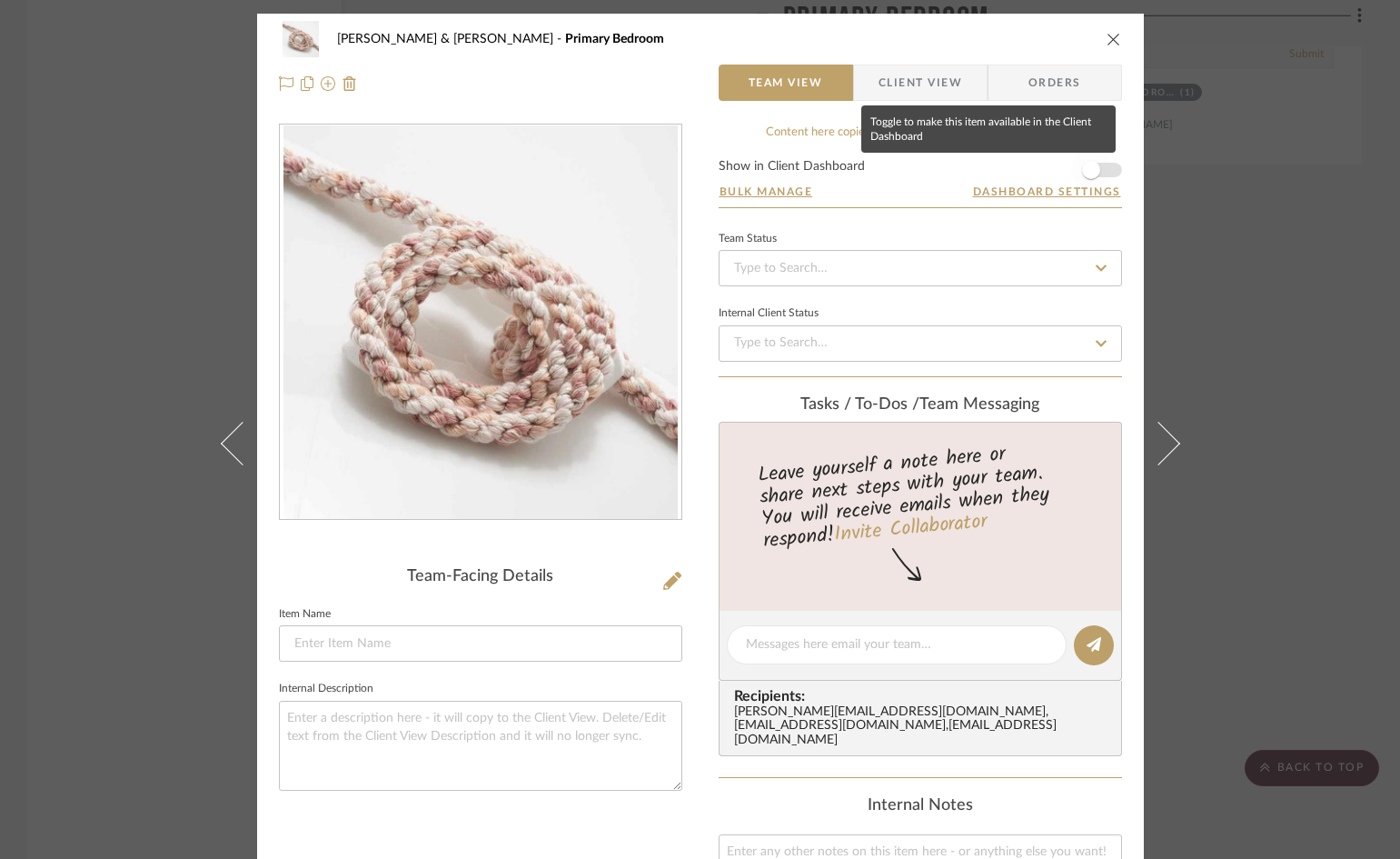
click at [1099, 170] on span "button" at bounding box center [1092, 170] width 40 height 40
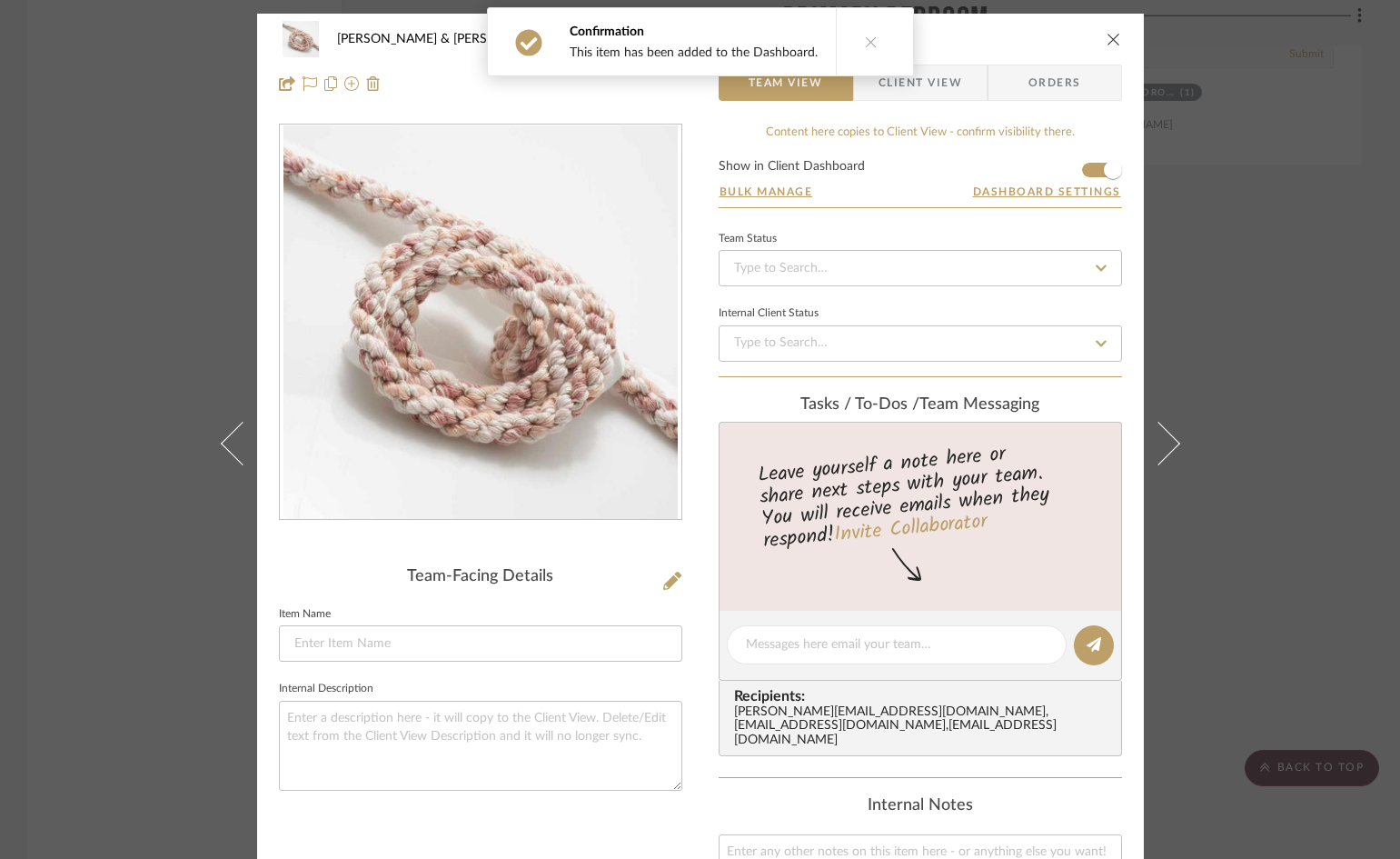
click at [1106, 35] on button "close" at bounding box center [1114, 39] width 16 height 16
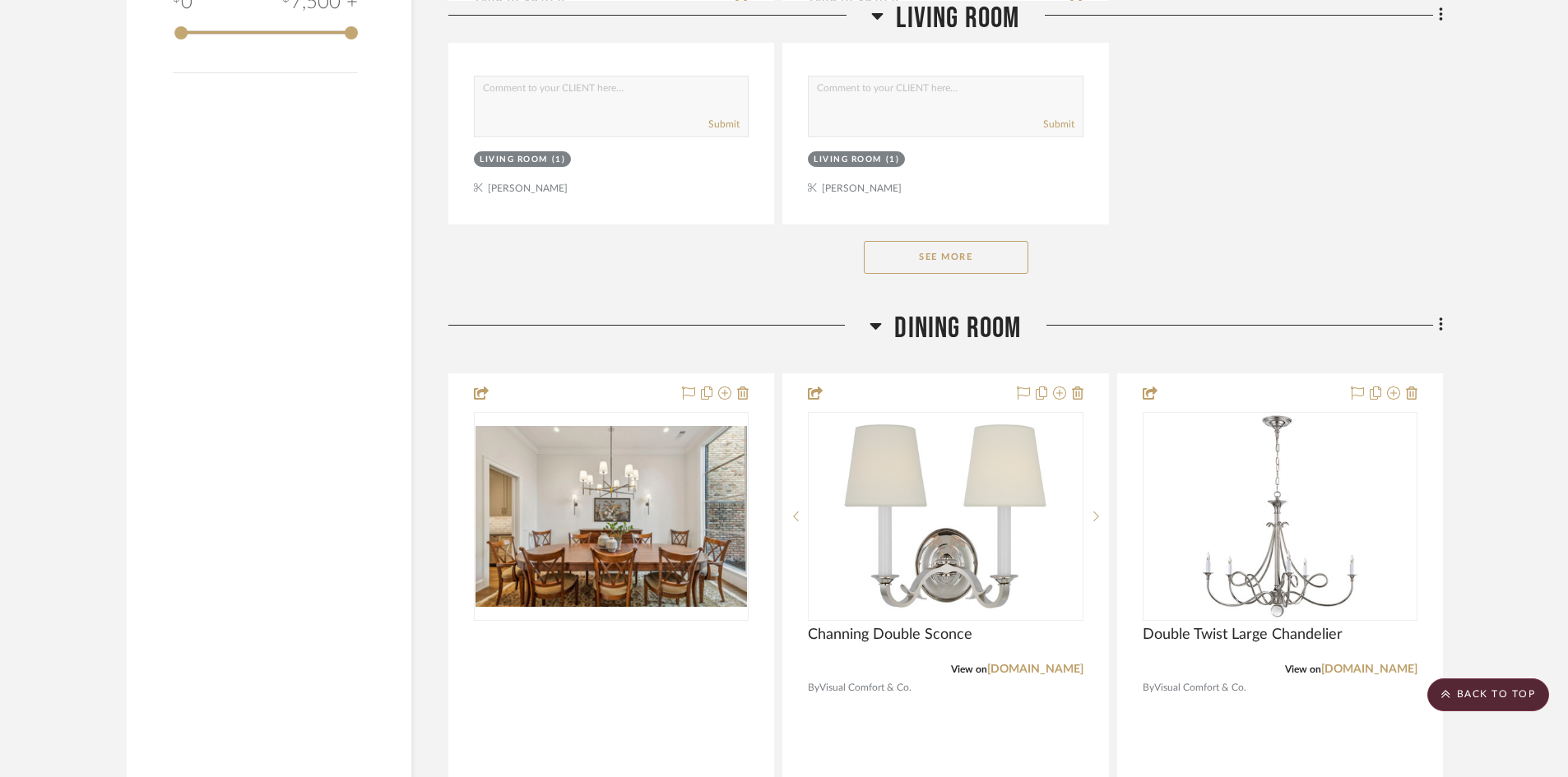
scroll to position [2214, 0]
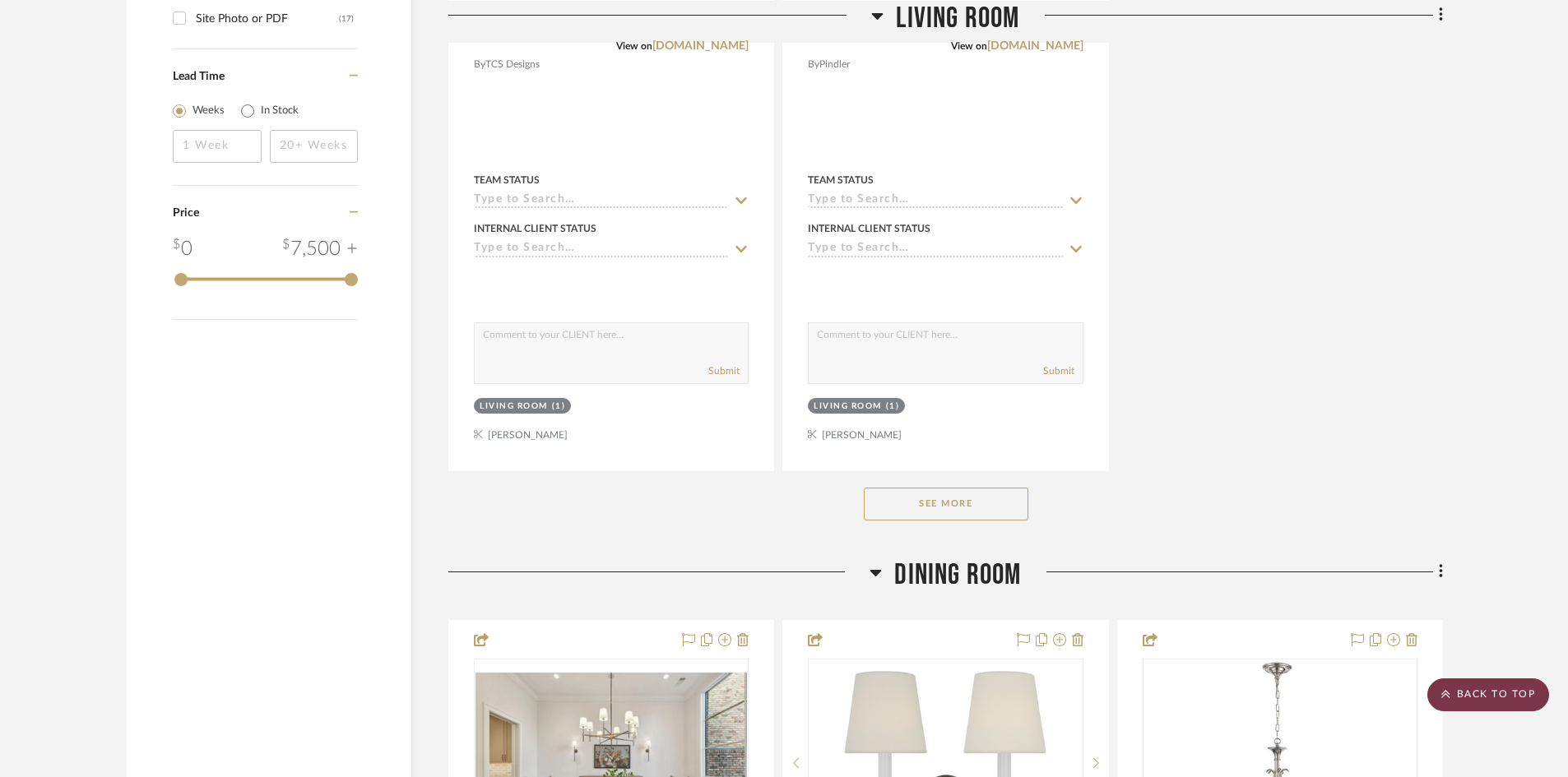
click at [1516, 692] on scroll-to-top-button "BACK TO TOP" at bounding box center [1488, 695] width 122 height 33
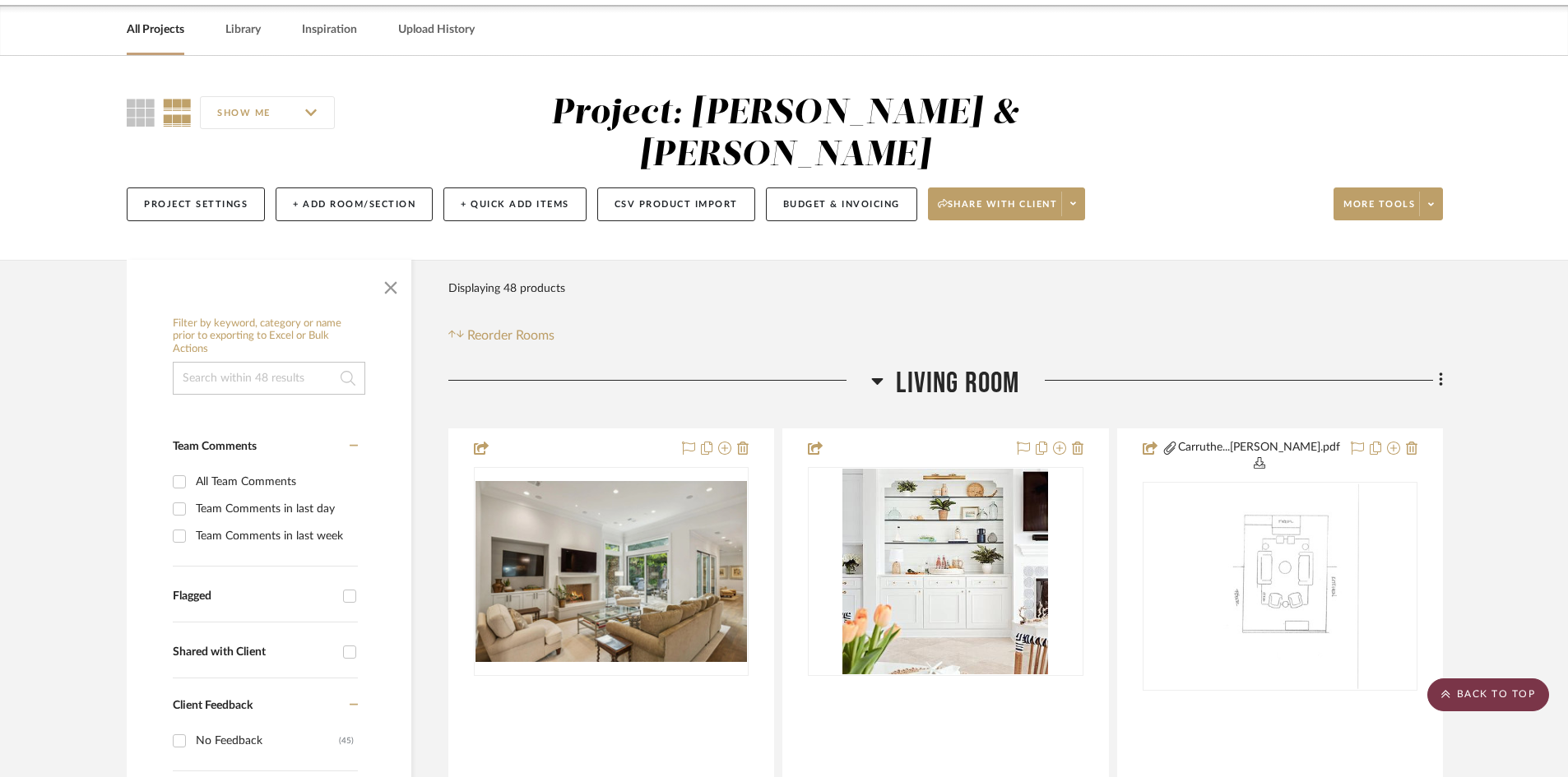
scroll to position [0, 0]
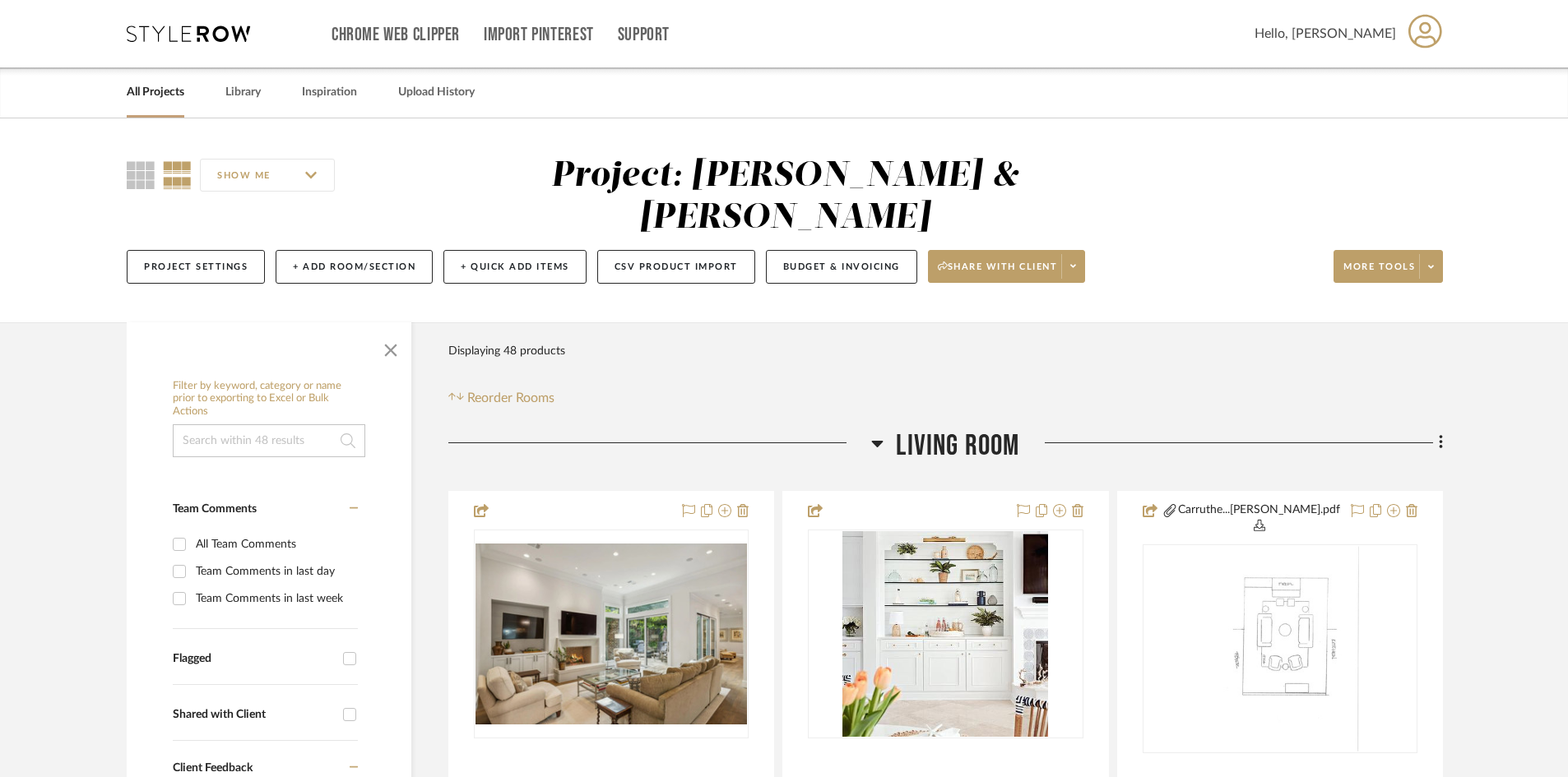
click at [1422, 33] on icon at bounding box center [1425, 30] width 34 height 34
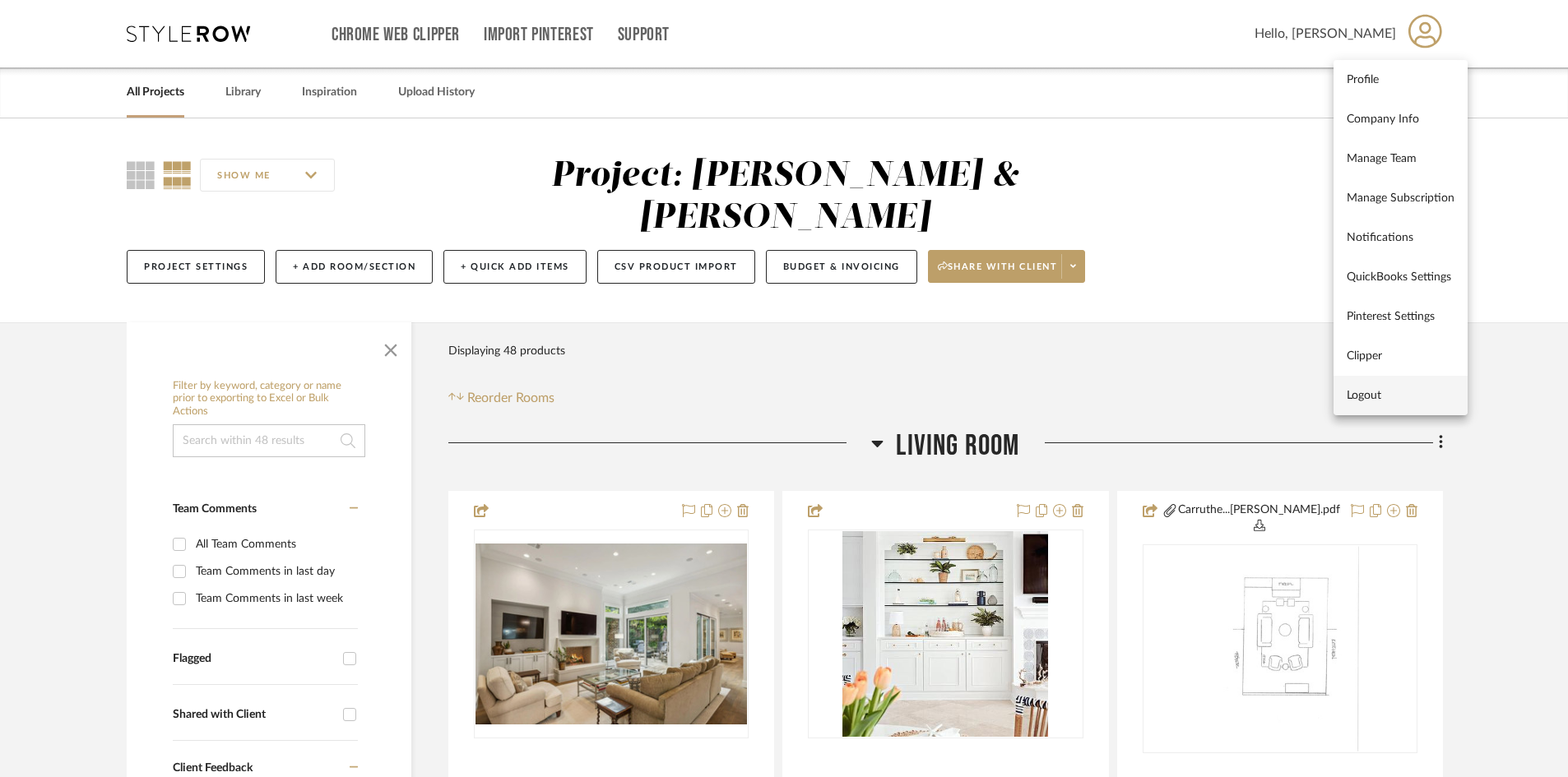
click at [1376, 393] on span "Logout" at bounding box center [1400, 394] width 108 height 14
